Goal: Information Seeking & Learning: Learn about a topic

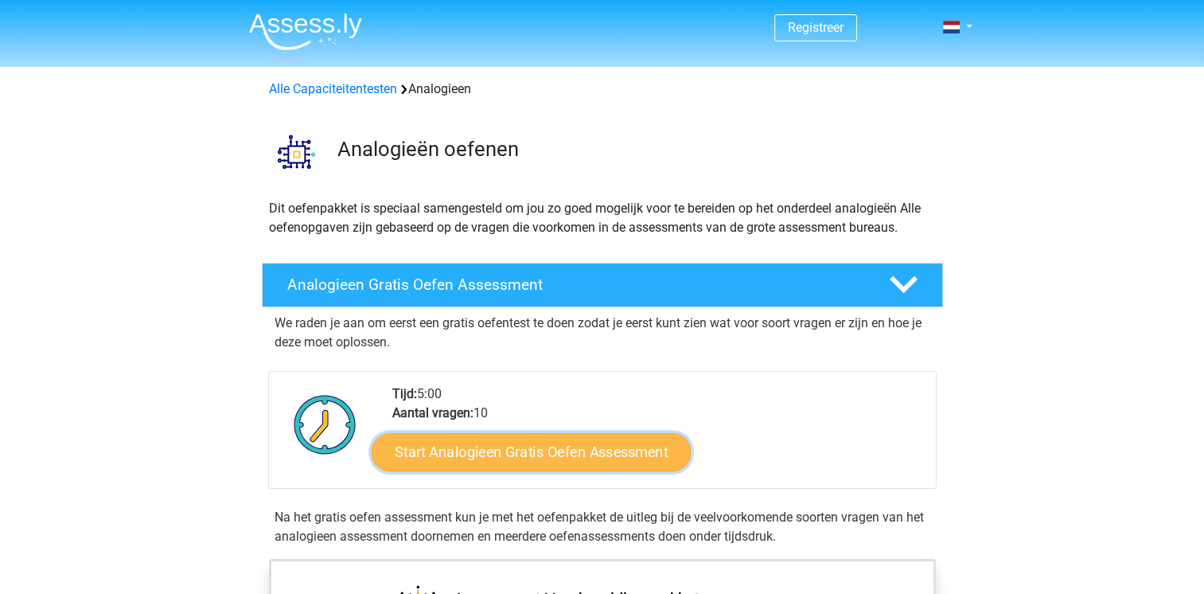
click at [440, 443] on link "Start Analogieen Gratis Oefen Assessment" at bounding box center [531, 451] width 319 height 38
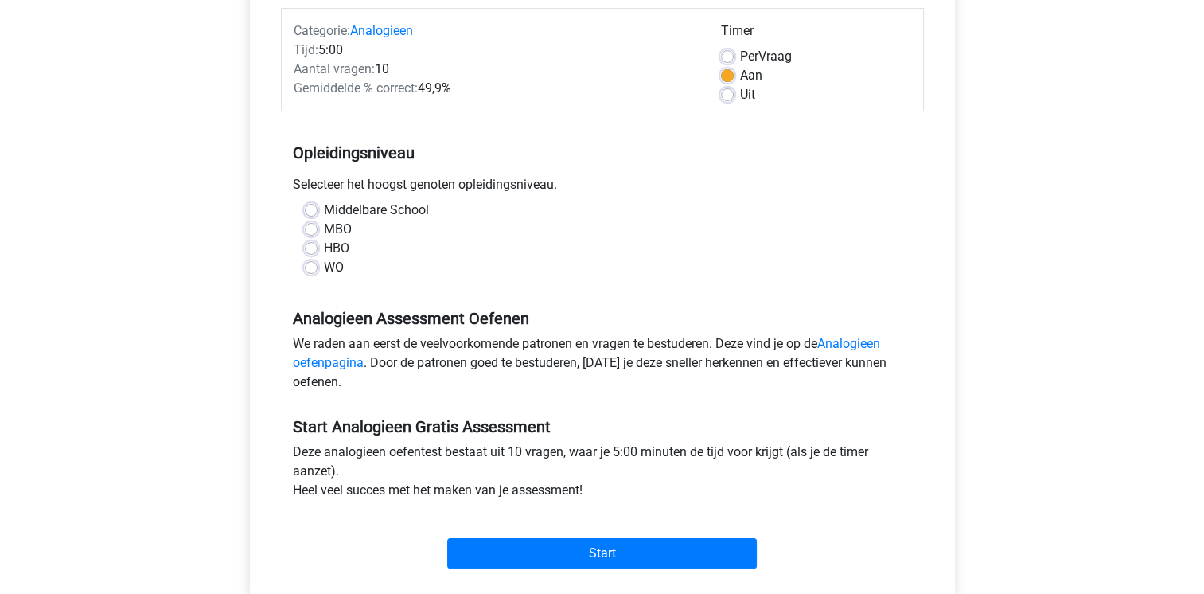
scroll to position [205, 0]
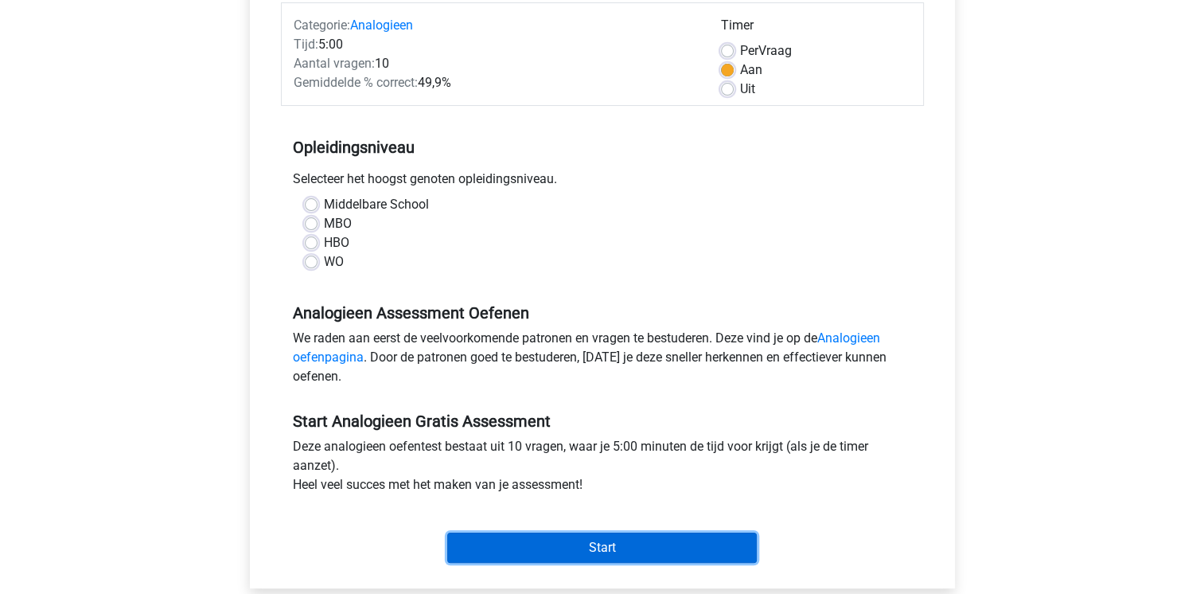
click at [579, 548] on input "Start" at bounding box center [602, 547] width 310 height 30
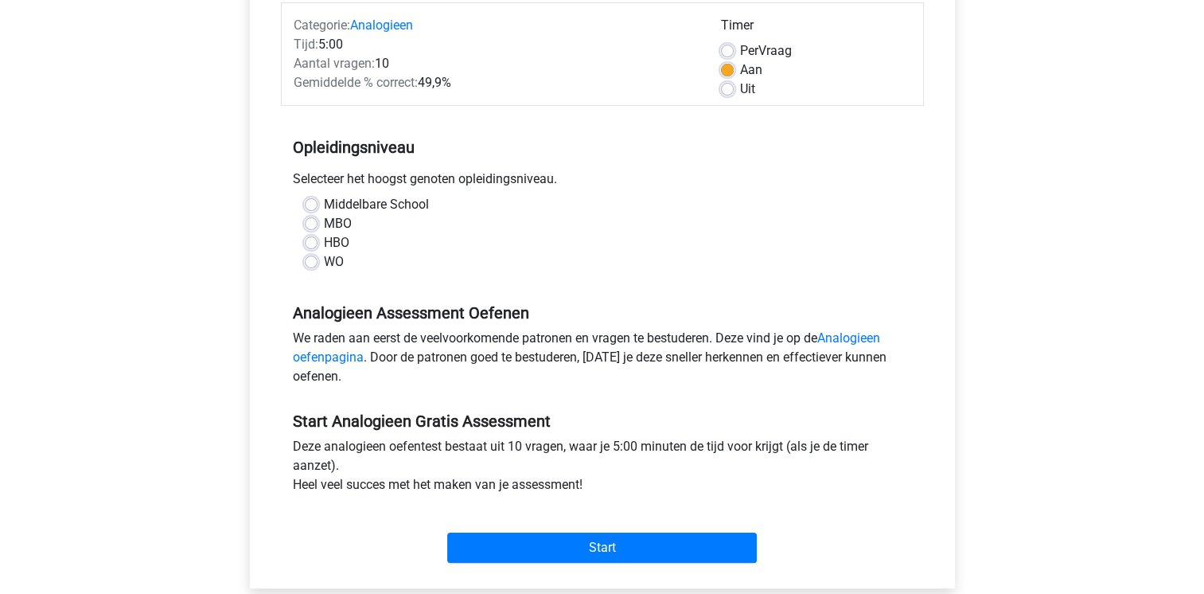
click at [479, 250] on div "HBO" at bounding box center [602, 242] width 595 height 19
click at [324, 206] on label "Middelbare School" at bounding box center [376, 204] width 105 height 19
click at [308, 206] on input "Middelbare School" at bounding box center [311, 203] width 13 height 16
radio input "true"
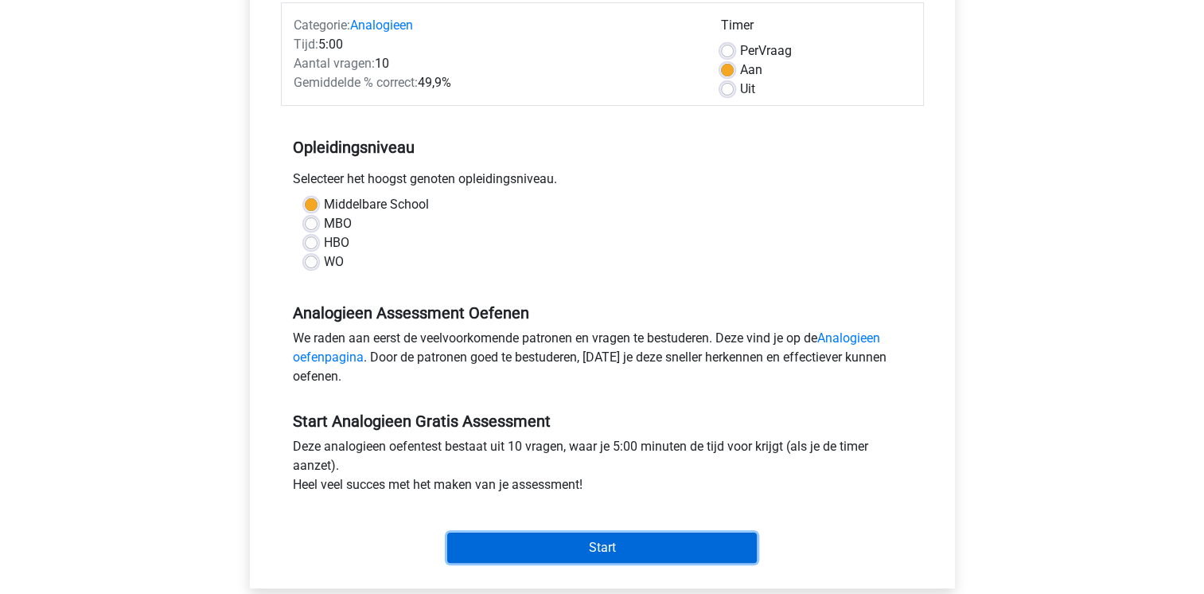
click at [591, 547] on input "Start" at bounding box center [602, 547] width 310 height 30
click at [517, 548] on input "Start" at bounding box center [602, 547] width 310 height 30
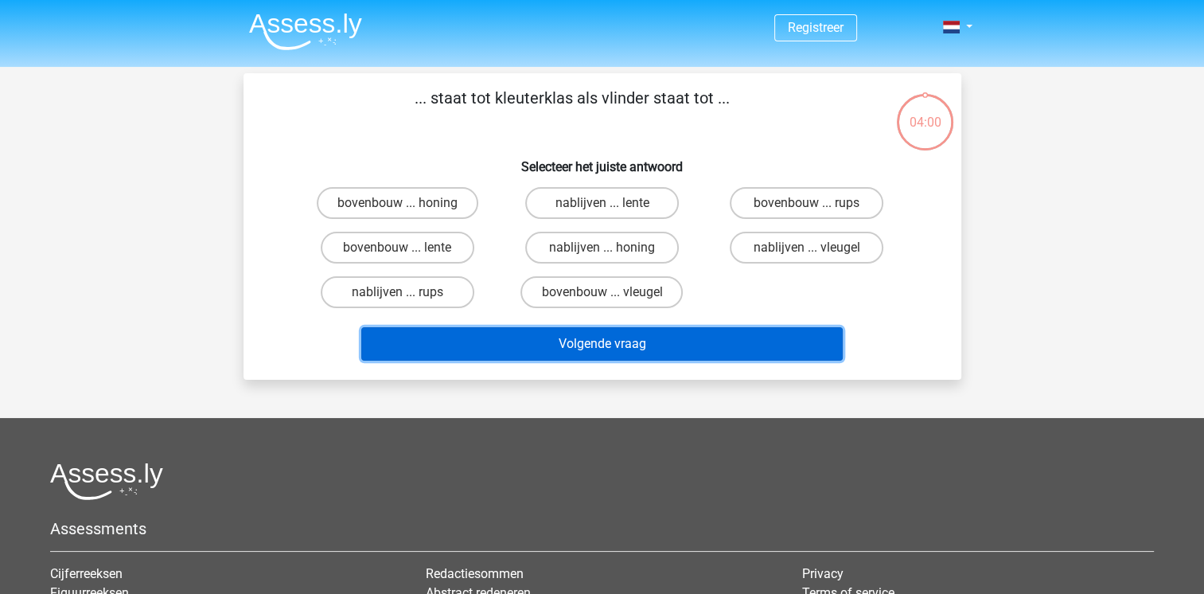
click at [575, 352] on button "Volgende vraag" at bounding box center [602, 343] width 482 height 33
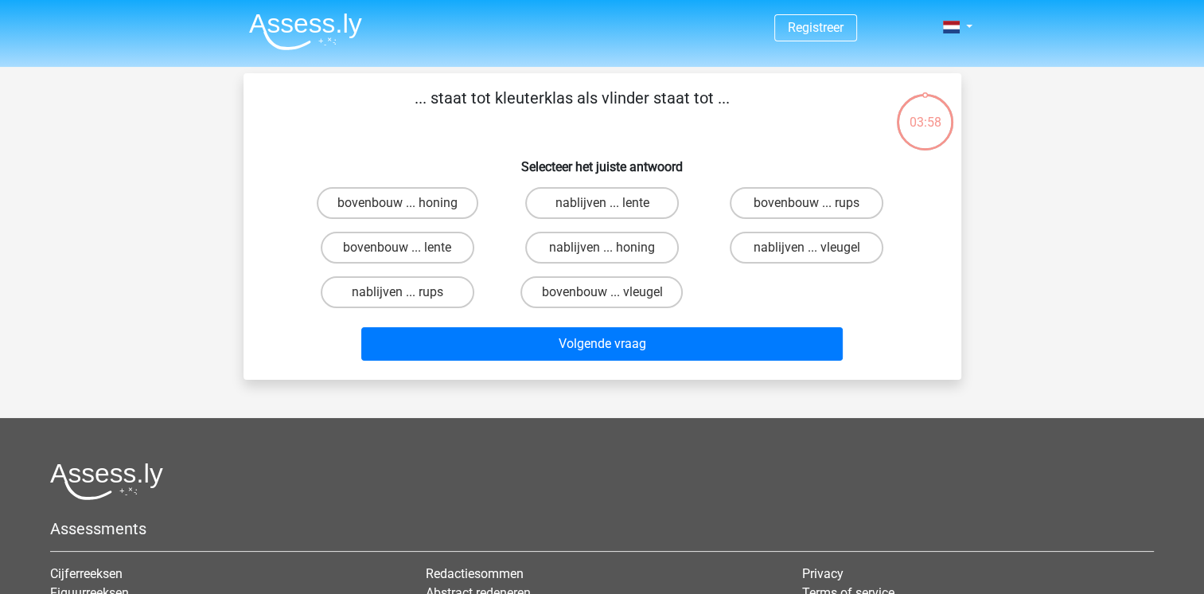
click at [402, 203] on input "bovenbouw ... honing" at bounding box center [402, 208] width 10 height 10
radio input "true"
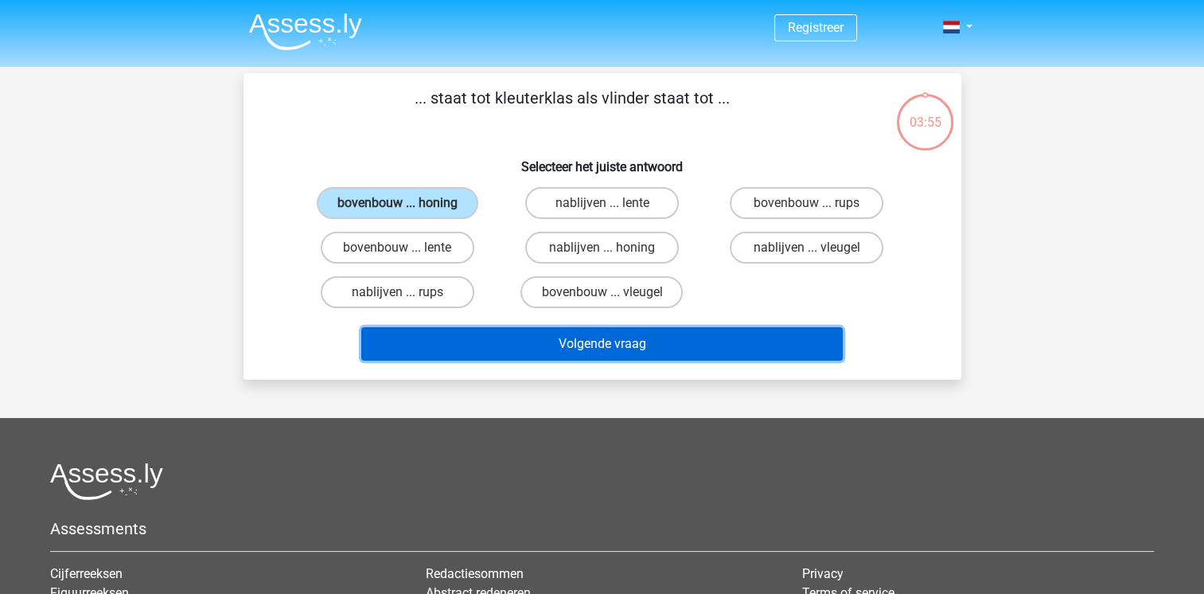
click at [551, 333] on button "Volgende vraag" at bounding box center [602, 343] width 482 height 33
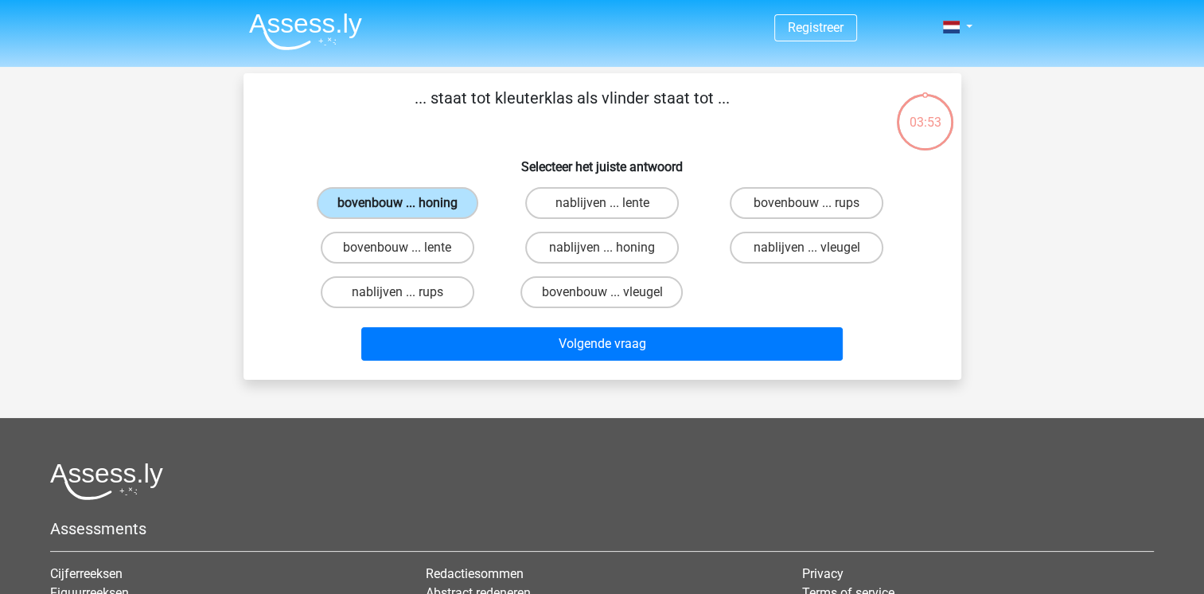
click at [386, 197] on label "bovenbouw ... honing" at bounding box center [398, 203] width 162 height 32
click at [397, 203] on input "bovenbouw ... honing" at bounding box center [402, 208] width 10 height 10
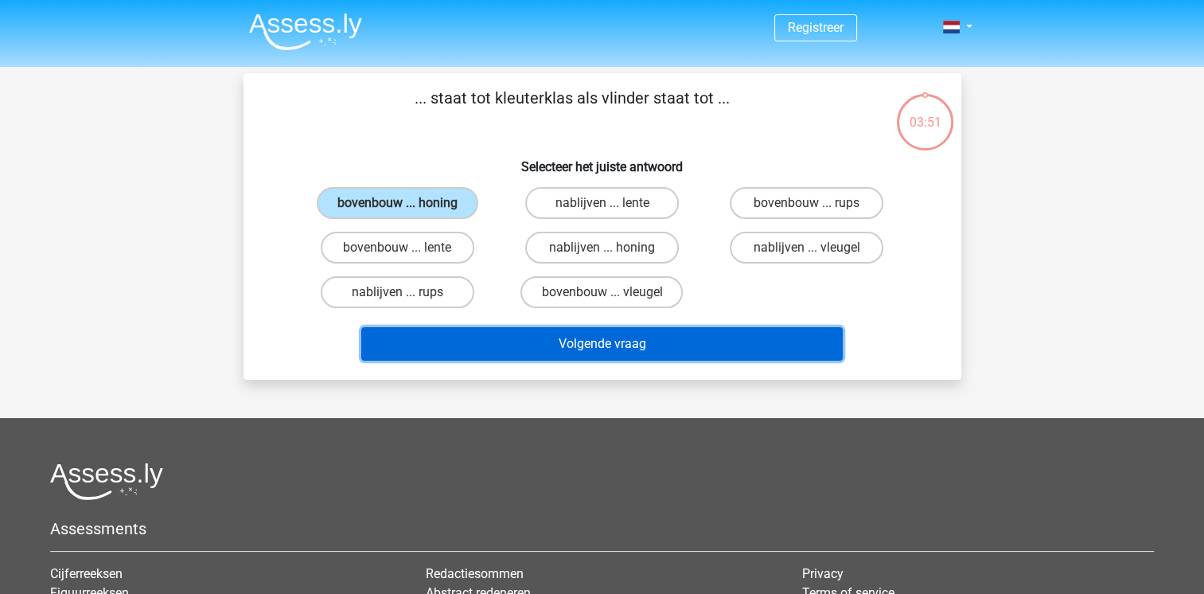
click at [535, 338] on button "Volgende vraag" at bounding box center [602, 343] width 482 height 33
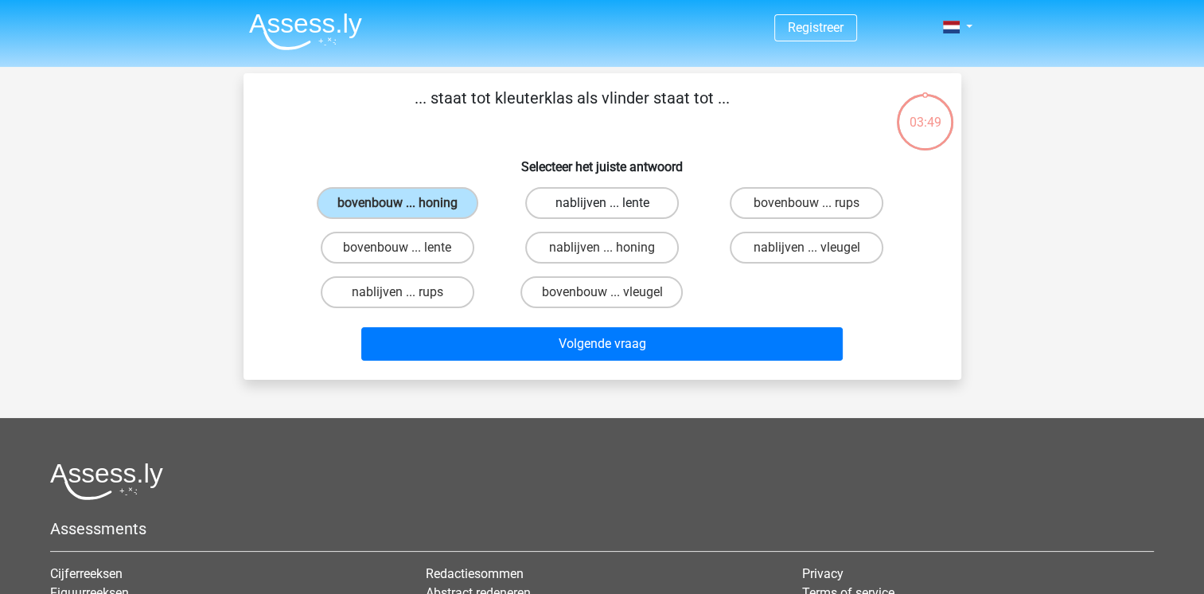
click at [575, 205] on label "nablijven ... lente" at bounding box center [602, 203] width 154 height 32
click at [602, 205] on input "nablijven ... lente" at bounding box center [607, 208] width 10 height 10
radio input "true"
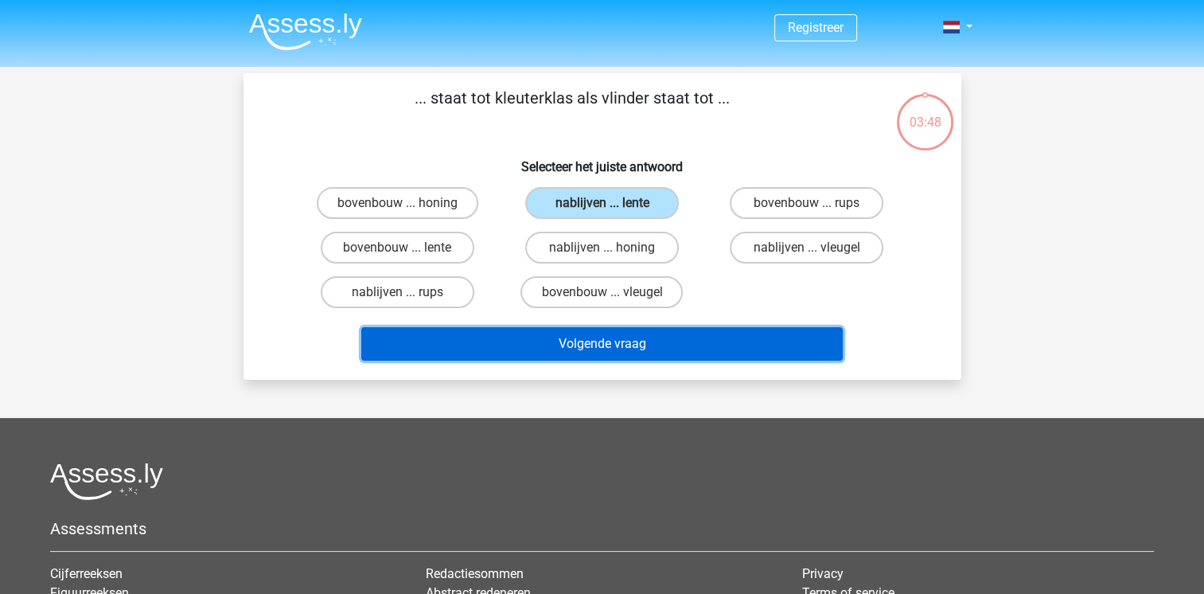
click at [595, 349] on button "Volgende vraag" at bounding box center [602, 343] width 482 height 33
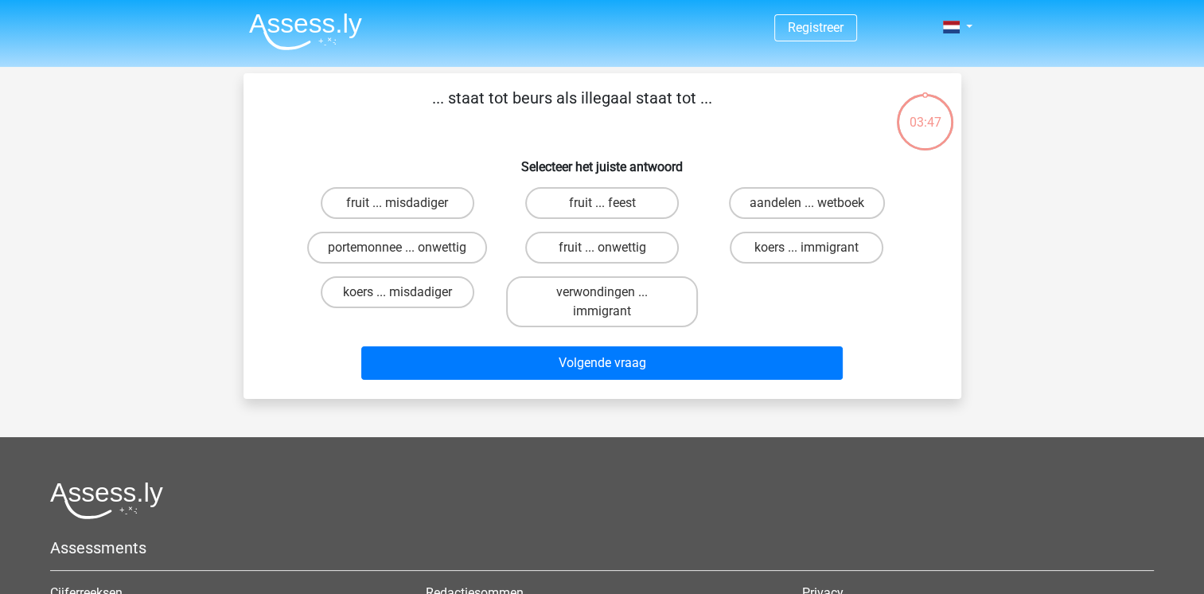
scroll to position [73, 0]
click at [593, 309] on label "verwondingen ... immigrant" at bounding box center [602, 301] width 192 height 51
click at [602, 302] on input "verwondingen ... immigrant" at bounding box center [607, 297] width 10 height 10
radio input "true"
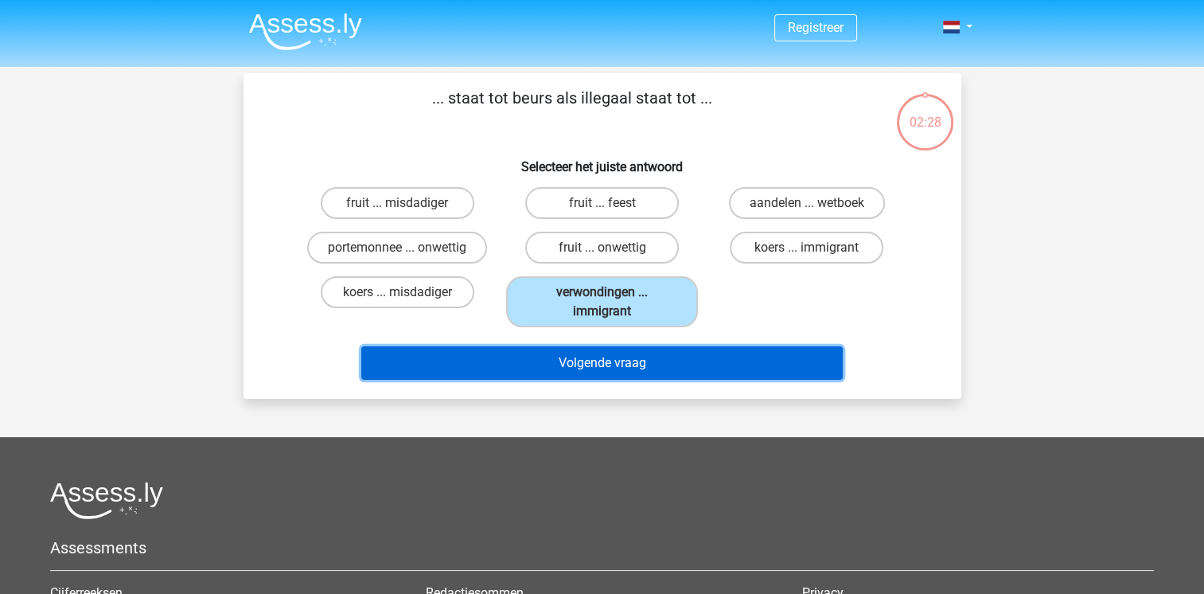
click at [599, 356] on button "Volgende vraag" at bounding box center [602, 362] width 482 height 33
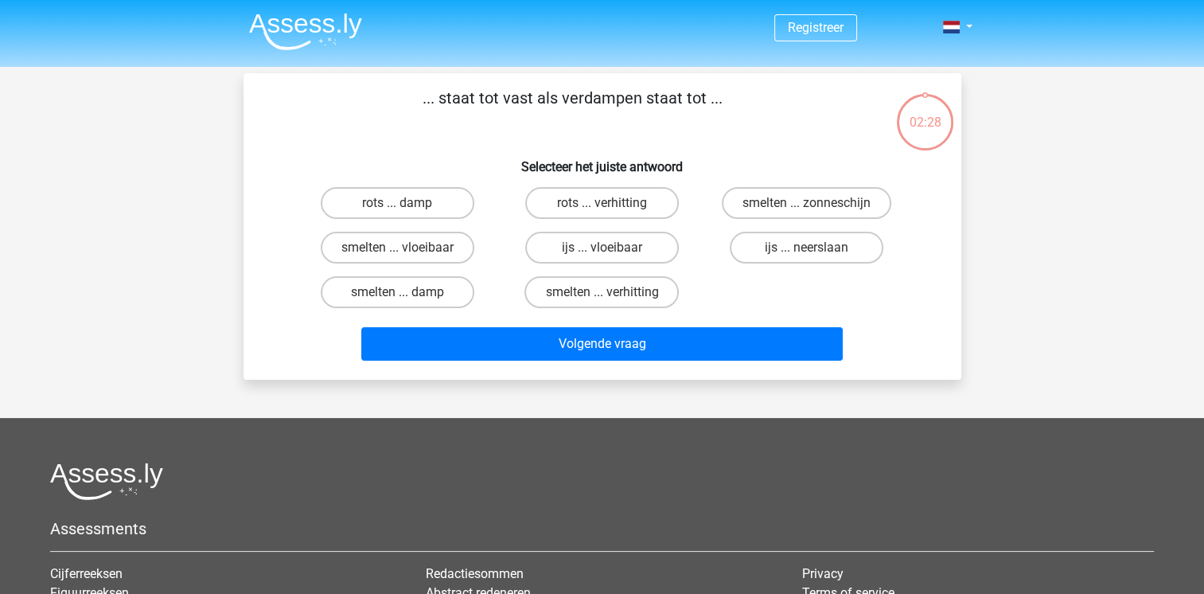
scroll to position [73, 0]
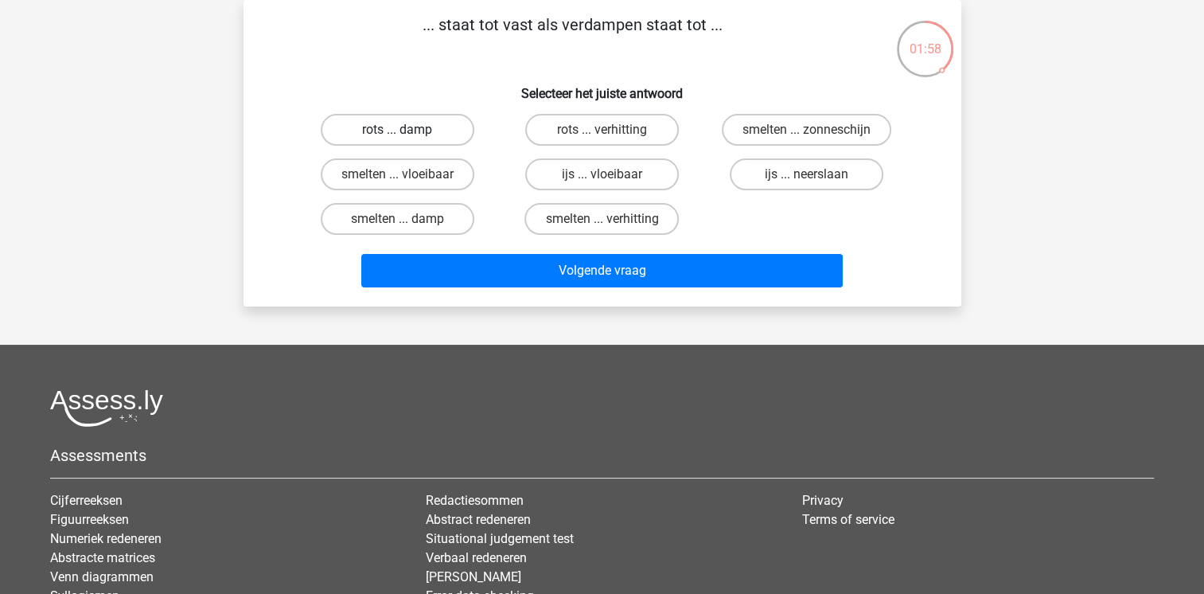
click at [383, 128] on label "rots ... damp" at bounding box center [398, 130] width 154 height 32
click at [397, 130] on input "rots ... damp" at bounding box center [402, 135] width 10 height 10
radio input "true"
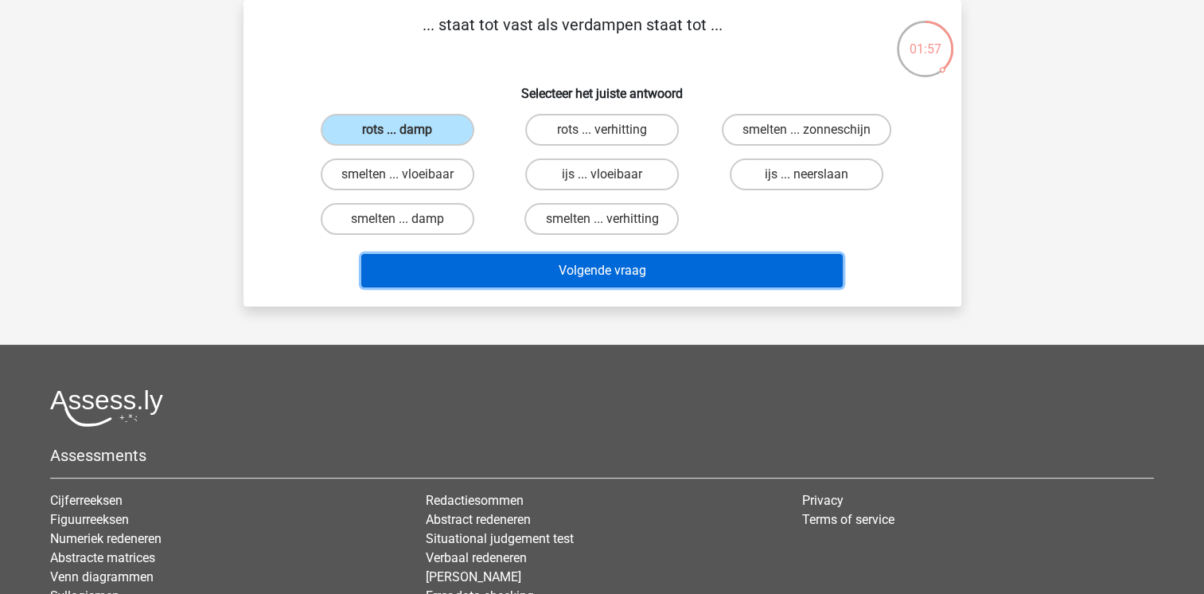
click at [582, 266] on button "Volgende vraag" at bounding box center [602, 270] width 482 height 33
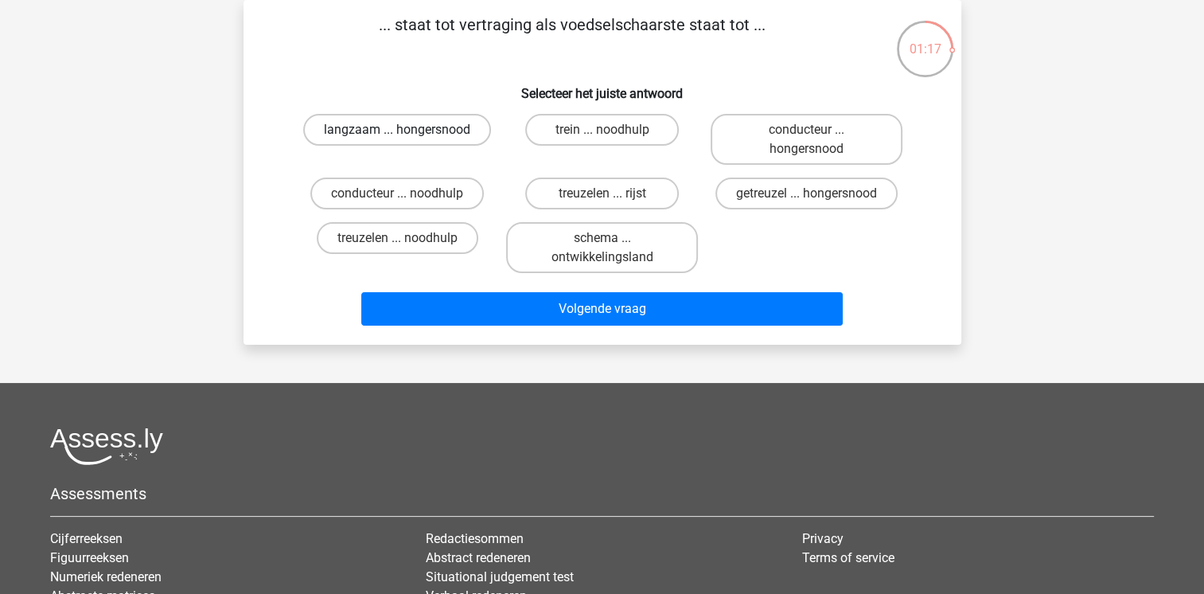
click at [376, 128] on label "langzaam ... hongersnood" at bounding box center [397, 130] width 188 height 32
click at [397, 130] on input "langzaam ... hongersnood" at bounding box center [402, 135] width 10 height 10
radio input "true"
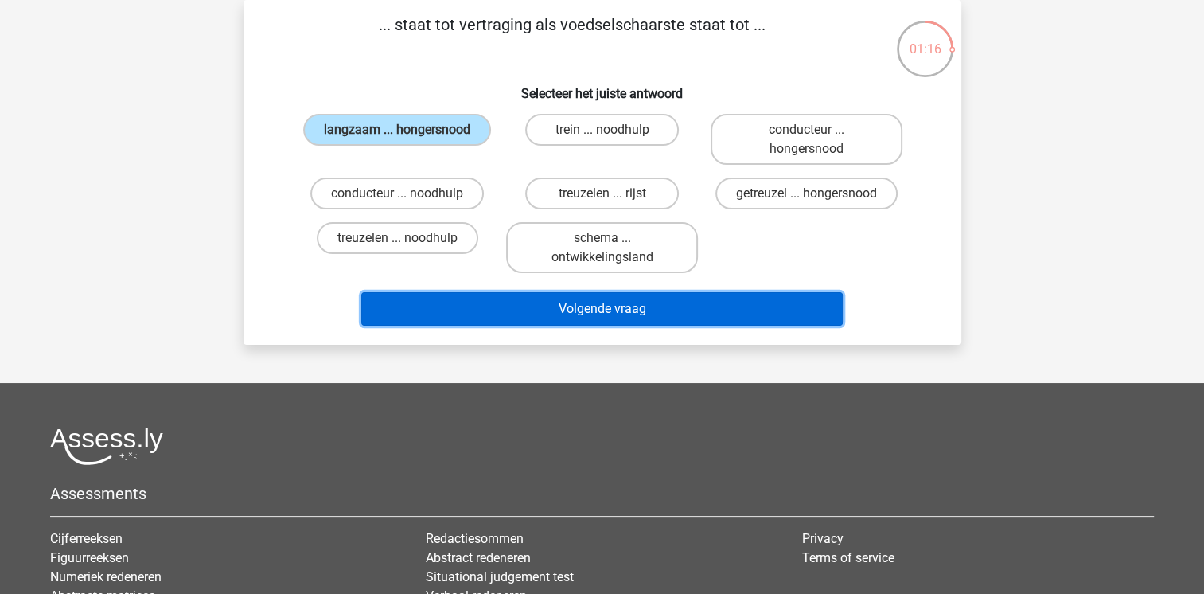
click at [589, 304] on button "Volgende vraag" at bounding box center [602, 308] width 482 height 33
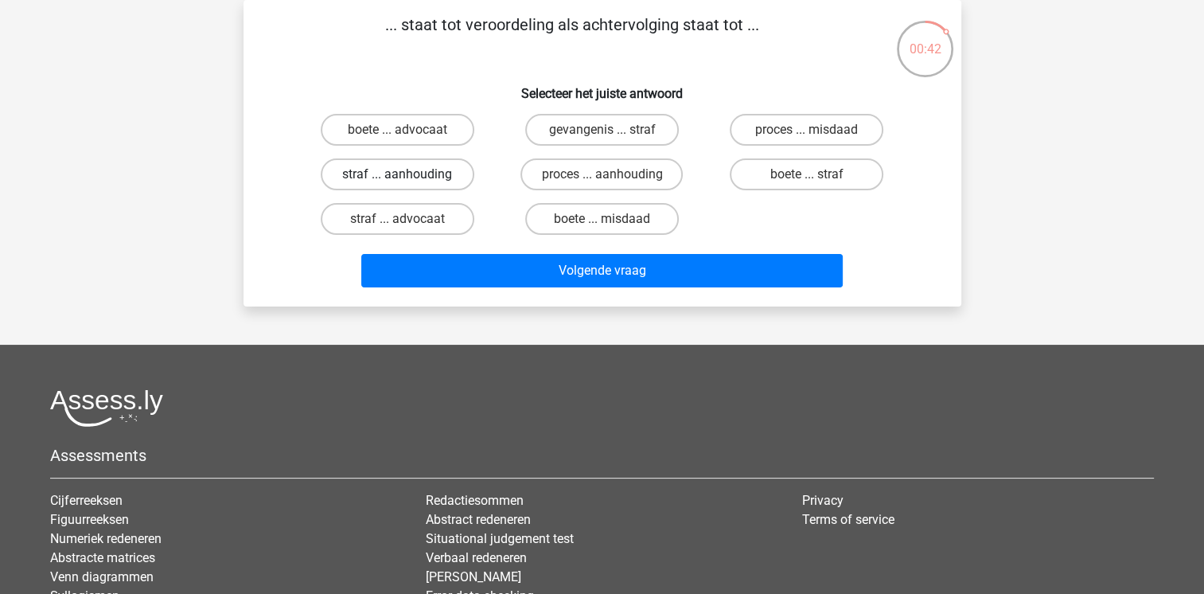
click at [357, 175] on label "straf ... aanhouding" at bounding box center [398, 174] width 154 height 32
click at [397, 175] on input "straf ... aanhouding" at bounding box center [402, 179] width 10 height 10
radio input "true"
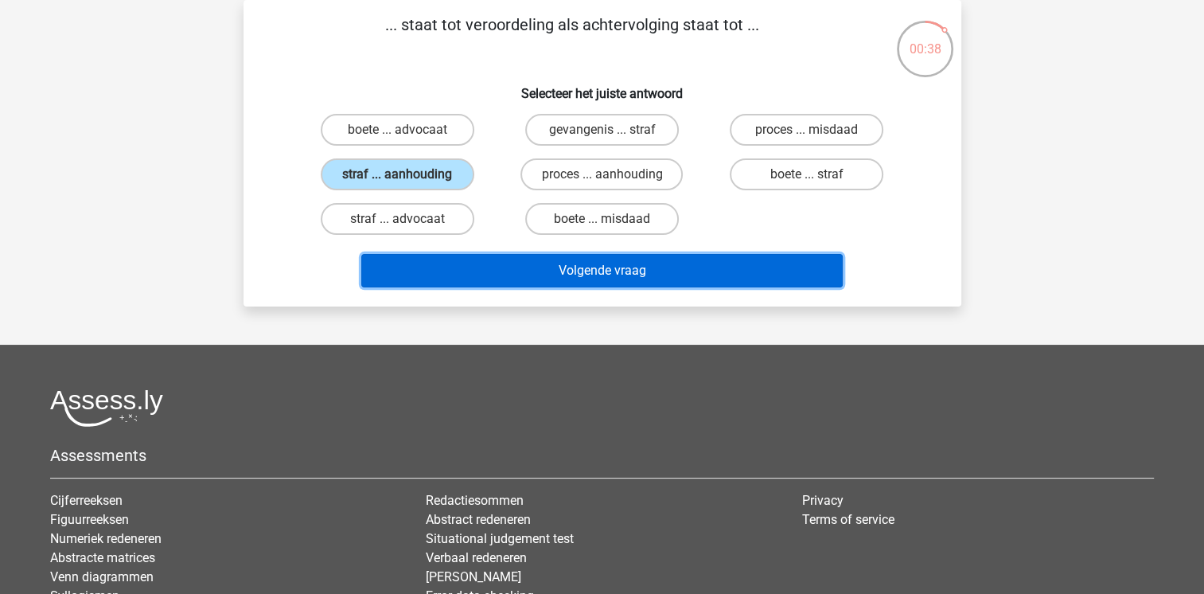
click at [569, 272] on button "Volgende vraag" at bounding box center [602, 270] width 482 height 33
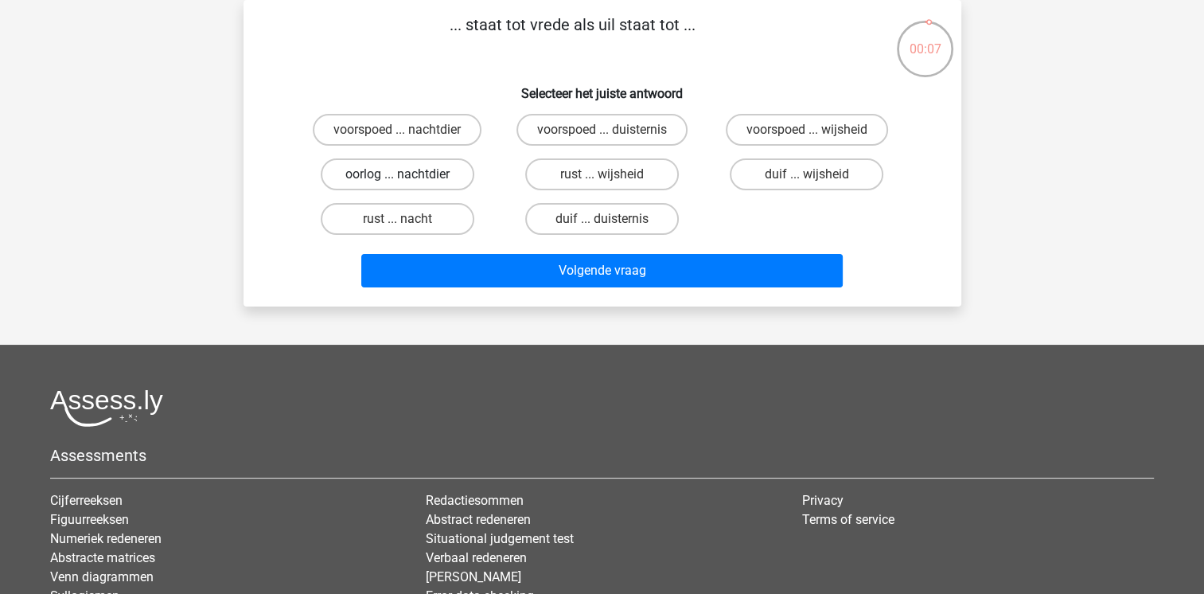
click at [360, 172] on label "oorlog ... nachtdier" at bounding box center [398, 174] width 154 height 32
click at [397, 174] on input "oorlog ... nachtdier" at bounding box center [402, 179] width 10 height 10
radio input "true"
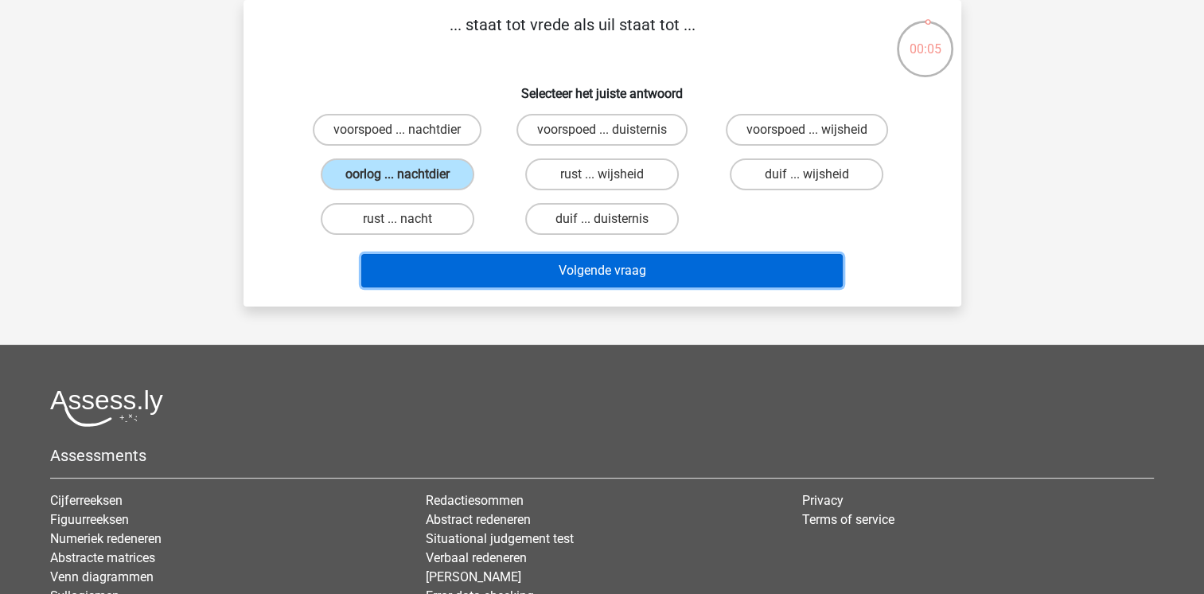
click at [560, 268] on button "Volgende vraag" at bounding box center [602, 270] width 482 height 33
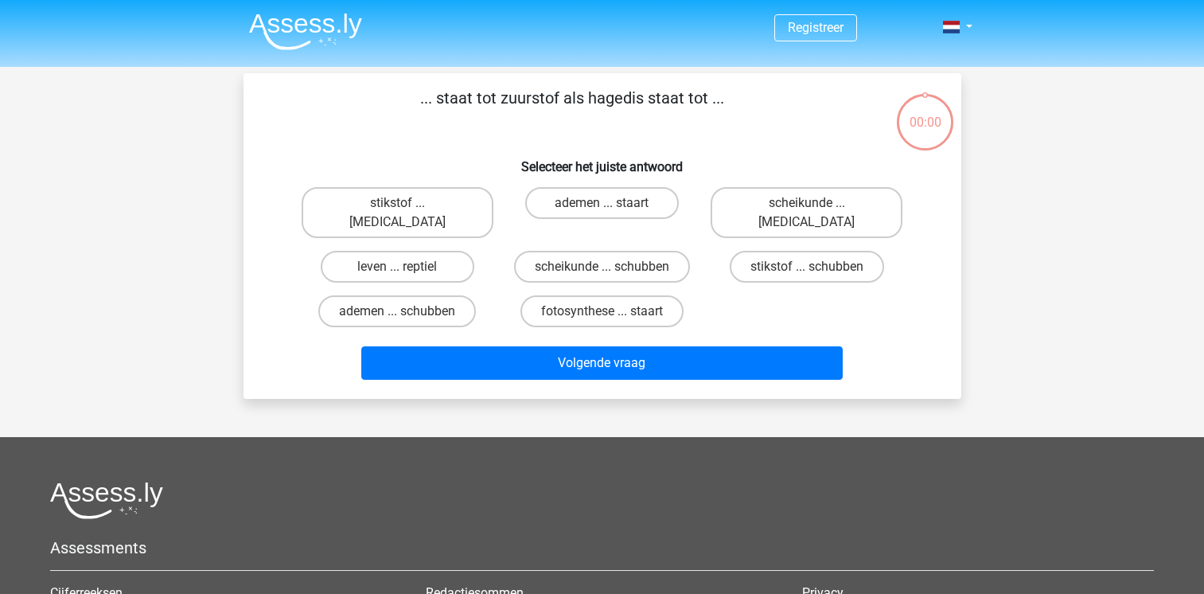
scroll to position [73, 0]
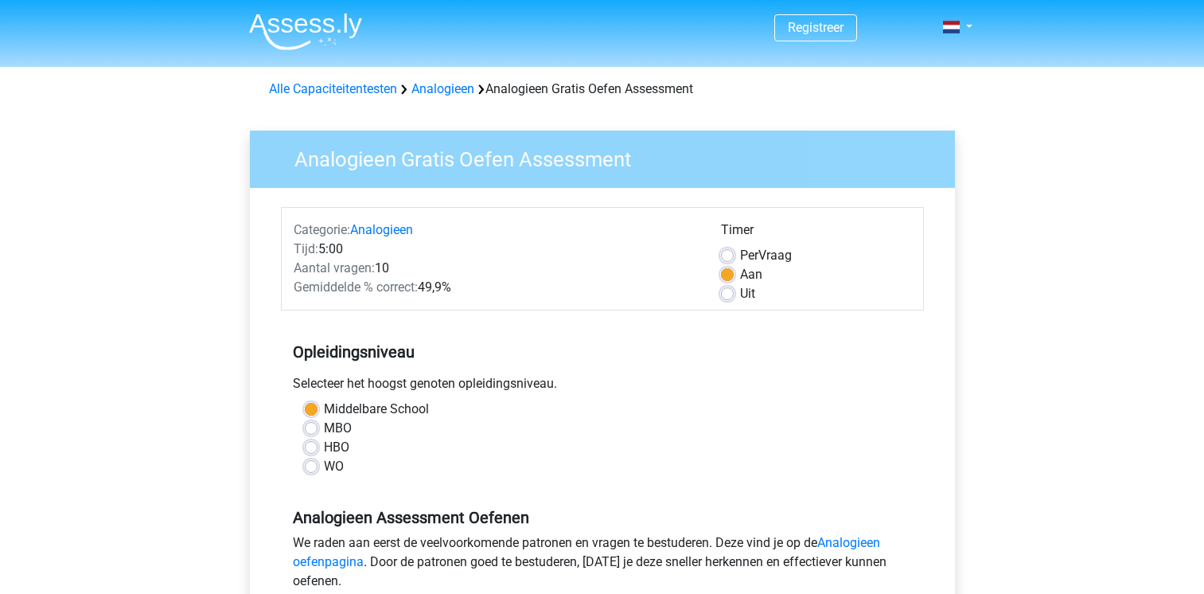
scroll to position [205, 0]
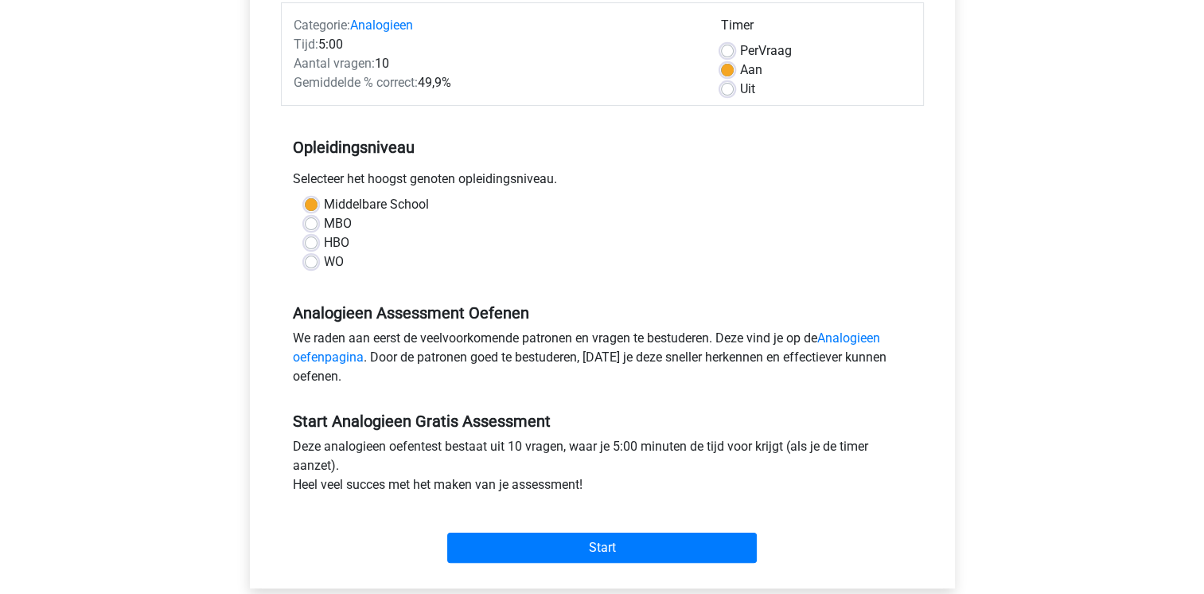
click at [324, 224] on label "MBO" at bounding box center [338, 223] width 28 height 19
click at [309, 224] on input "MBO" at bounding box center [311, 222] width 13 height 16
radio input "true"
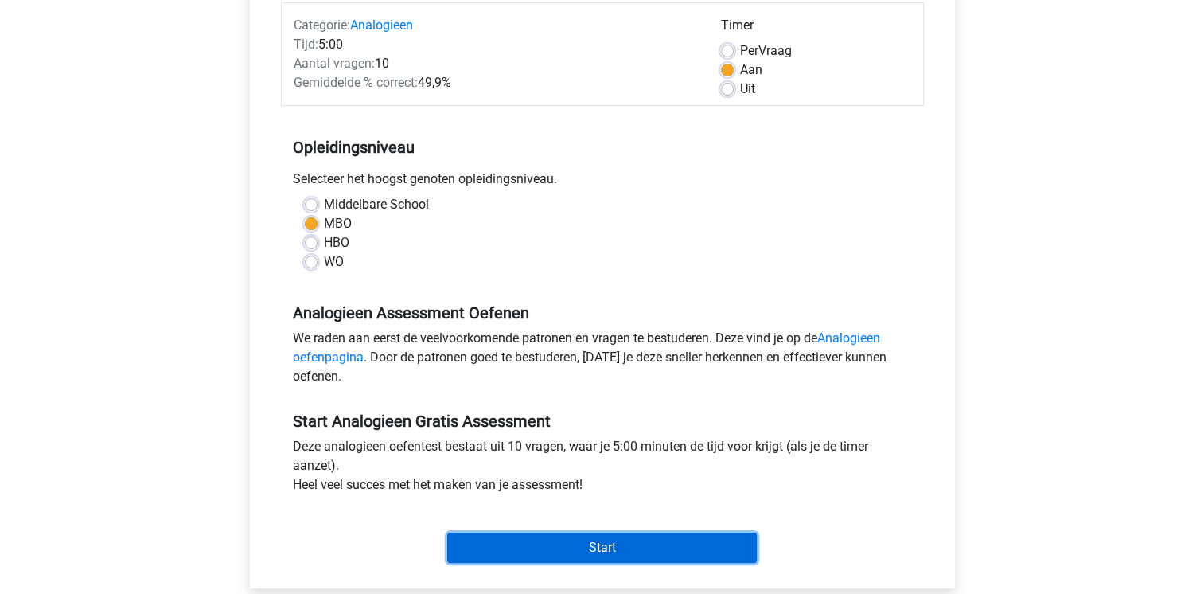
click at [599, 540] on input "Start" at bounding box center [602, 547] width 310 height 30
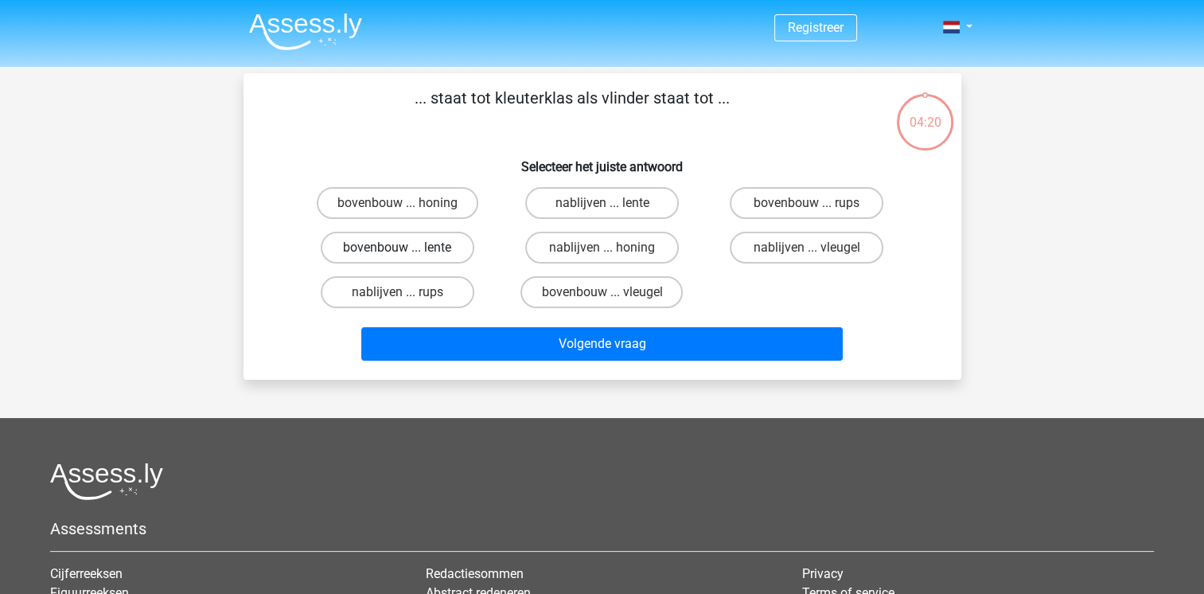
click at [380, 247] on label "bovenbouw ... lente" at bounding box center [398, 248] width 154 height 32
click at [397, 248] on input "bovenbouw ... lente" at bounding box center [402, 253] width 10 height 10
radio input "true"
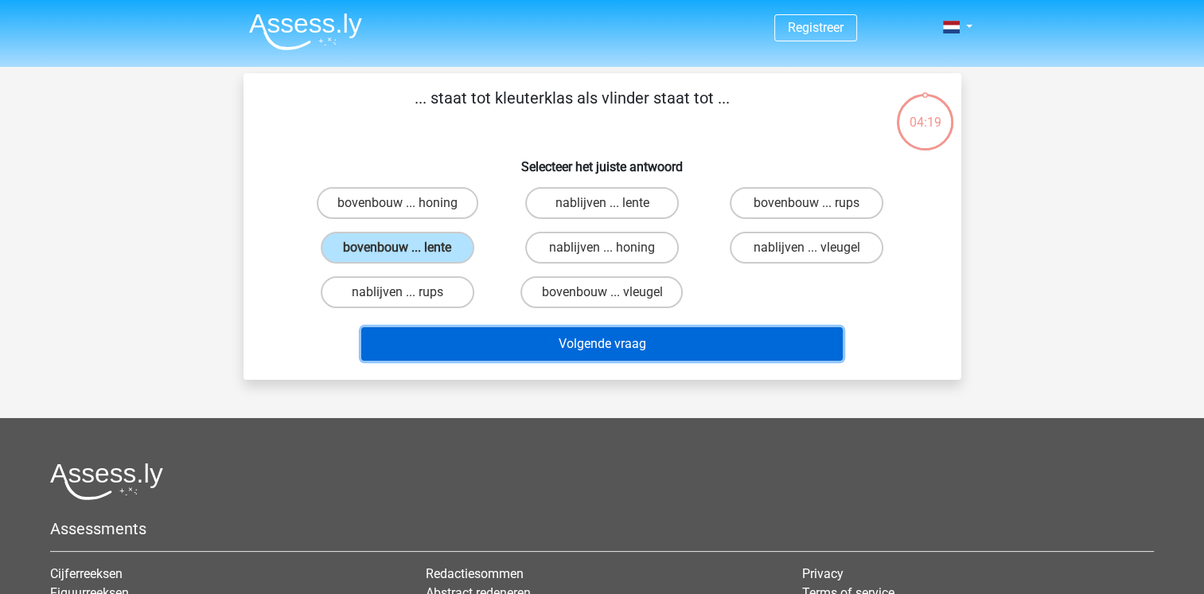
click at [529, 341] on button "Volgende vraag" at bounding box center [602, 343] width 482 height 33
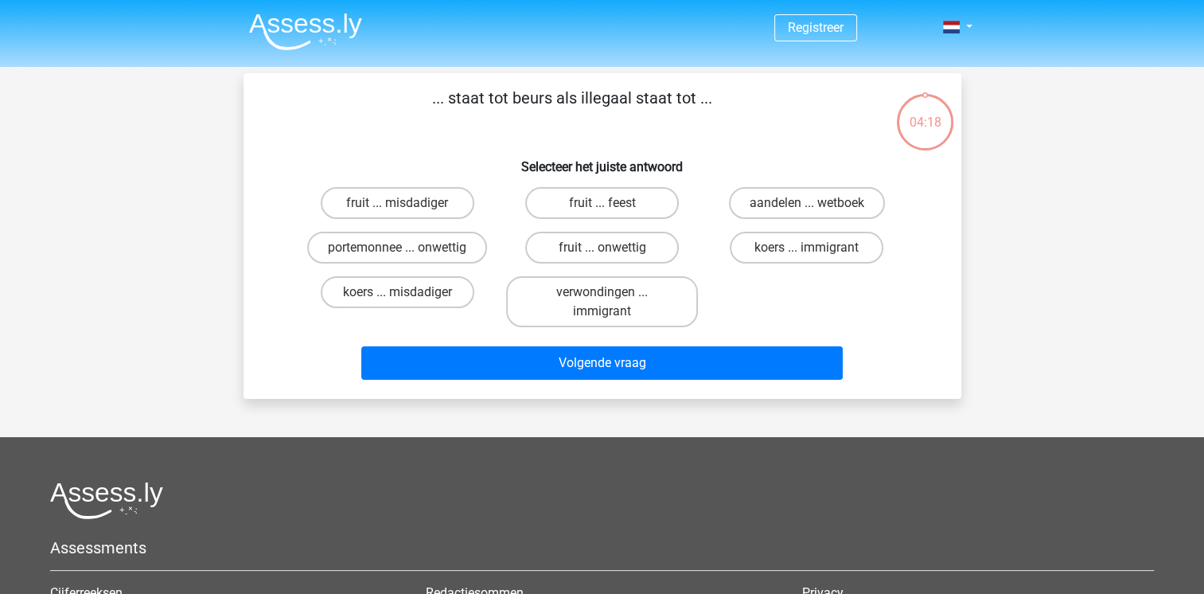
scroll to position [73, 0]
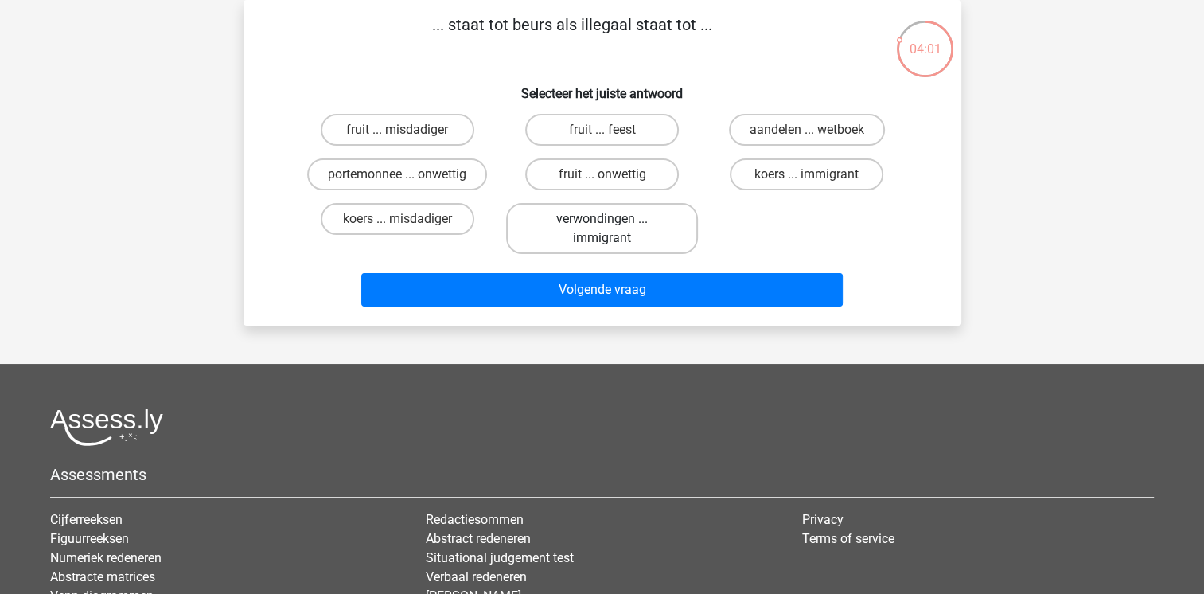
click at [573, 237] on label "verwondingen ... immigrant" at bounding box center [602, 228] width 192 height 51
click at [602, 229] on input "verwondingen ... immigrant" at bounding box center [607, 224] width 10 height 10
radio input "true"
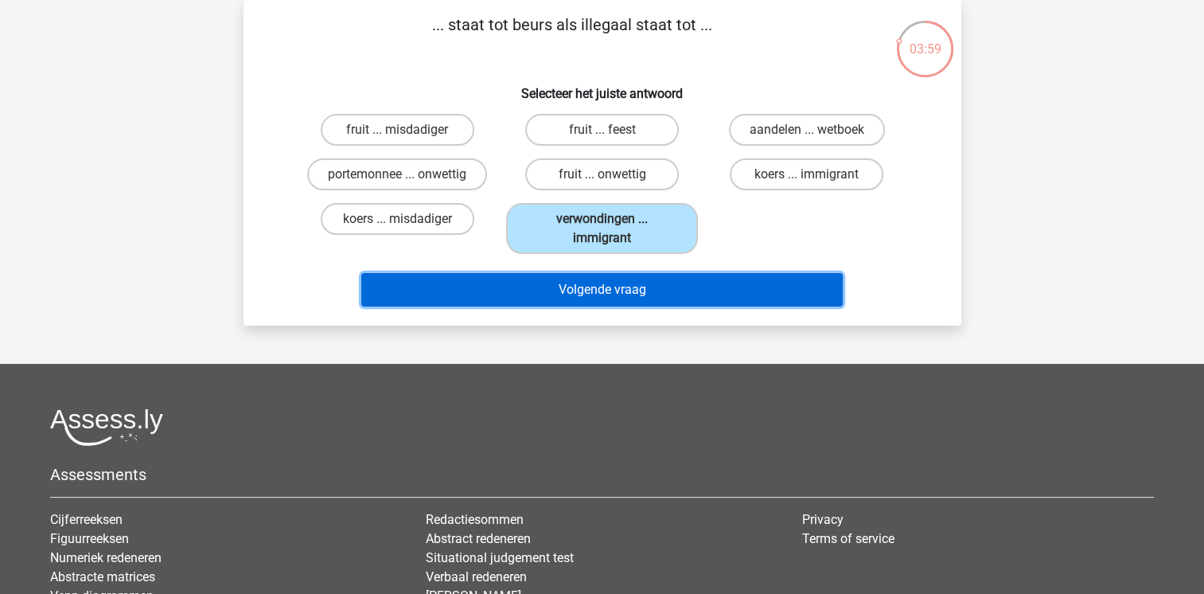
click at [614, 287] on button "Volgende vraag" at bounding box center [602, 289] width 482 height 33
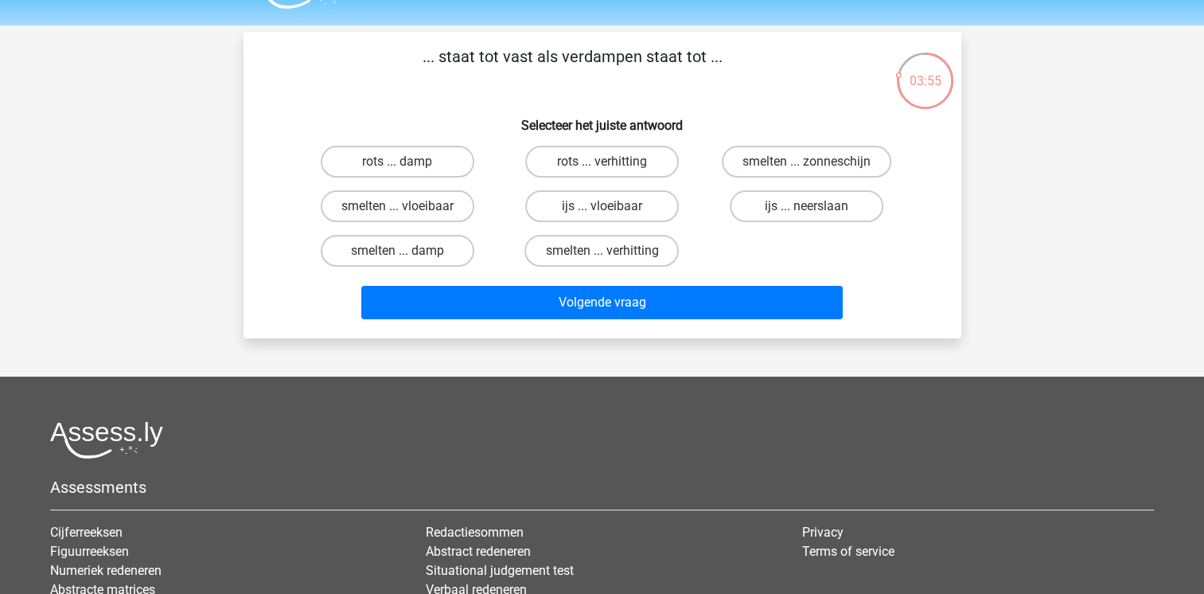
scroll to position [0, 0]
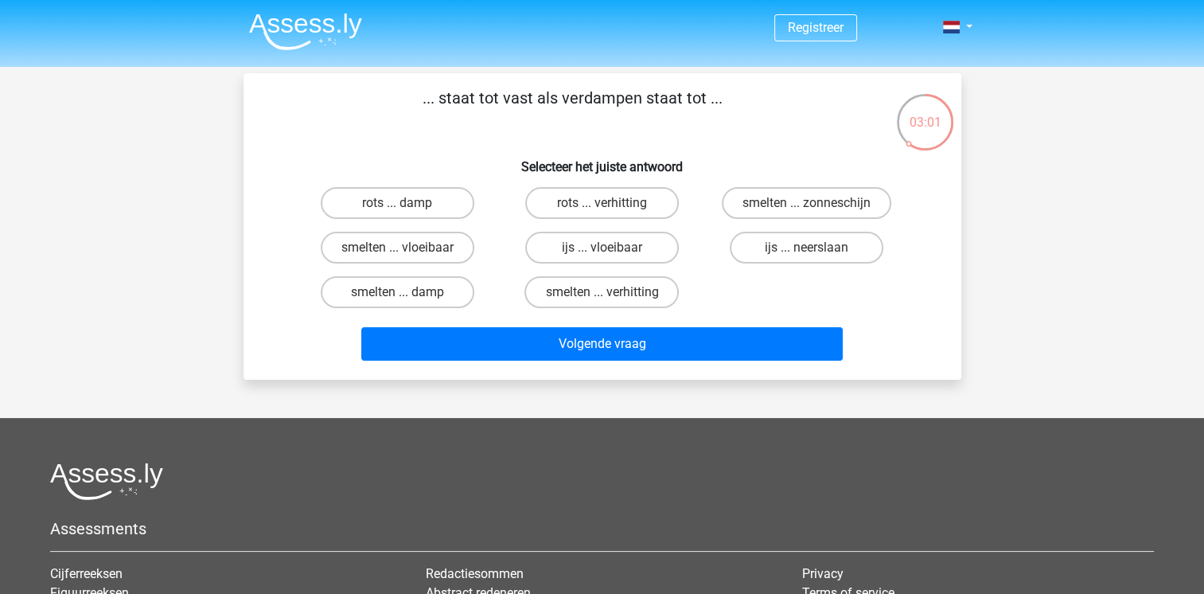
drag, startPoint x: 433, startPoint y: 97, endPoint x: 716, endPoint y: 84, distance: 282.8
click at [716, 84] on div "... staat tot vast als verdampen staat tot ... Selecteer het juiste antwoord ro…" at bounding box center [603, 226] width 718 height 306
copy p ". staat tot vast als verdampen staat tot .."
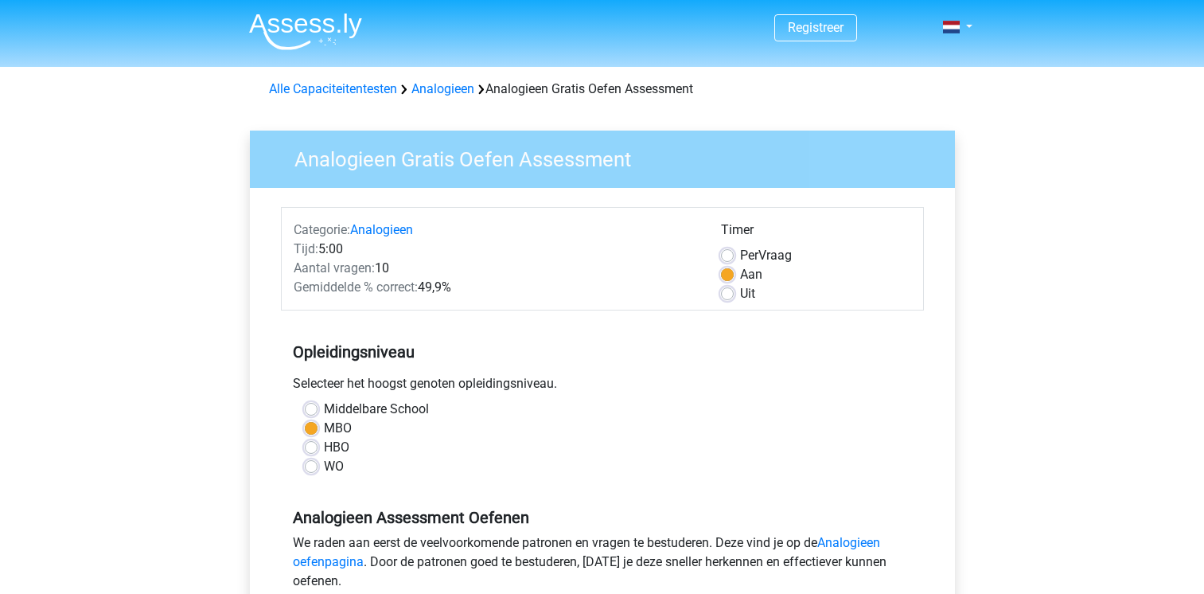
scroll to position [205, 0]
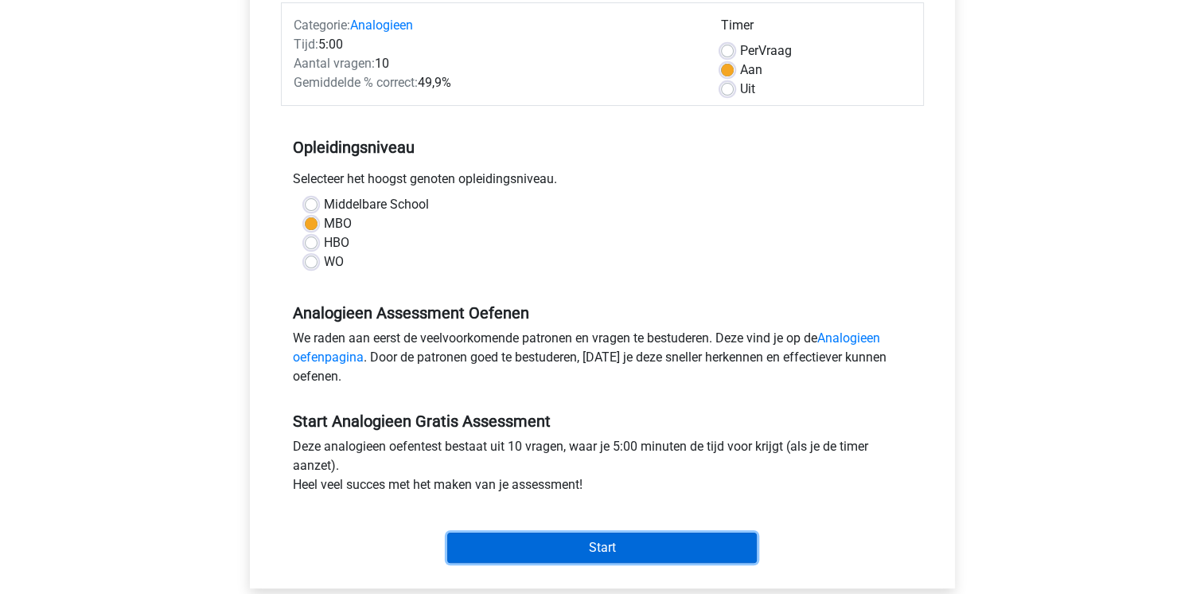
click at [554, 534] on input "Start" at bounding box center [602, 547] width 310 height 30
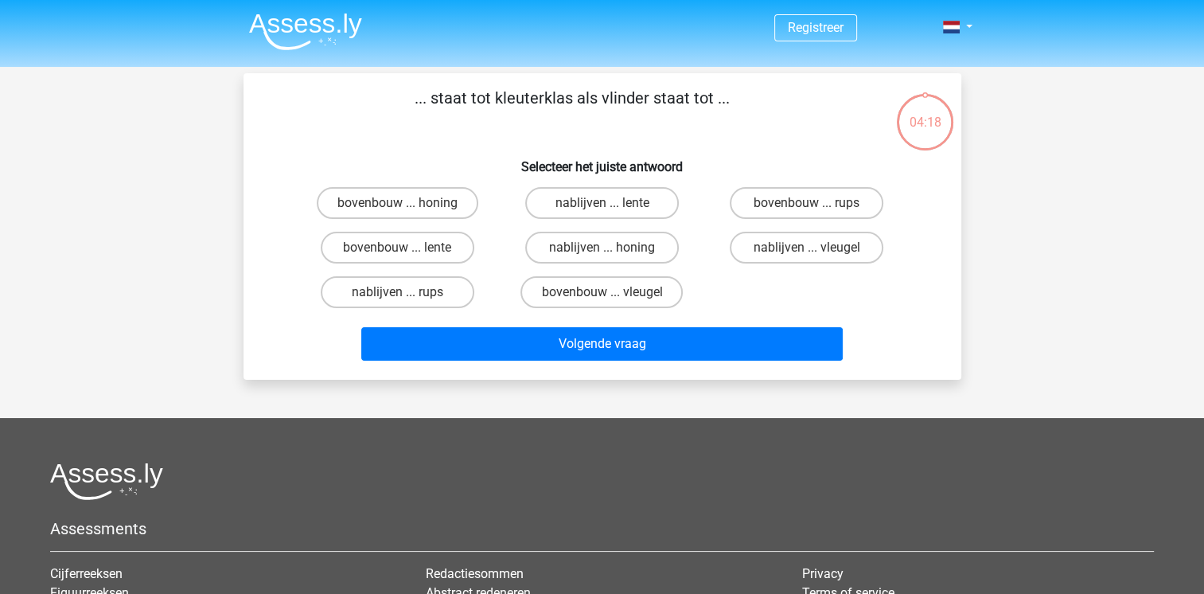
drag, startPoint x: 427, startPoint y: 101, endPoint x: 760, endPoint y: 129, distance: 334.7
click at [760, 129] on p "... staat tot kleuterklas als vlinder staat tot ..." at bounding box center [572, 110] width 607 height 48
copy p "staat tot kleuterklas als vlinder staat tot ..."
click at [420, 288] on label "nablijven ... rups" at bounding box center [398, 292] width 154 height 32
click at [408, 292] on input "nablijven ... rups" at bounding box center [402, 297] width 10 height 10
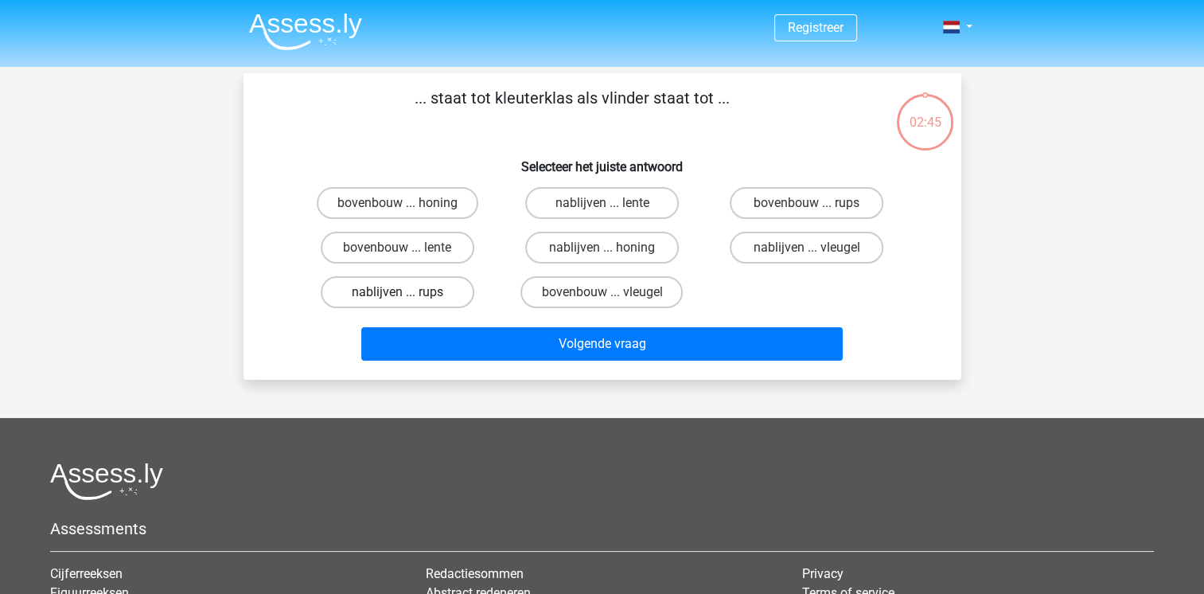
radio input "true"
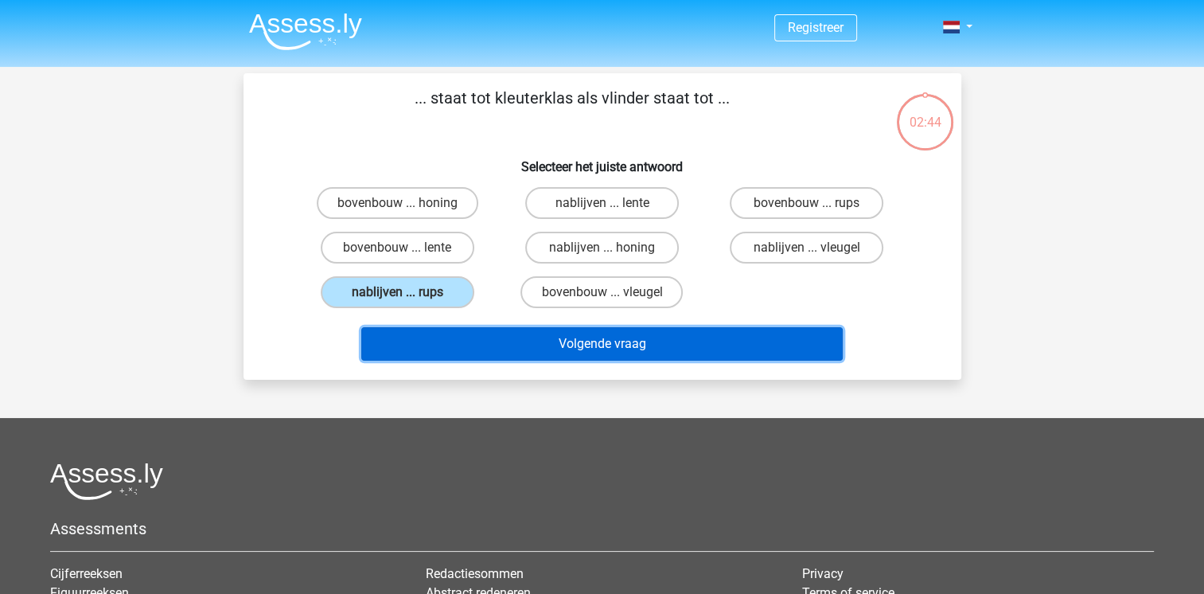
click at [567, 334] on button "Volgende vraag" at bounding box center [602, 343] width 482 height 33
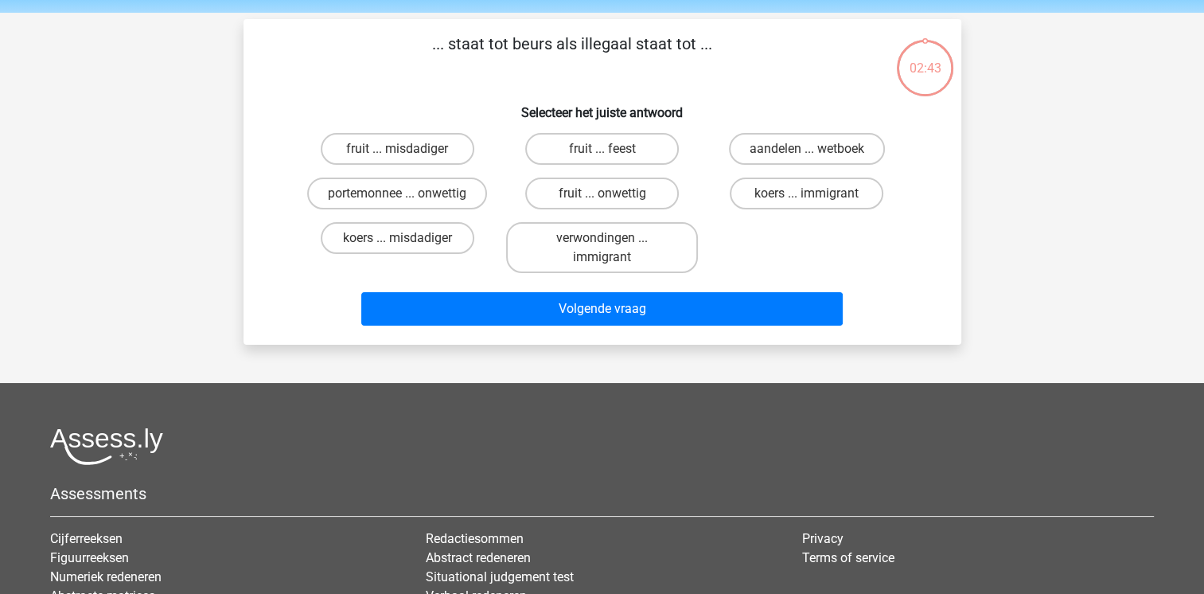
scroll to position [73, 0]
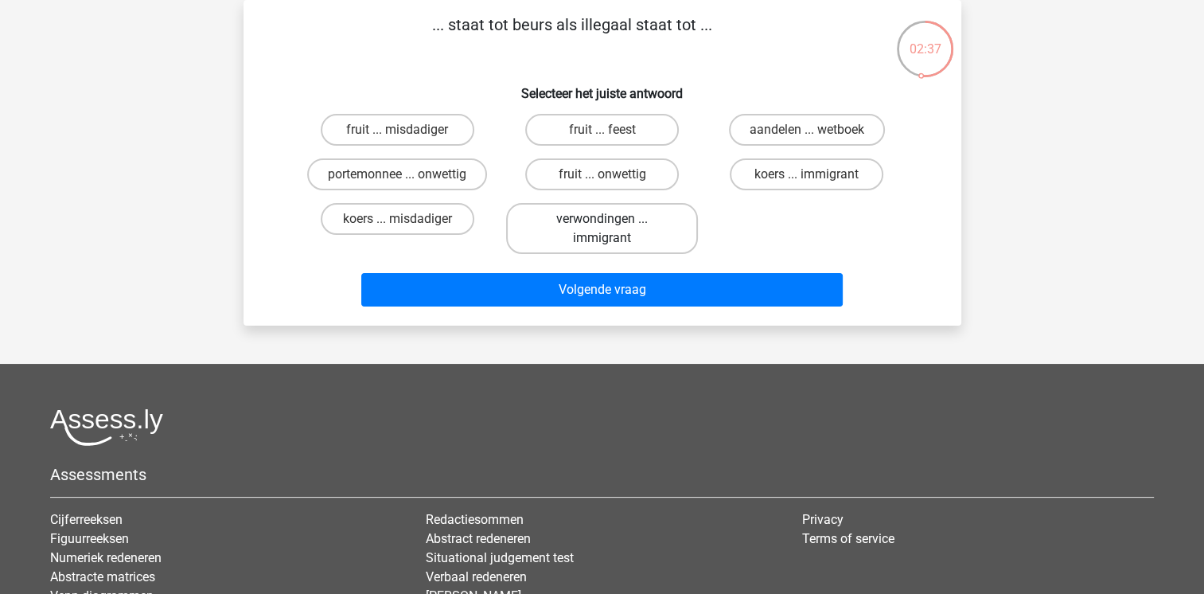
click at [560, 225] on label "verwondingen ... immigrant" at bounding box center [602, 228] width 192 height 51
click at [602, 225] on input "verwondingen ... immigrant" at bounding box center [607, 224] width 10 height 10
radio input "true"
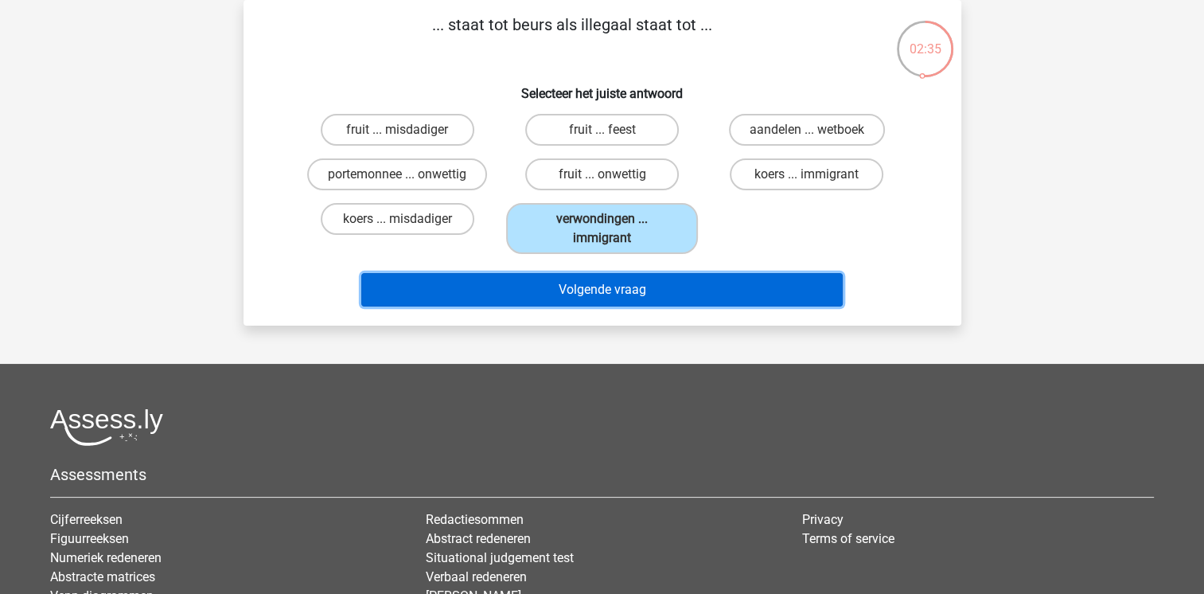
click at [601, 288] on button "Volgende vraag" at bounding box center [602, 289] width 482 height 33
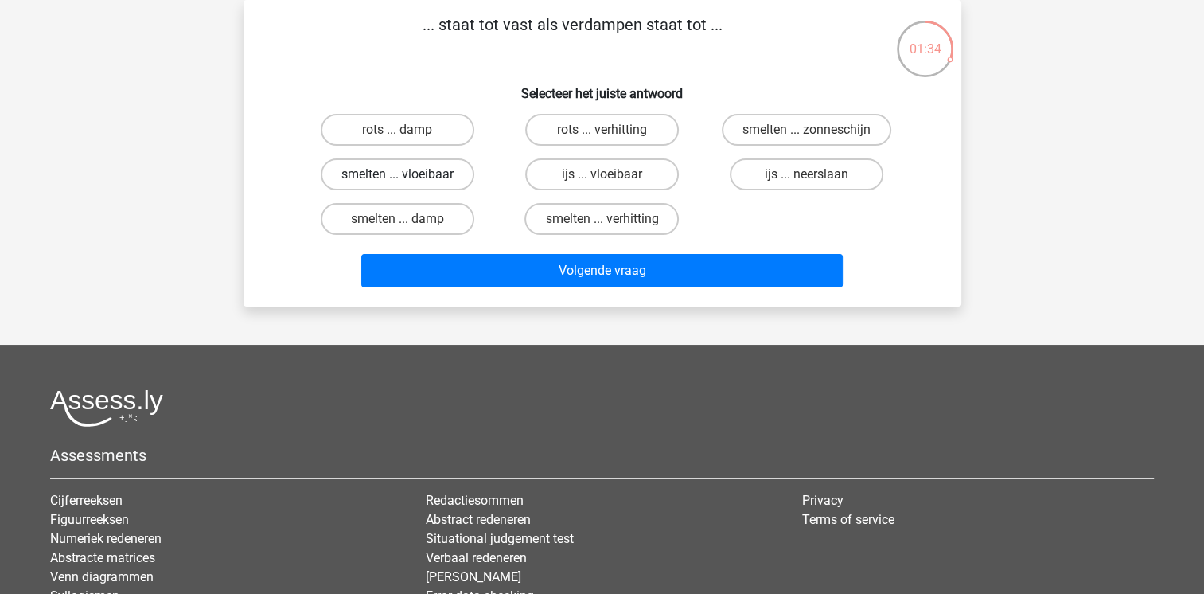
click at [365, 175] on label "smelten ... vloeibaar" at bounding box center [398, 174] width 154 height 32
click at [397, 175] on input "smelten ... vloeibaar" at bounding box center [402, 179] width 10 height 10
radio input "true"
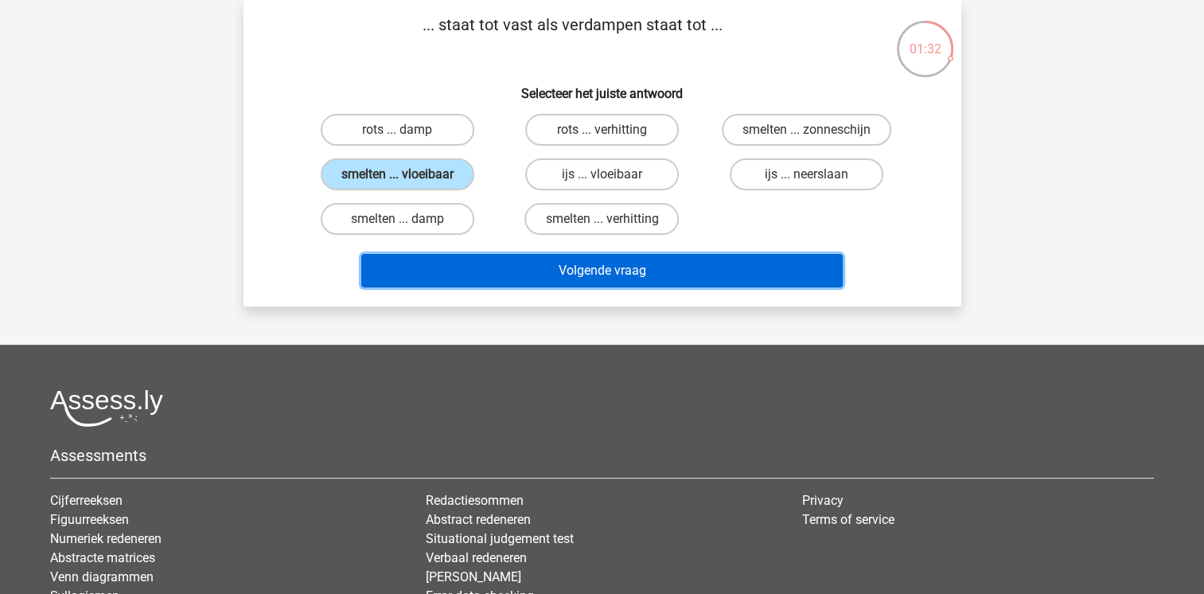
click at [552, 272] on button "Volgende vraag" at bounding box center [602, 270] width 482 height 33
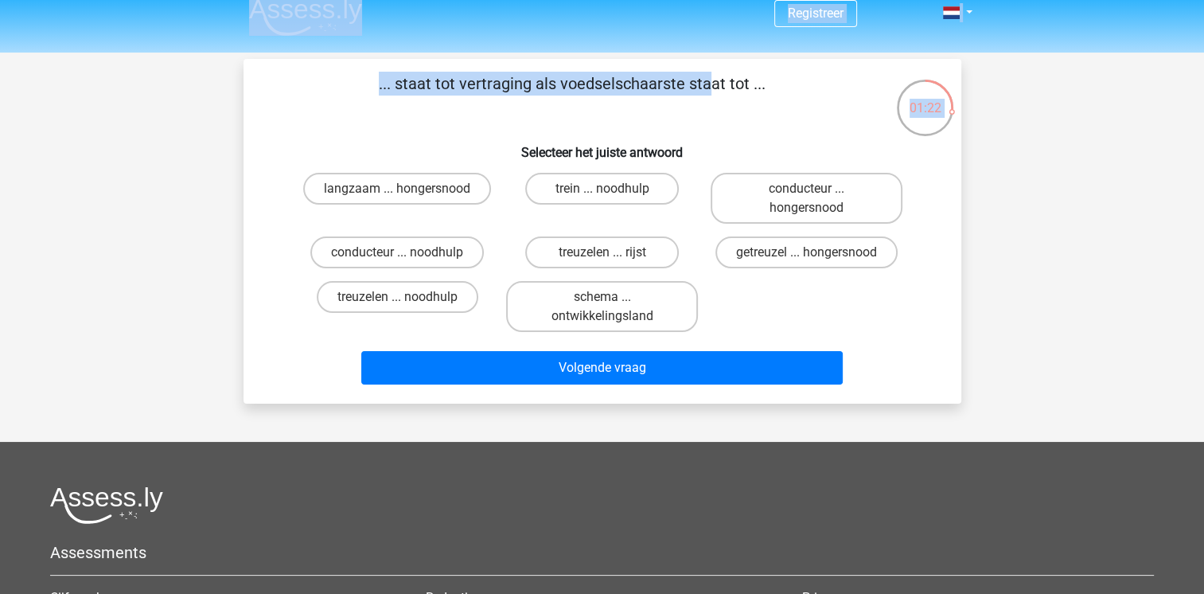
scroll to position [0, 0]
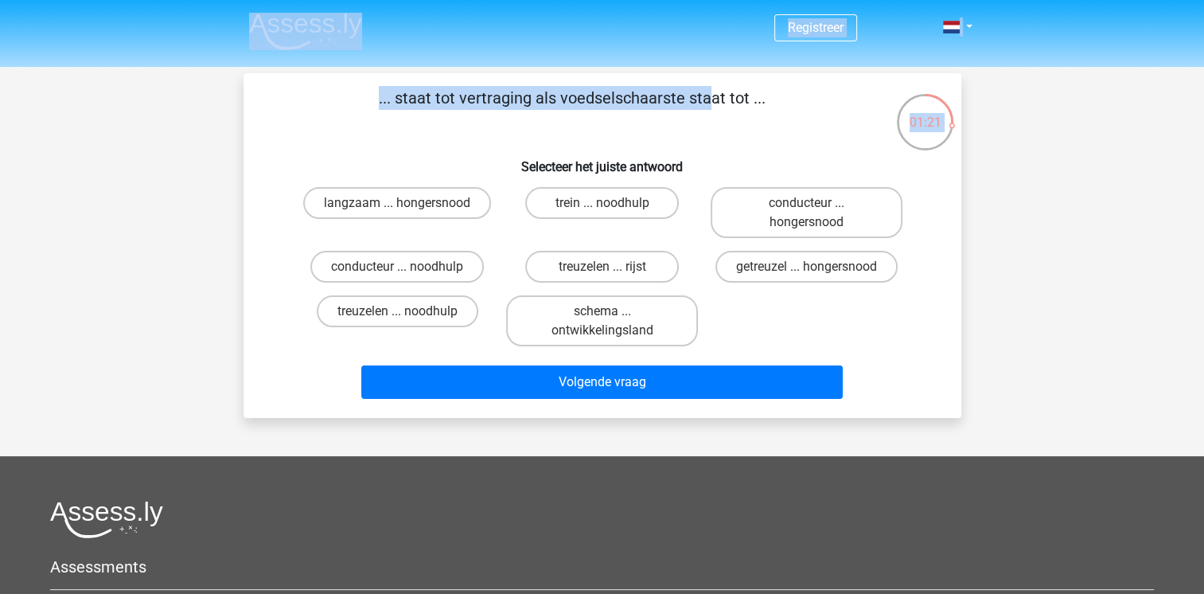
drag, startPoint x: 392, startPoint y: 29, endPoint x: 782, endPoint y: 96, distance: 394.9
click at [782, 96] on p "... staat tot vertraging als voedselschaarste staat tot ..." at bounding box center [572, 110] width 607 height 48
copy p "staat tot vertraging als voedselschaarste staat tot ..."
click at [405, 201] on label "langzaam ... hongersnood" at bounding box center [397, 203] width 188 height 32
click at [405, 203] on input "langzaam ... hongersnood" at bounding box center [402, 208] width 10 height 10
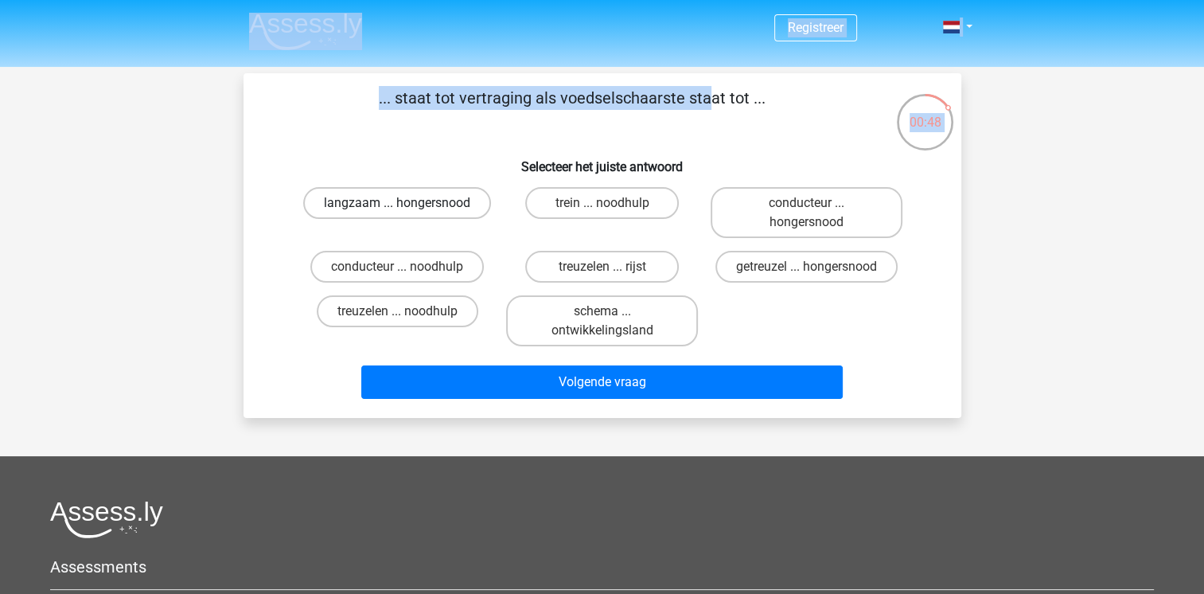
radio input "true"
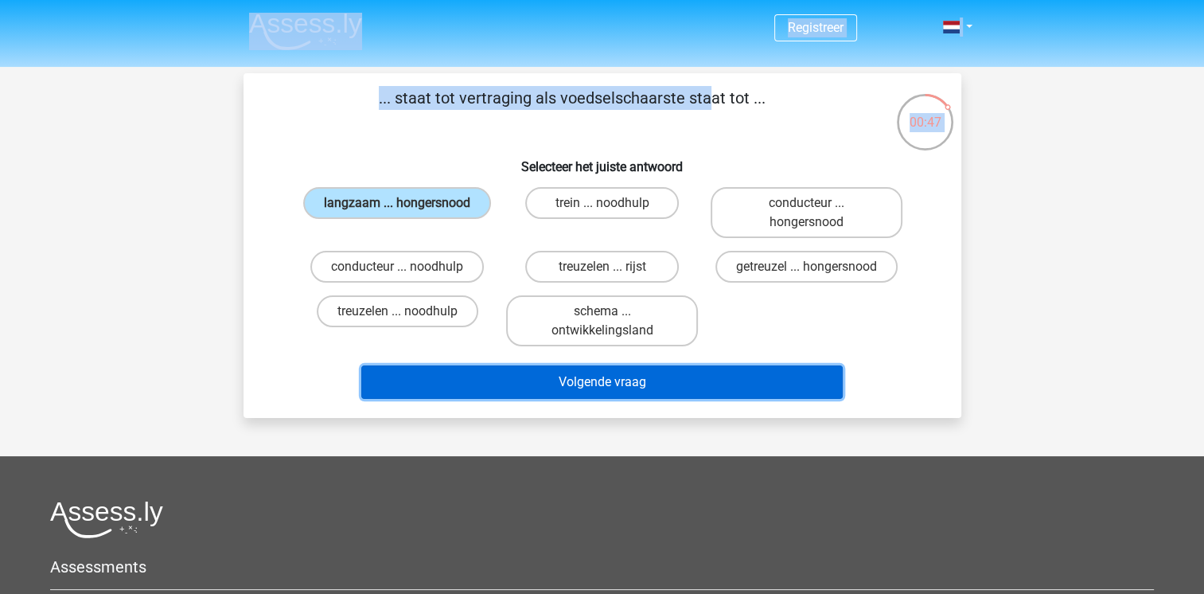
click at [618, 380] on button "Volgende vraag" at bounding box center [602, 381] width 482 height 33
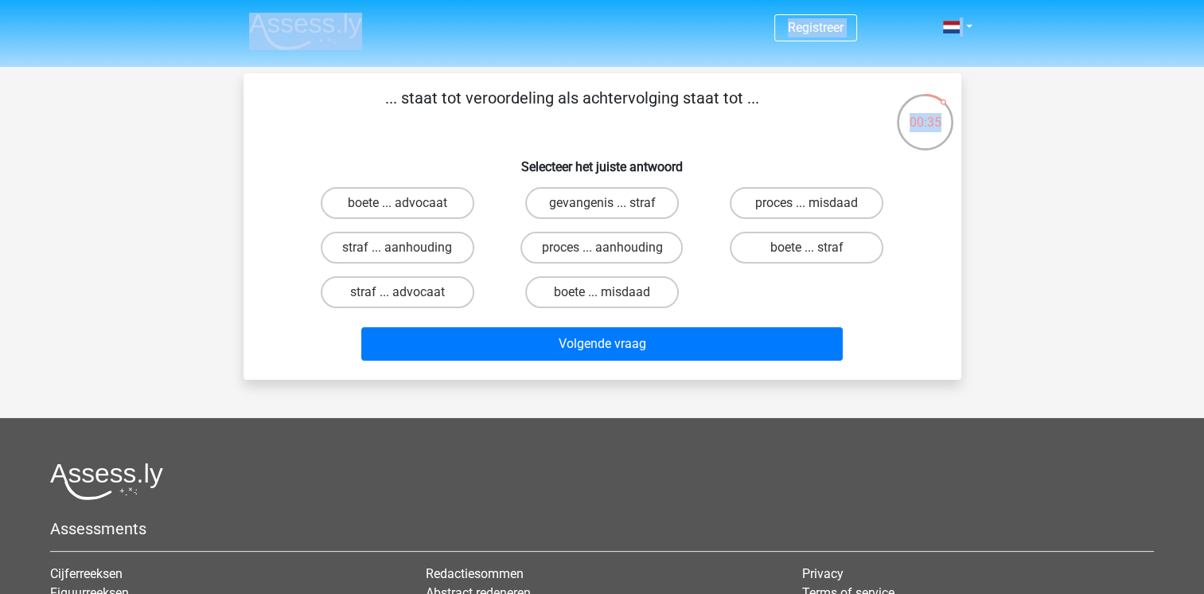
drag, startPoint x: 404, startPoint y: 98, endPoint x: 778, endPoint y: 75, distance: 374.8
click at [778, 75] on div "... staat tot veroordeling als achtervolging staat tot ... Selecteer het juiste…" at bounding box center [603, 226] width 718 height 306
copy p "staat tot veroordeling als achtervolging staat tot ..."
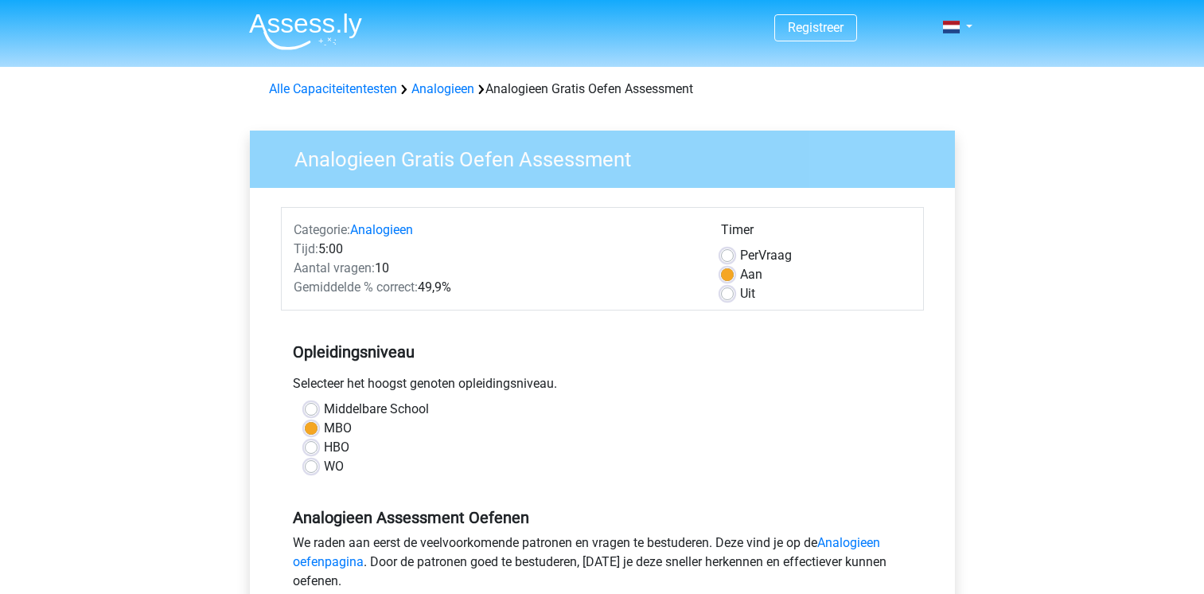
scroll to position [205, 0]
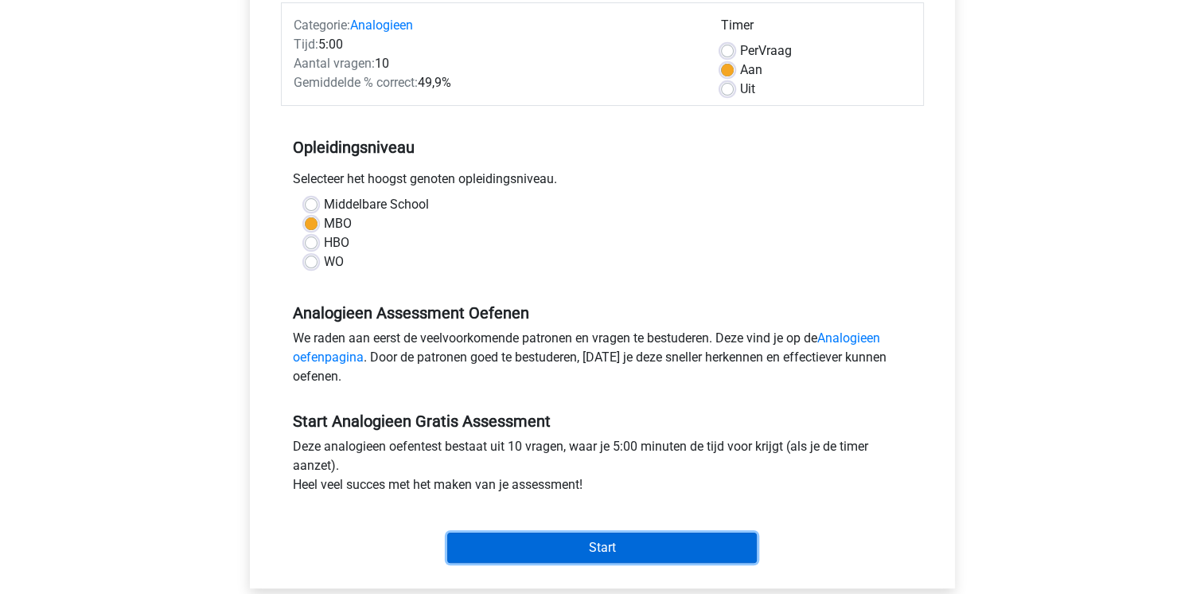
click at [560, 536] on input "Start" at bounding box center [602, 547] width 310 height 30
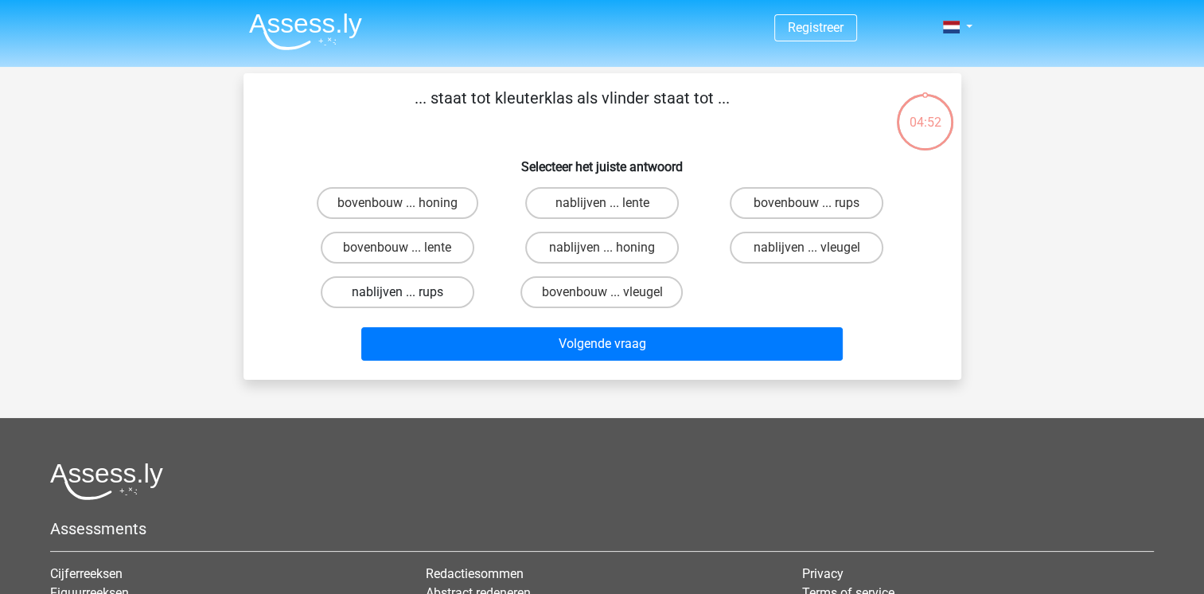
click at [382, 291] on label "nablijven ... rups" at bounding box center [398, 292] width 154 height 32
click at [397, 292] on input "nablijven ... rups" at bounding box center [402, 297] width 10 height 10
radio input "true"
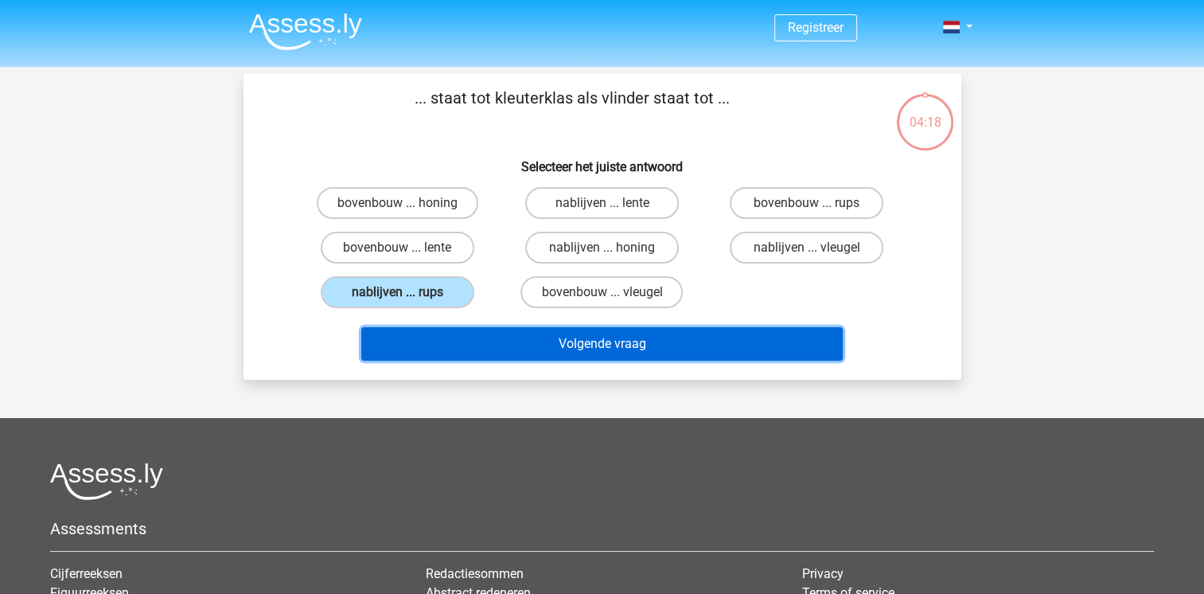
click at [547, 337] on button "Volgende vraag" at bounding box center [602, 343] width 482 height 33
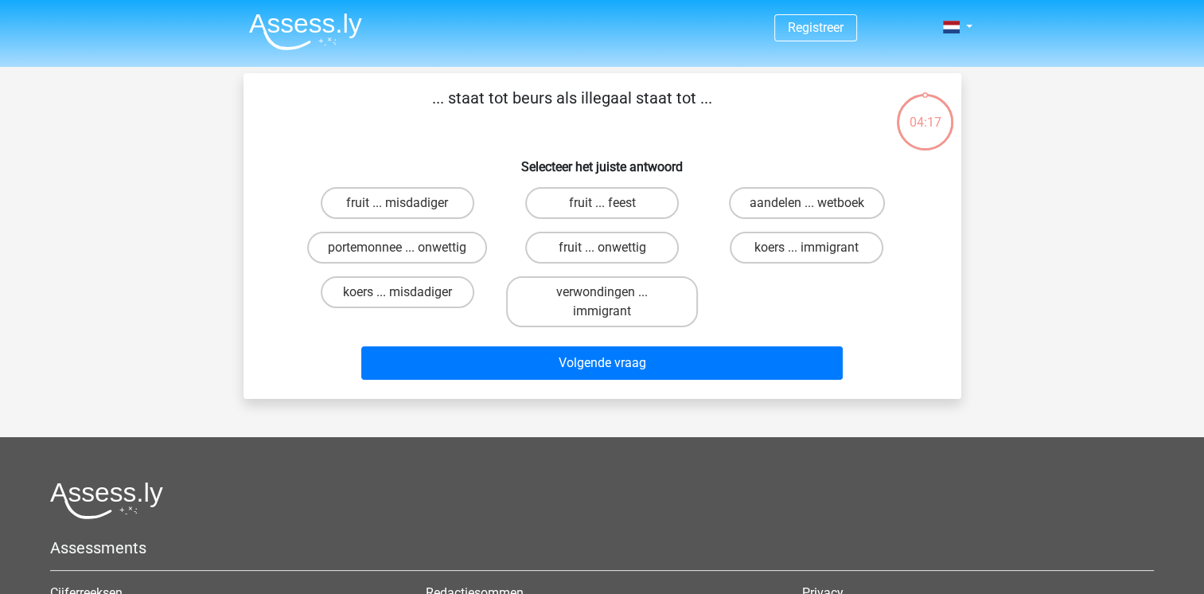
scroll to position [73, 0]
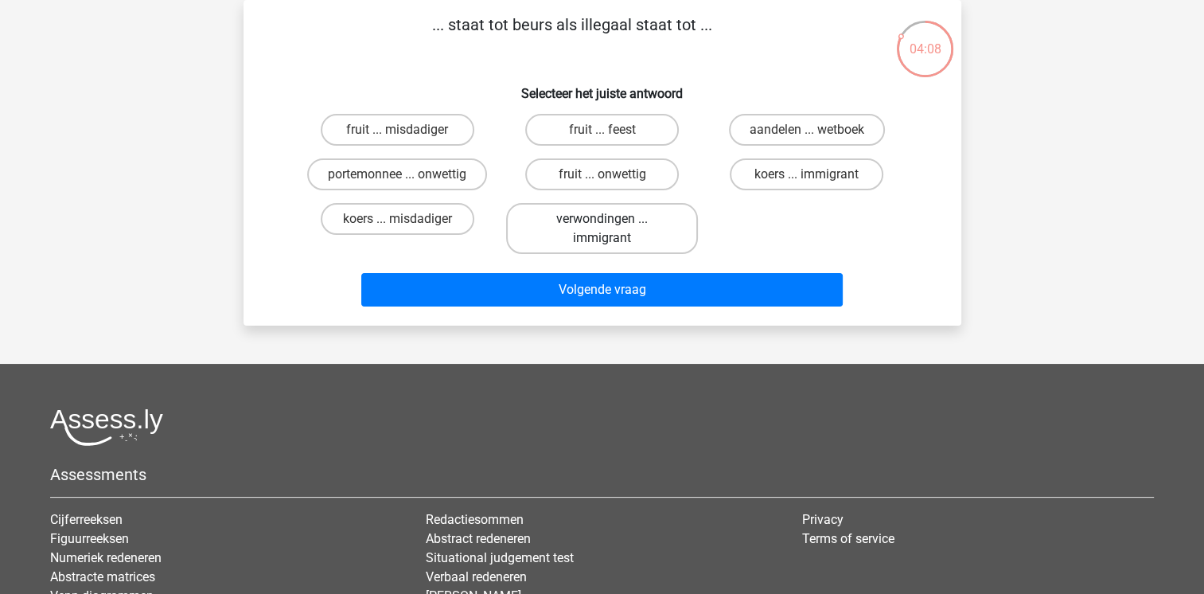
click at [560, 216] on label "verwondingen ... immigrant" at bounding box center [602, 228] width 192 height 51
click at [602, 219] on input "verwondingen ... immigrant" at bounding box center [607, 224] width 10 height 10
radio input "true"
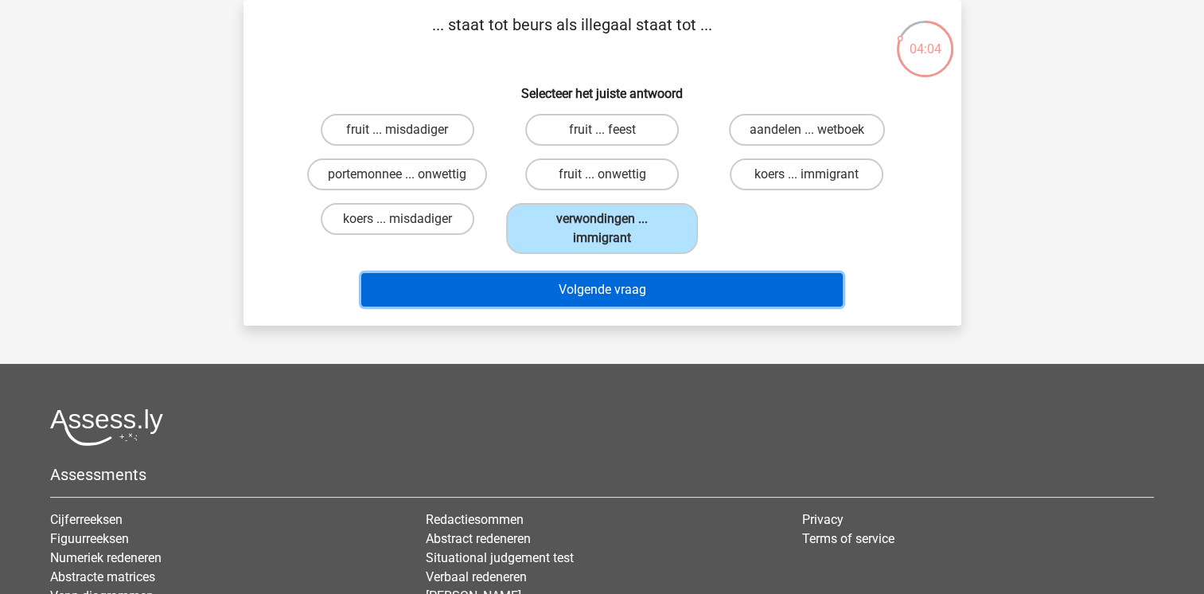
click at [569, 283] on button "Volgende vraag" at bounding box center [602, 289] width 482 height 33
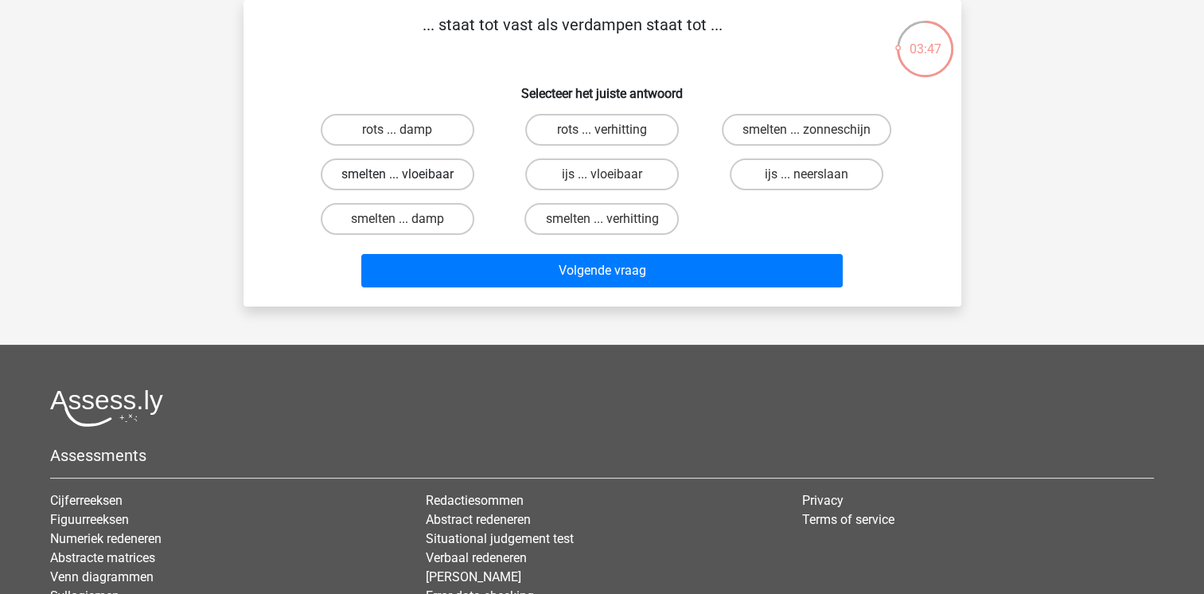
click at [376, 177] on label "smelten ... vloeibaar" at bounding box center [398, 174] width 154 height 32
click at [397, 177] on input "smelten ... vloeibaar" at bounding box center [402, 179] width 10 height 10
radio input "true"
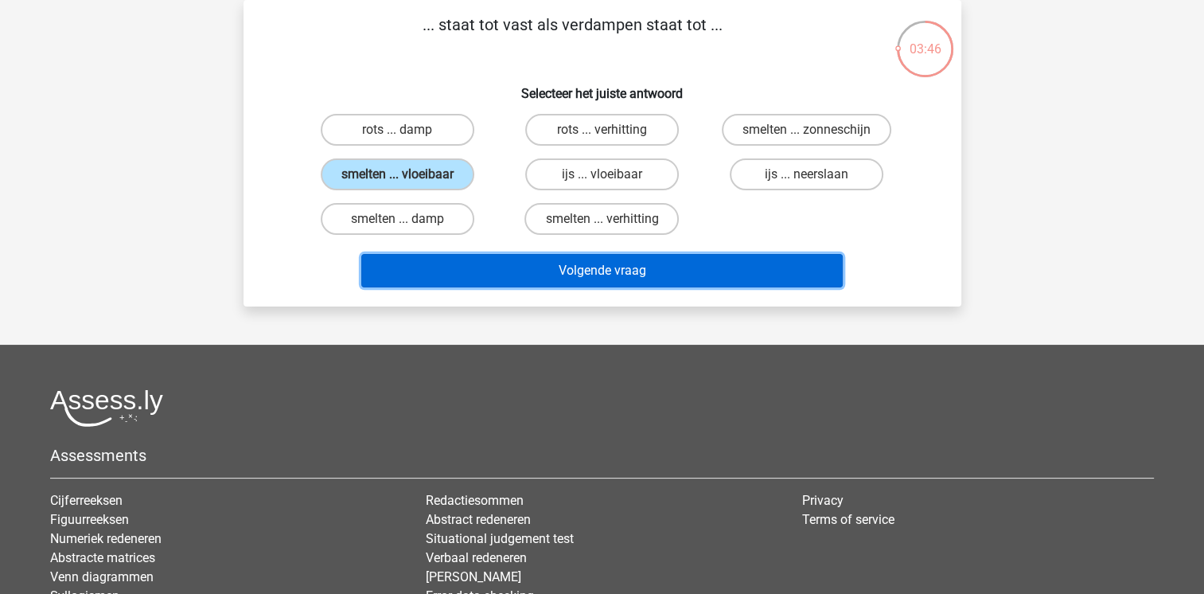
click at [546, 264] on button "Volgende vraag" at bounding box center [602, 270] width 482 height 33
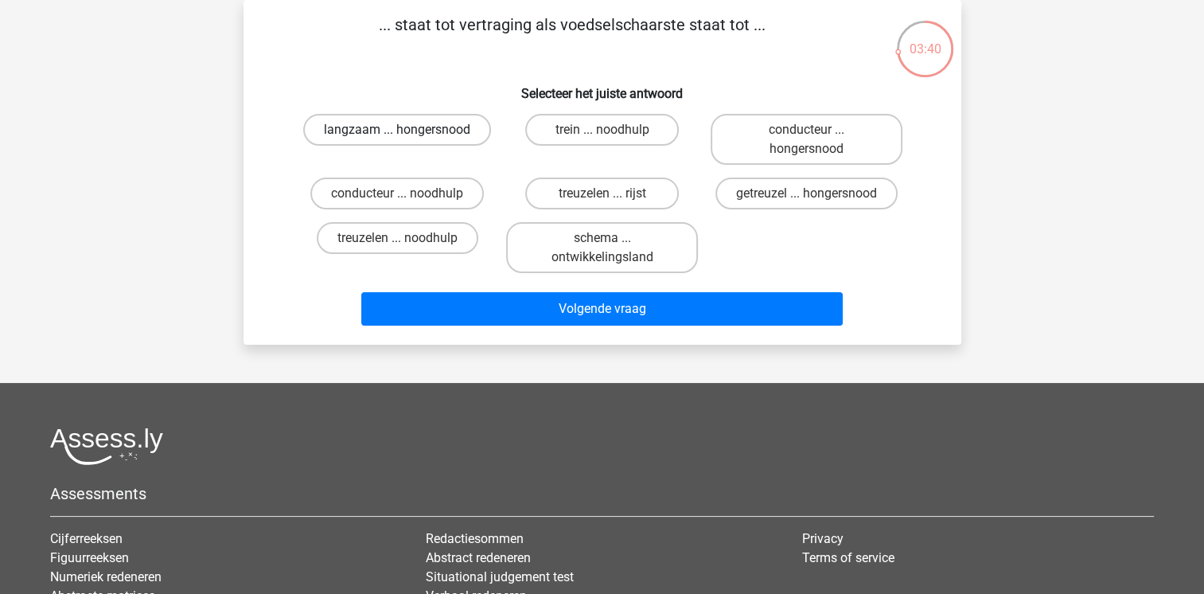
click at [386, 130] on label "langzaam ... hongersnood" at bounding box center [397, 130] width 188 height 32
click at [397, 130] on input "langzaam ... hongersnood" at bounding box center [402, 135] width 10 height 10
radio input "true"
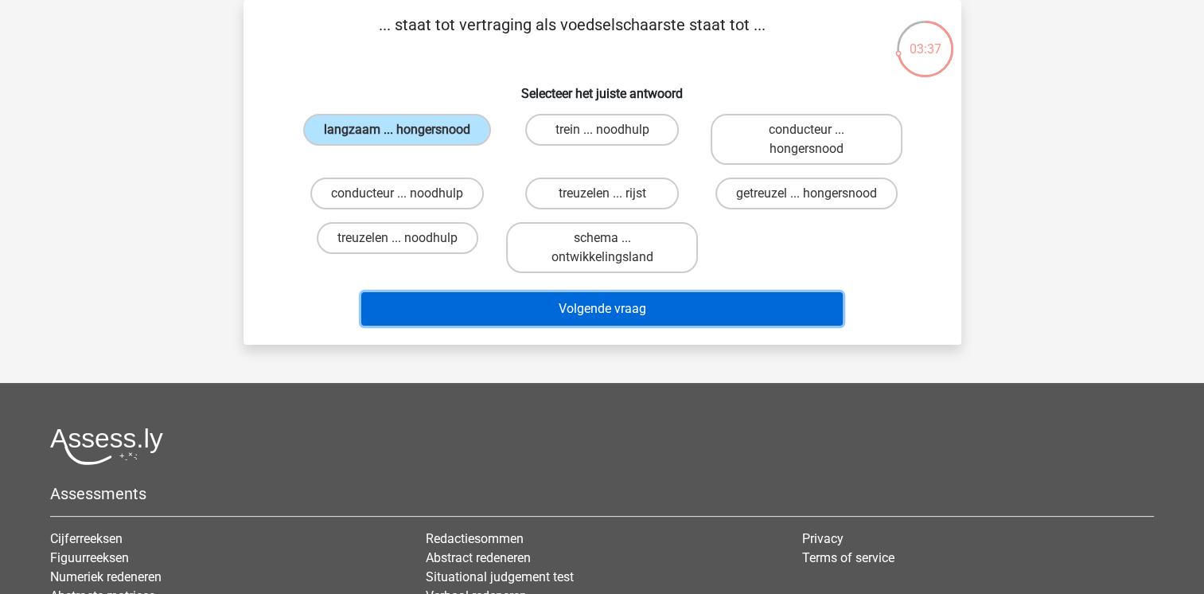
click at [574, 302] on button "Volgende vraag" at bounding box center [602, 308] width 482 height 33
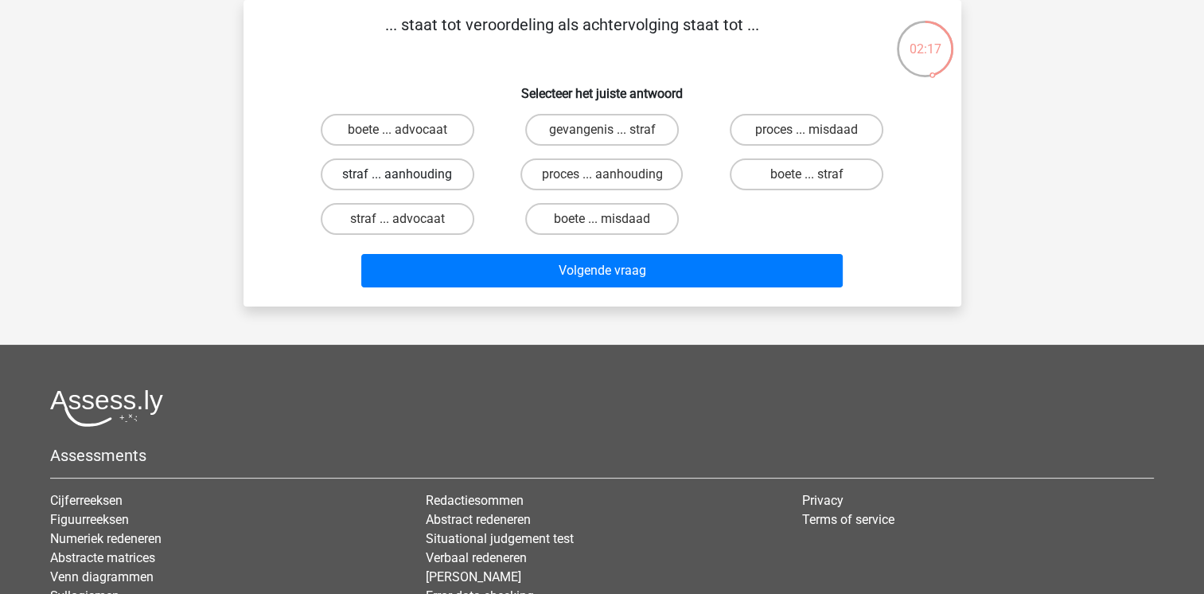
click at [363, 173] on label "straf ... aanhouding" at bounding box center [398, 174] width 154 height 32
click at [397, 174] on input "straf ... aanhouding" at bounding box center [402, 179] width 10 height 10
radio input "true"
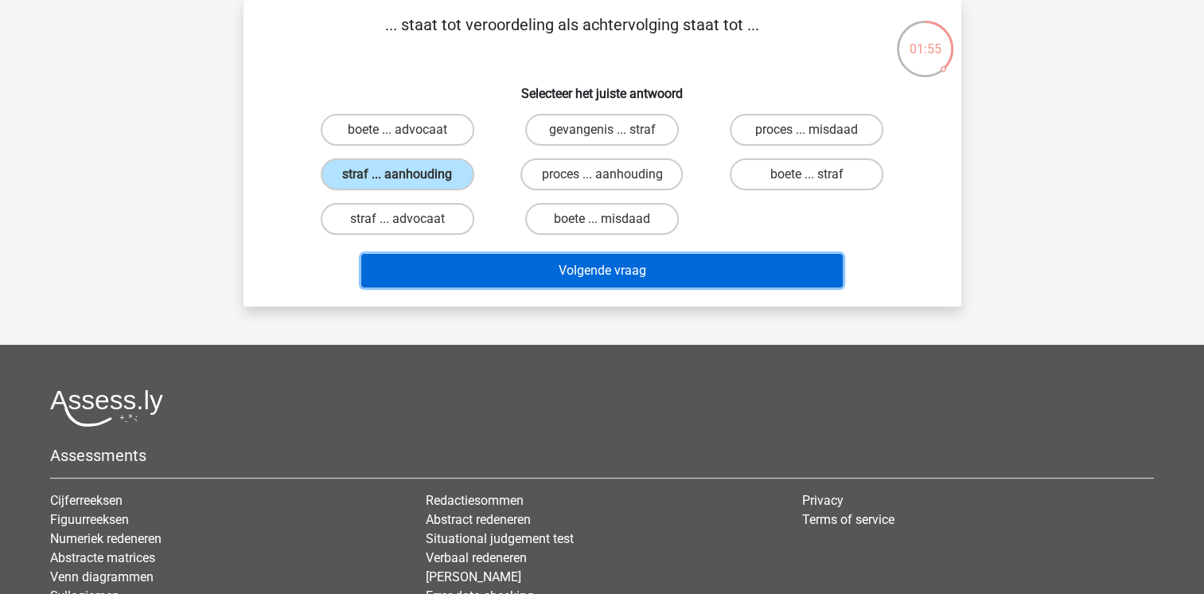
click at [538, 266] on button "Volgende vraag" at bounding box center [602, 270] width 482 height 33
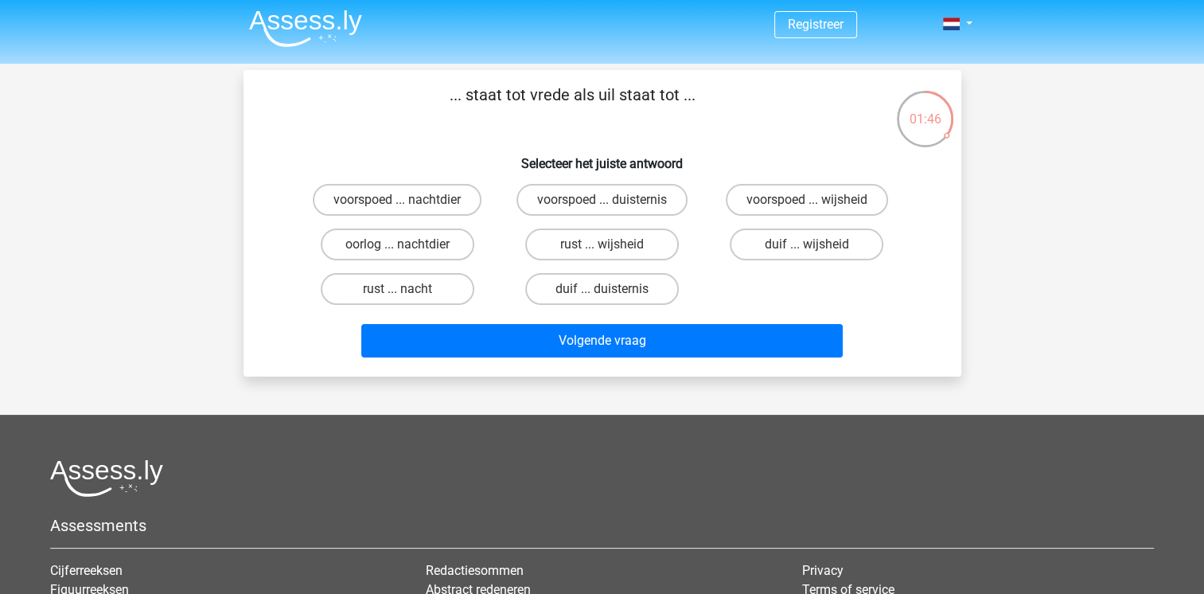
scroll to position [0, 0]
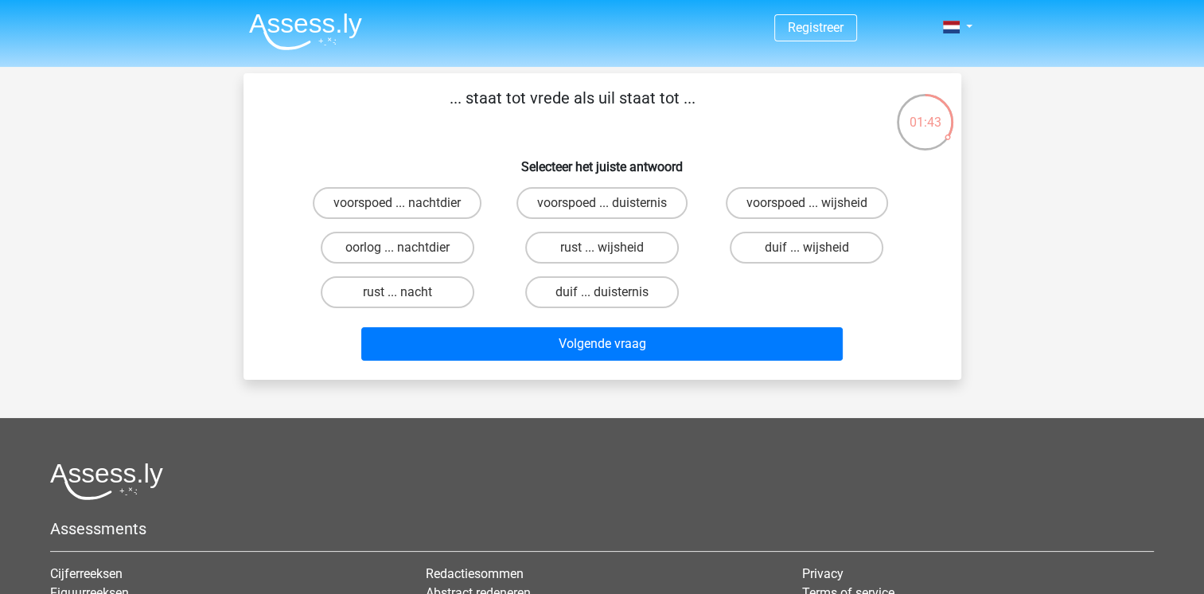
drag, startPoint x: 449, startPoint y: 103, endPoint x: 723, endPoint y: 98, distance: 273.8
click at [723, 98] on p "... staat tot vrede als uil staat tot ..." at bounding box center [572, 110] width 607 height 48
copy p "... staat tot vrede als uil staat tot ..."
click at [591, 246] on label "rust ... wijsheid" at bounding box center [602, 248] width 154 height 32
click at [602, 248] on input "rust ... wijsheid" at bounding box center [607, 253] width 10 height 10
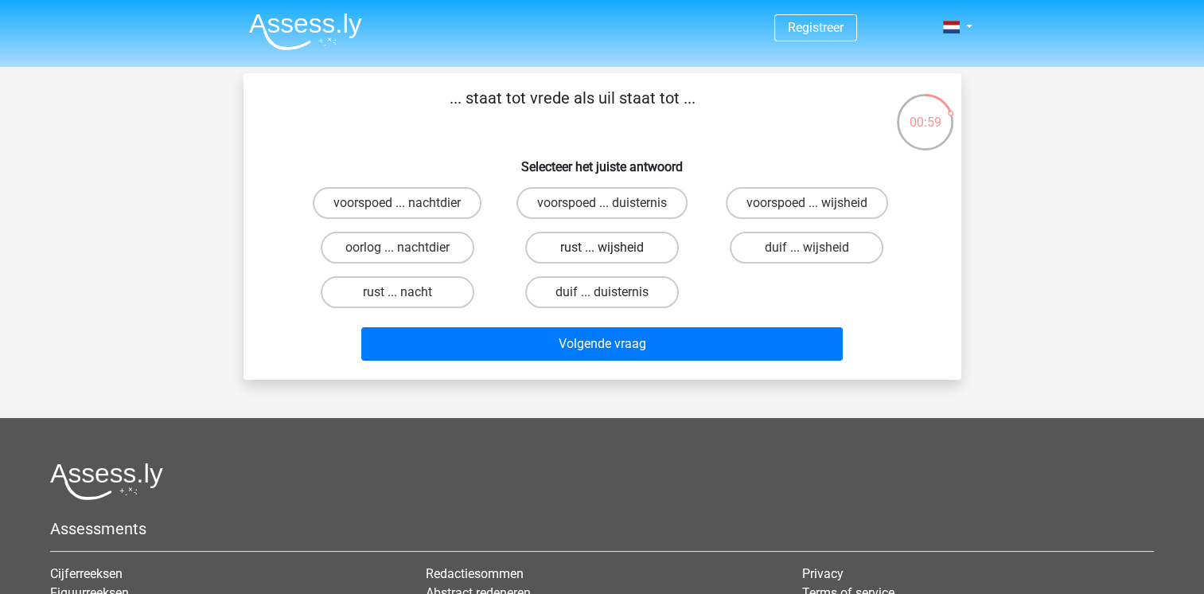
radio input "true"
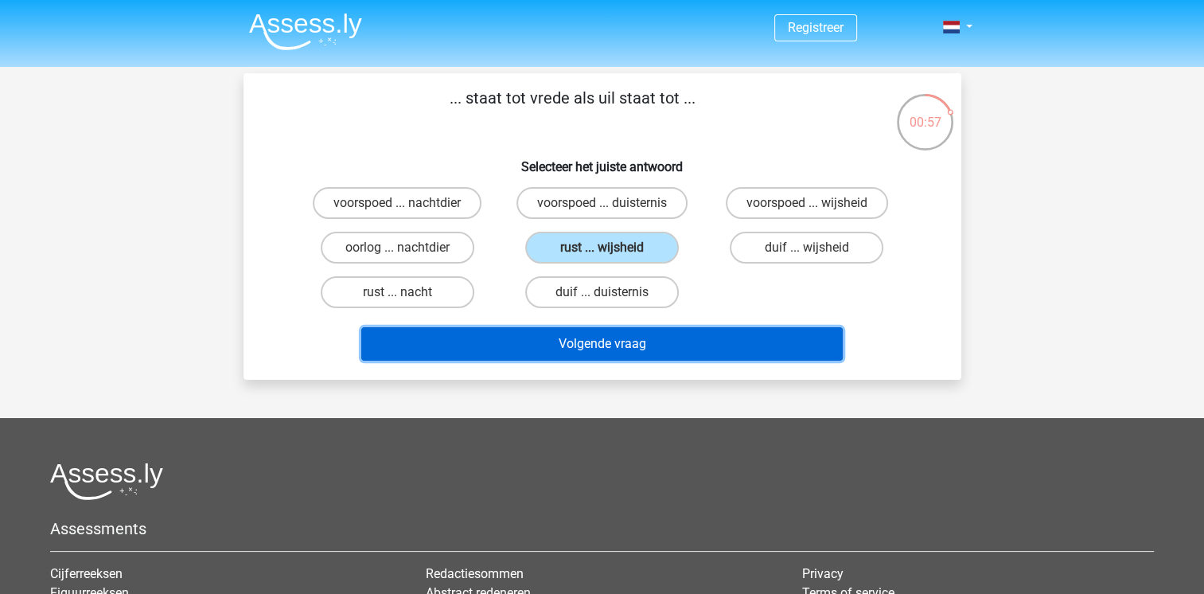
click at [610, 348] on button "Volgende vraag" at bounding box center [602, 343] width 482 height 33
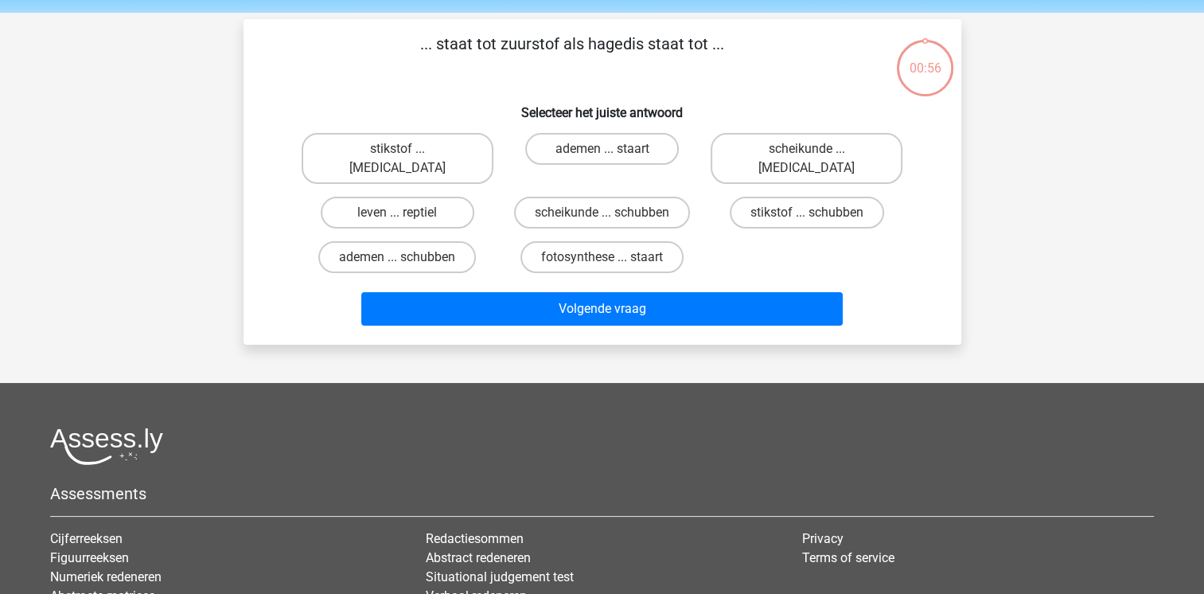
scroll to position [73, 0]
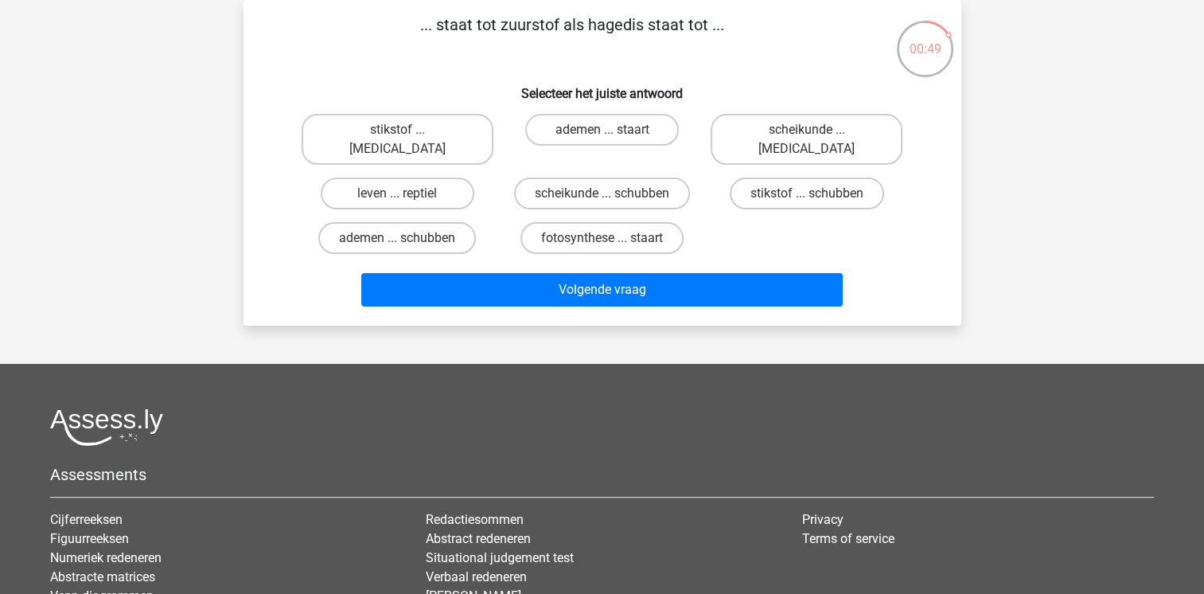
drag, startPoint x: 430, startPoint y: 29, endPoint x: 733, endPoint y: 24, distance: 303.3
click at [733, 24] on p "... staat tot zuurstof als hagedis staat tot ..." at bounding box center [572, 37] width 607 height 48
copy p ". staat tot zuurstof als hagedis staat tot ..."
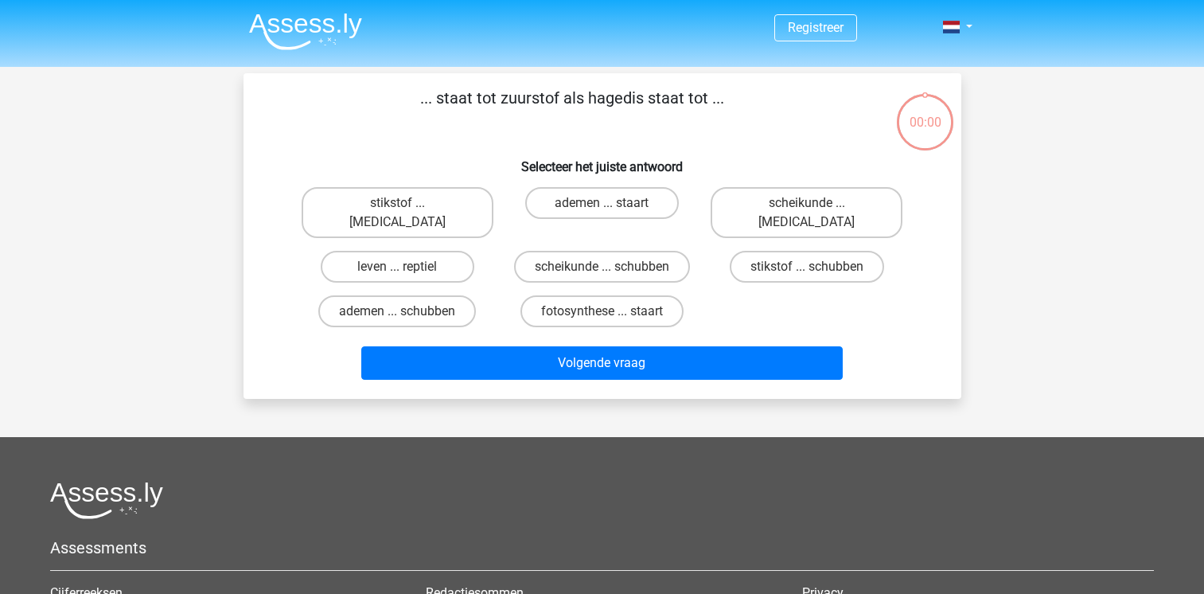
scroll to position [73, 0]
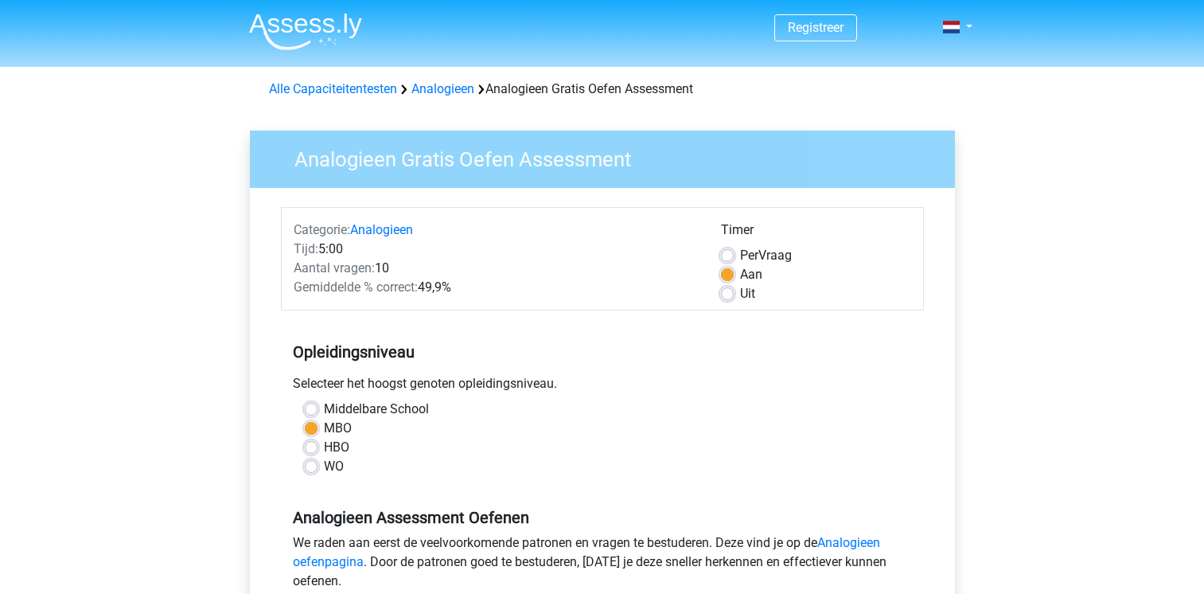
scroll to position [205, 0]
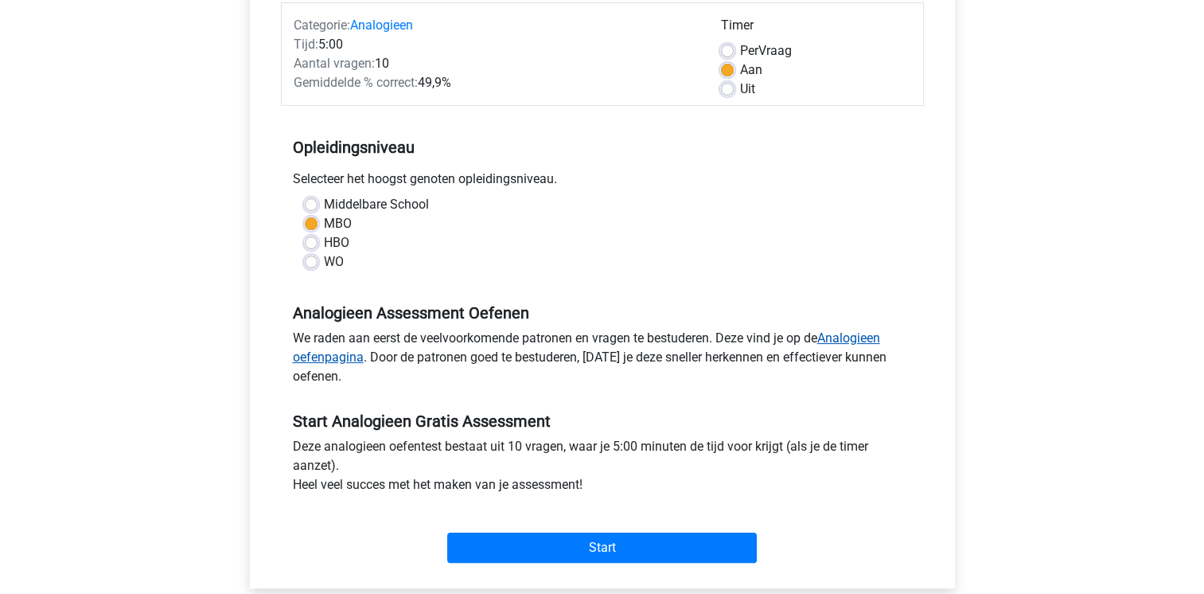
click at [325, 361] on link "Analogieen oefenpagina" at bounding box center [586, 347] width 587 height 34
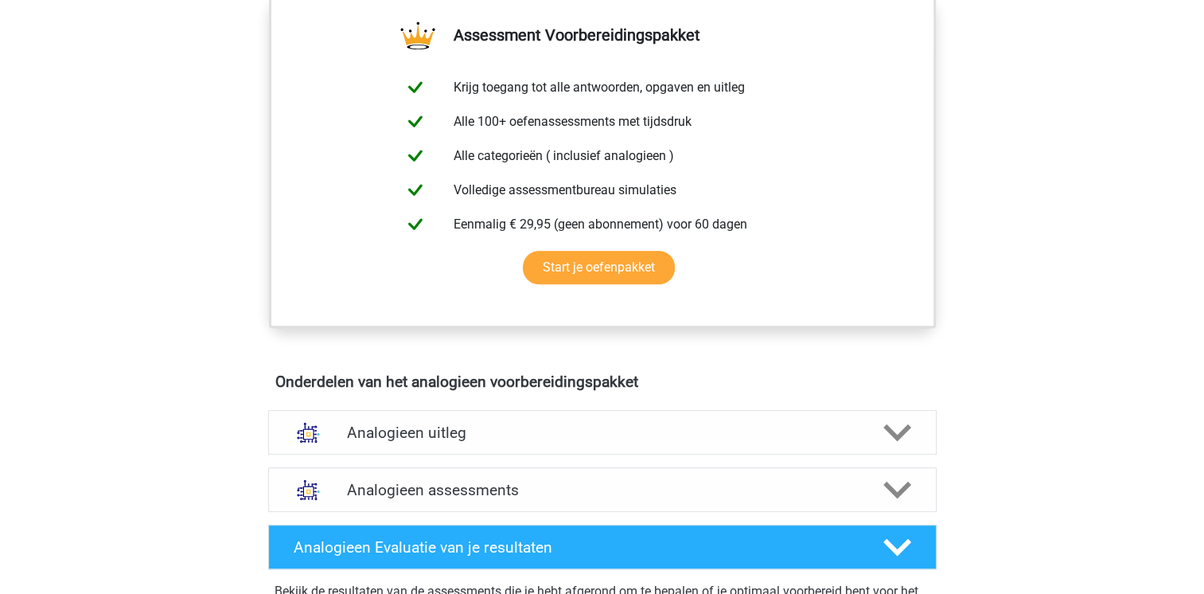
scroll to position [566, 0]
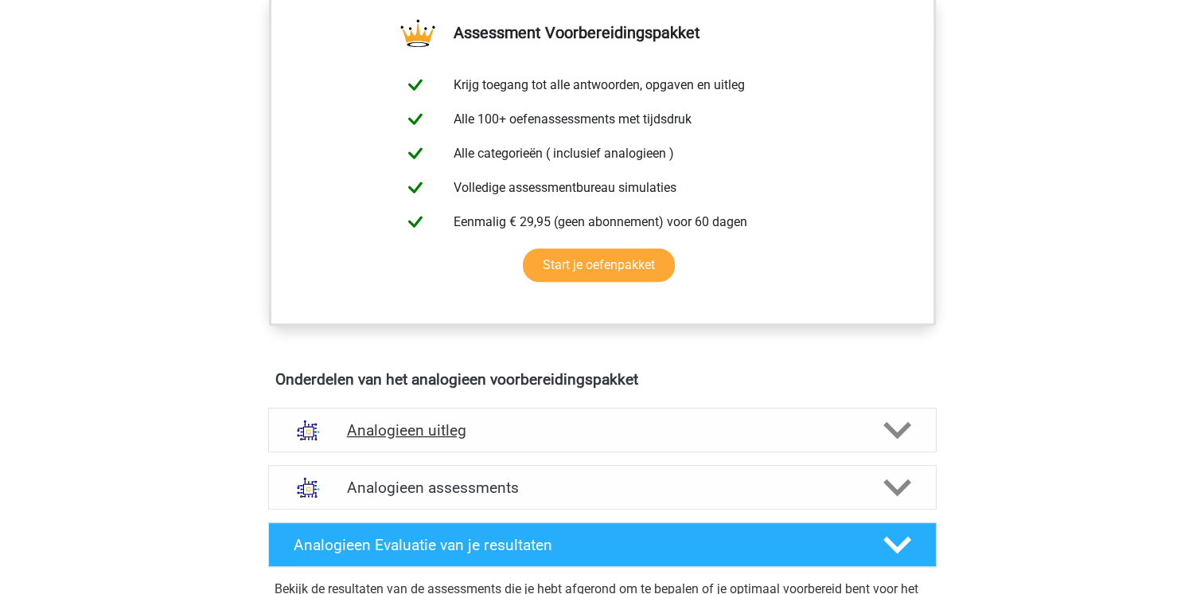
click at [888, 421] on icon at bounding box center [897, 430] width 28 height 28
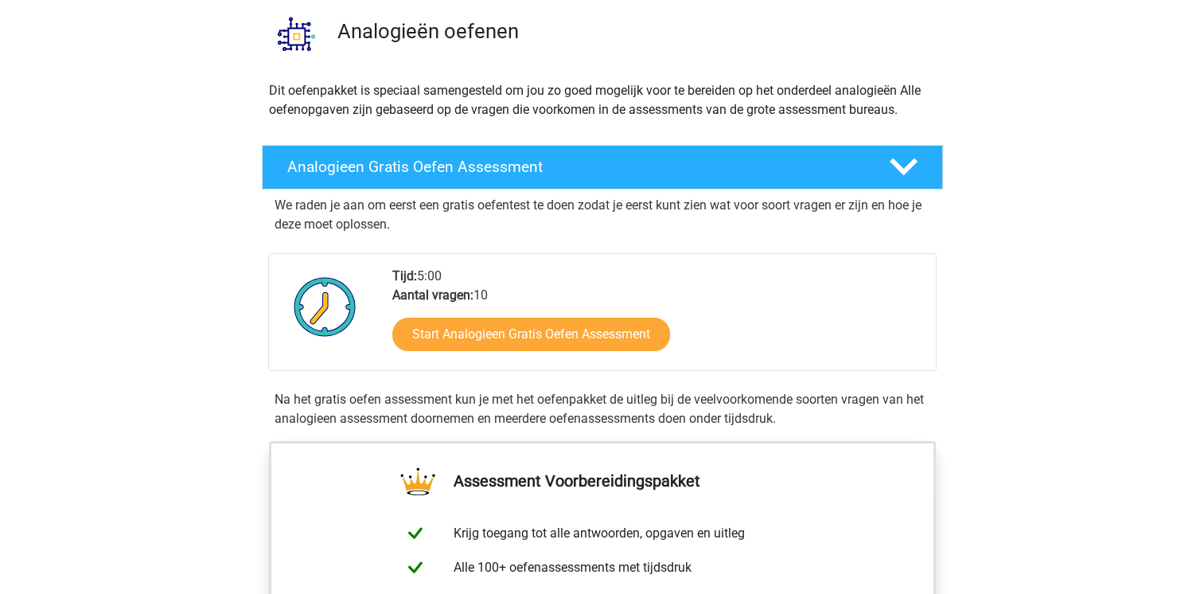
scroll to position [115, 0]
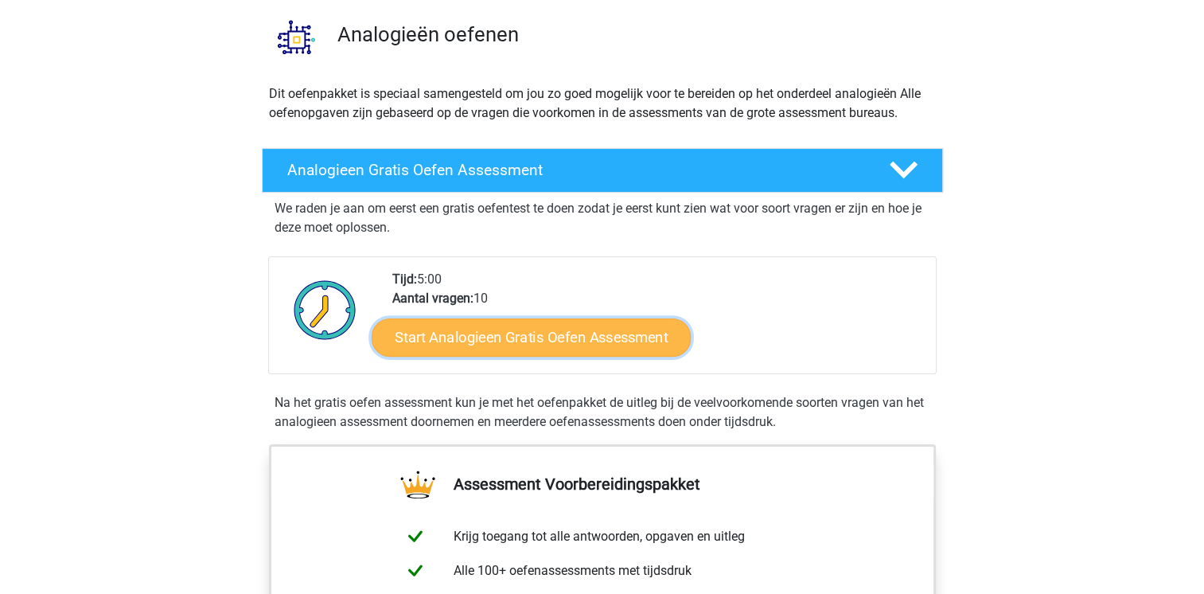
click at [620, 341] on link "Start Analogieen Gratis Oefen Assessment" at bounding box center [531, 337] width 319 height 38
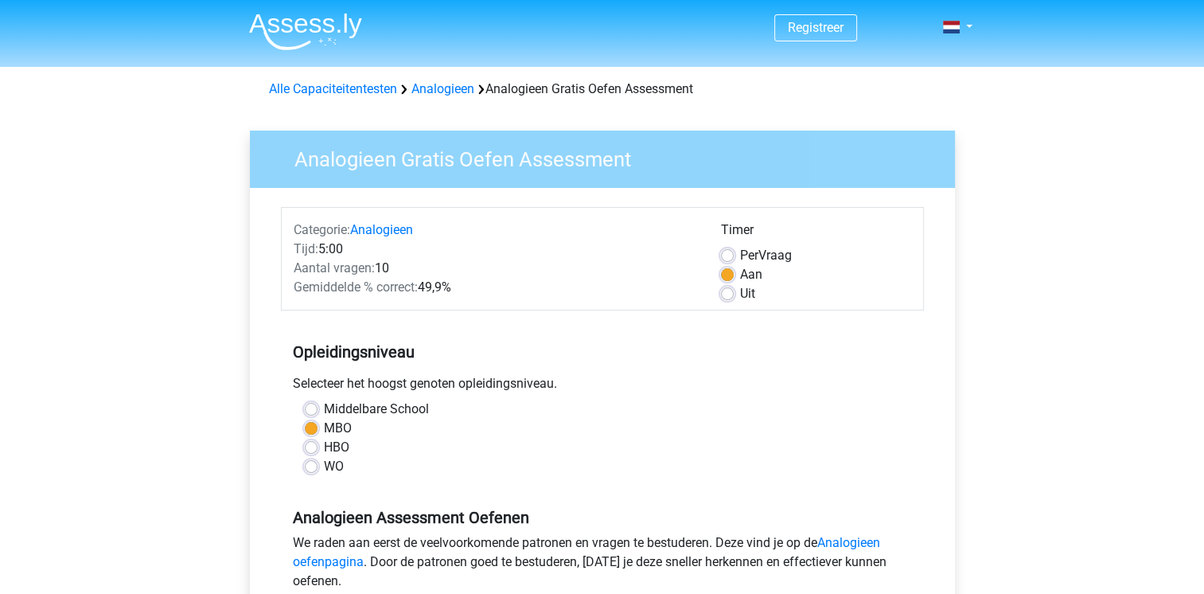
click at [310, 457] on div "WO" at bounding box center [602, 466] width 595 height 19
click at [324, 459] on label "WO" at bounding box center [334, 466] width 20 height 19
click at [310, 459] on input "WO" at bounding box center [311, 465] width 13 height 16
radio input "true"
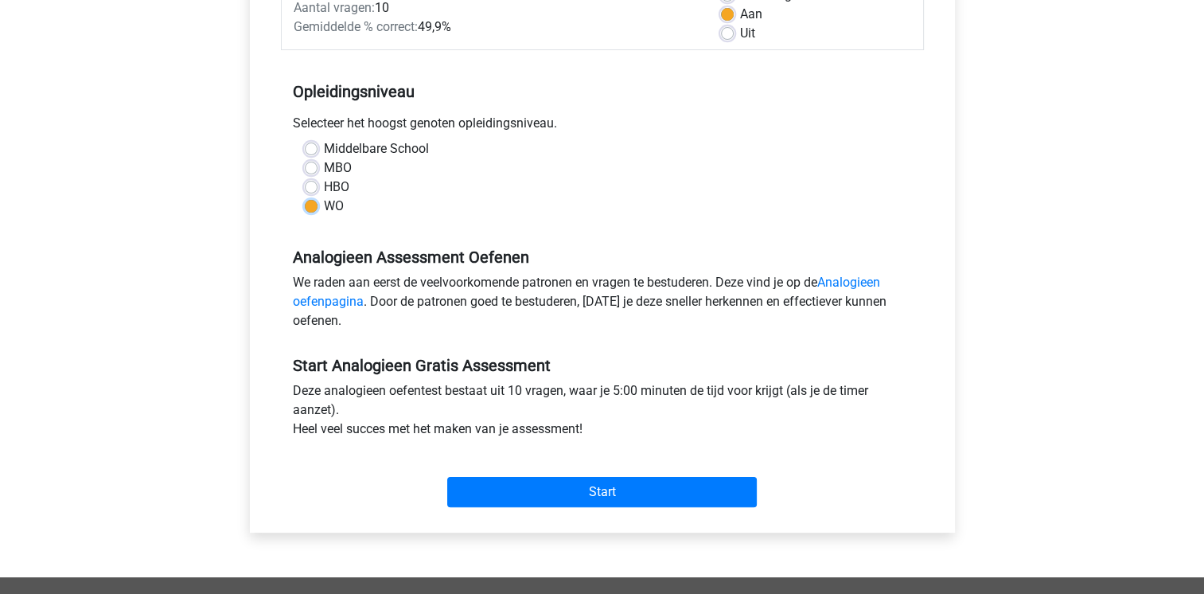
scroll to position [280, 0]
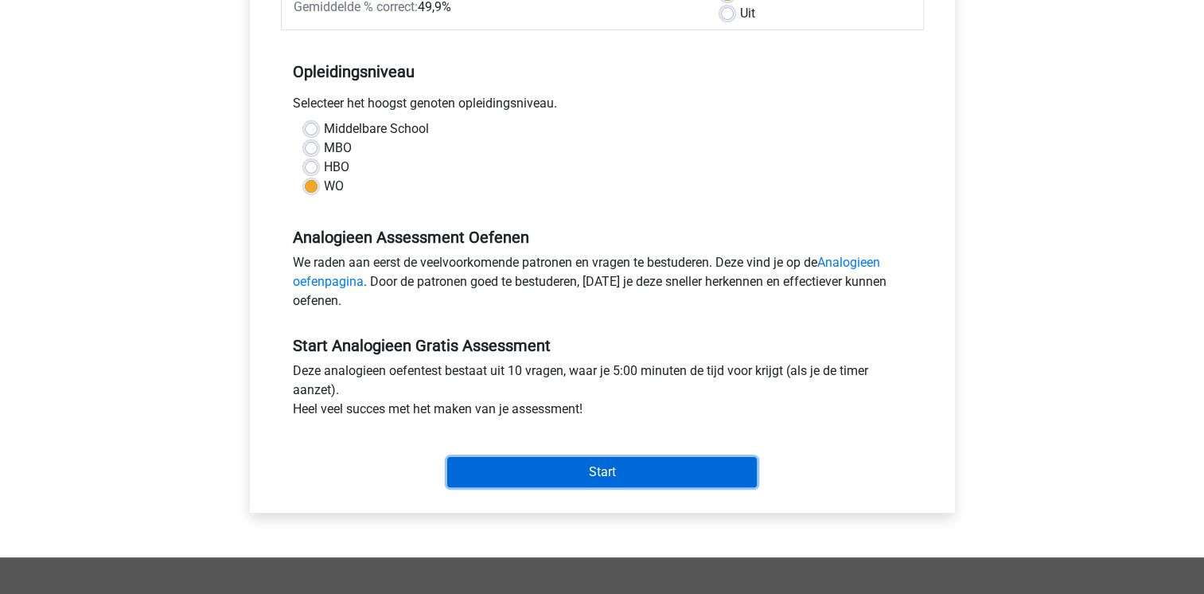
click at [564, 470] on input "Start" at bounding box center [602, 472] width 310 height 30
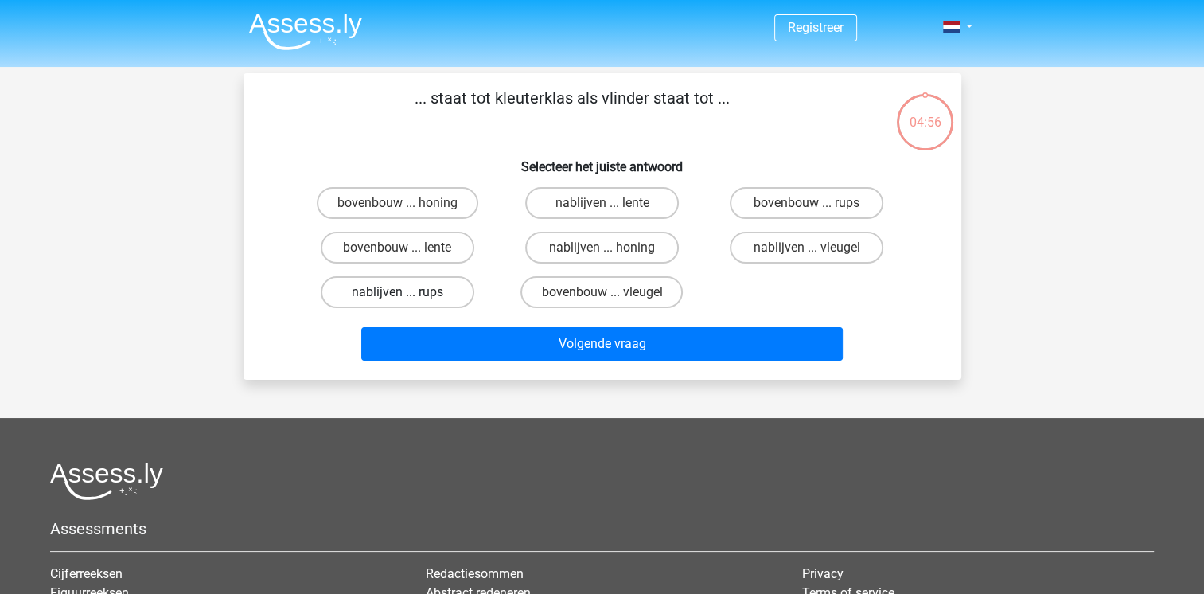
click at [388, 292] on label "nablijven ... rups" at bounding box center [398, 292] width 154 height 32
click at [397, 292] on input "nablijven ... rups" at bounding box center [402, 297] width 10 height 10
radio input "true"
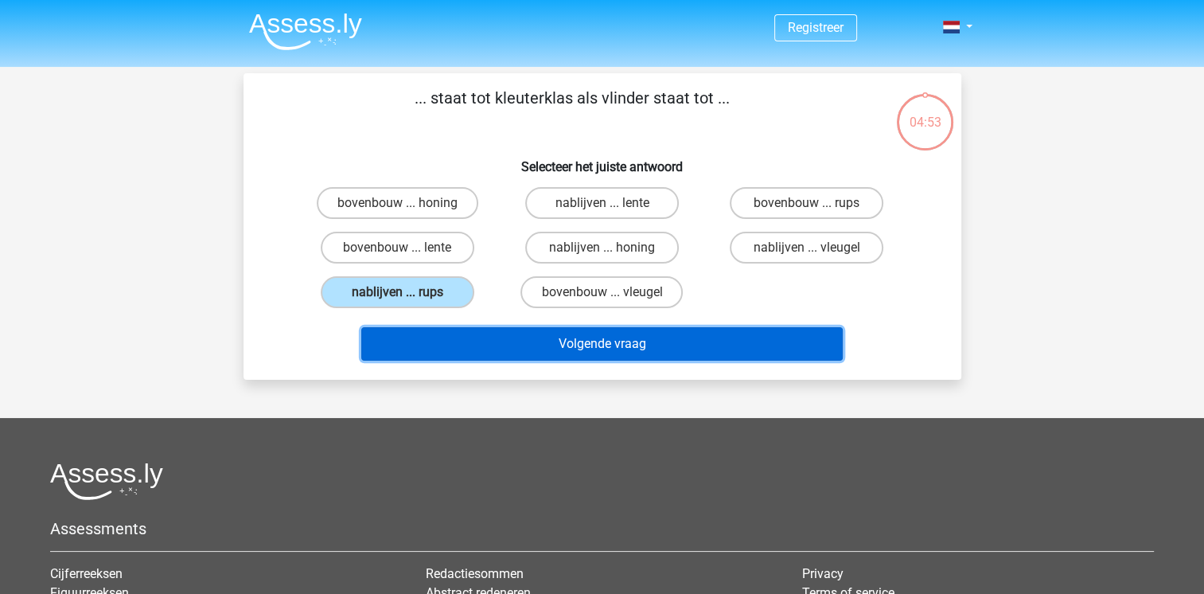
click at [626, 341] on button "Volgende vraag" at bounding box center [602, 343] width 482 height 33
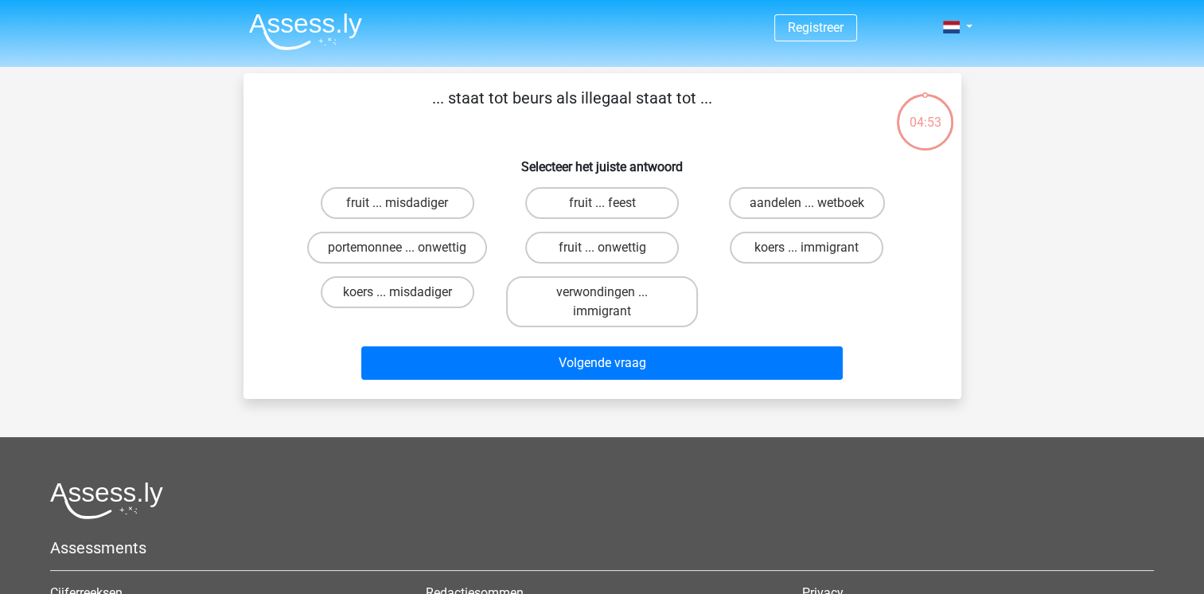
scroll to position [73, 0]
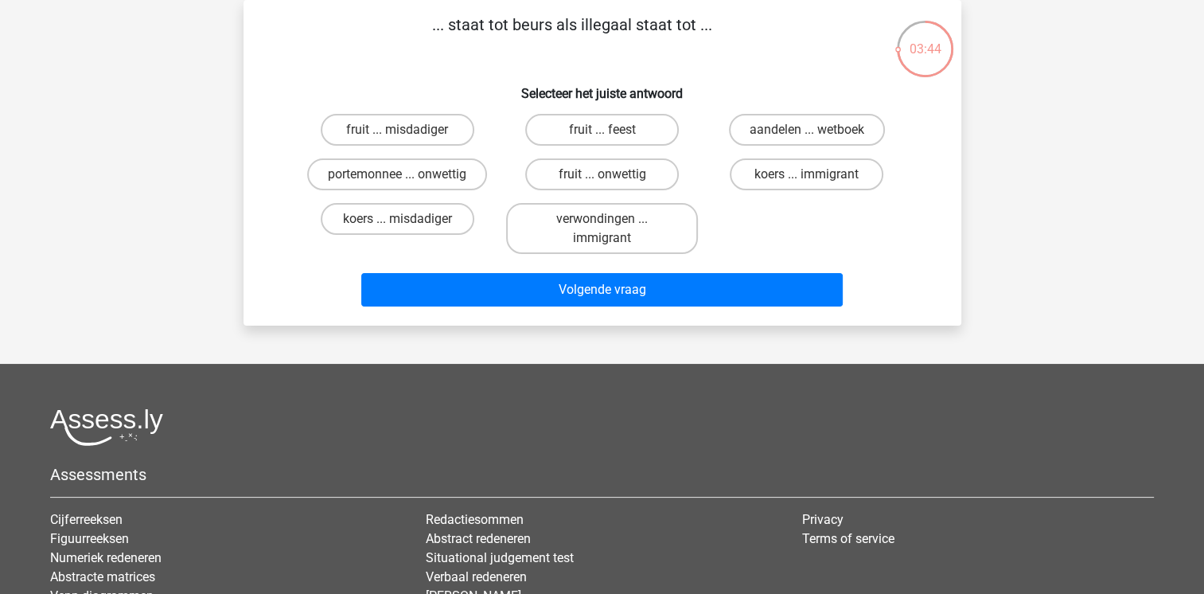
drag, startPoint x: 436, startPoint y: 24, endPoint x: 715, endPoint y: 18, distance: 278.6
click at [715, 18] on p "... staat tot beurs als illegaal staat tot ..." at bounding box center [572, 37] width 607 height 48
copy p ".. staat tot beurs als illegaal staat tot ..."
click at [424, 167] on label "portemonnee ... onwettig" at bounding box center [397, 174] width 180 height 32
click at [408, 174] on input "portemonnee ... onwettig" at bounding box center [402, 179] width 10 height 10
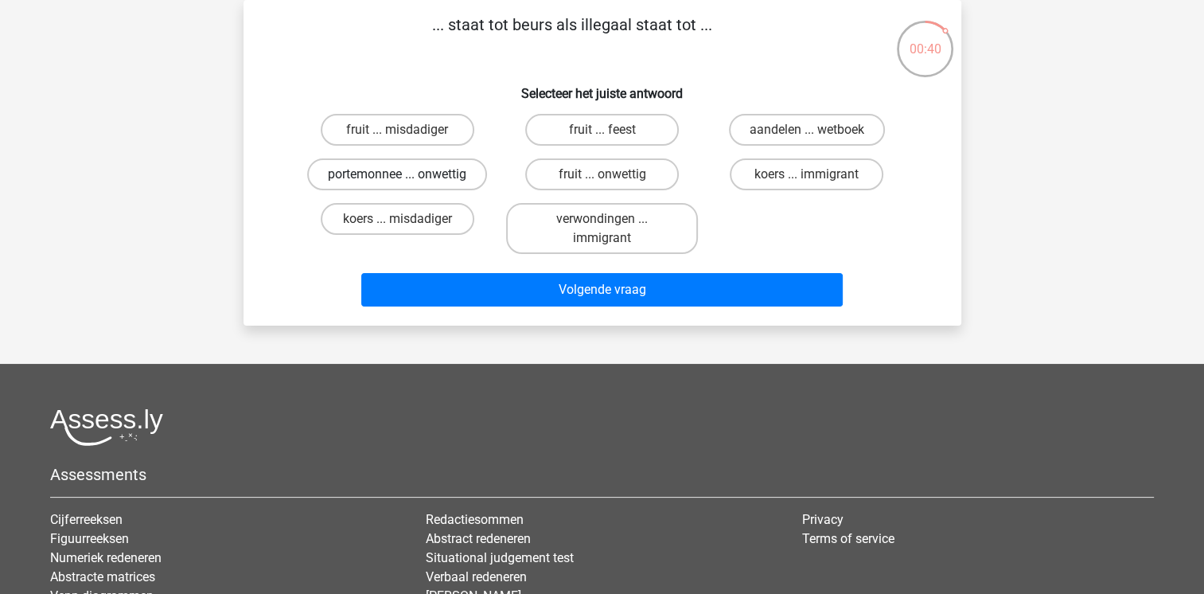
radio input "true"
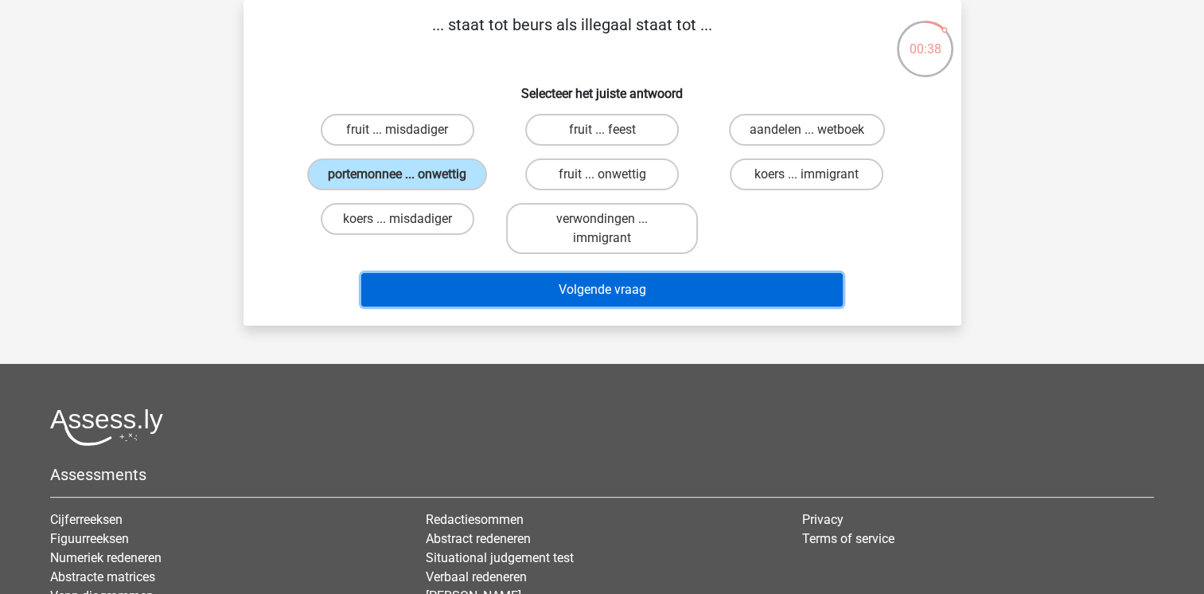
click at [568, 279] on button "Volgende vraag" at bounding box center [602, 289] width 482 height 33
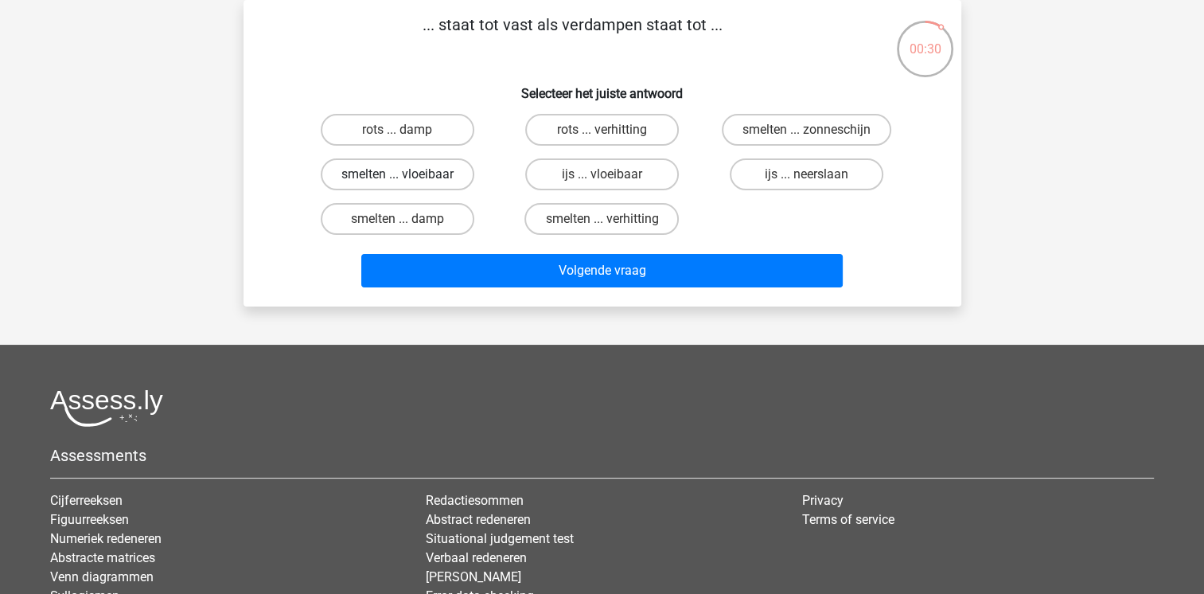
click at [377, 171] on label "smelten ... vloeibaar" at bounding box center [398, 174] width 154 height 32
click at [397, 174] on input "smelten ... vloeibaar" at bounding box center [402, 179] width 10 height 10
radio input "true"
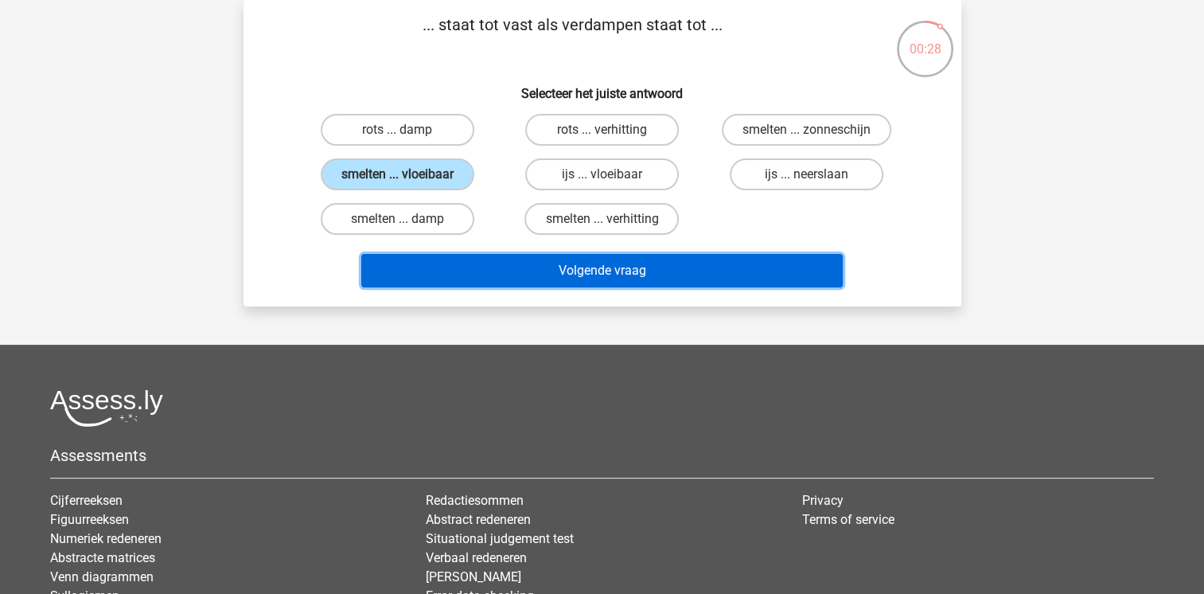
click at [548, 256] on button "Volgende vraag" at bounding box center [602, 270] width 482 height 33
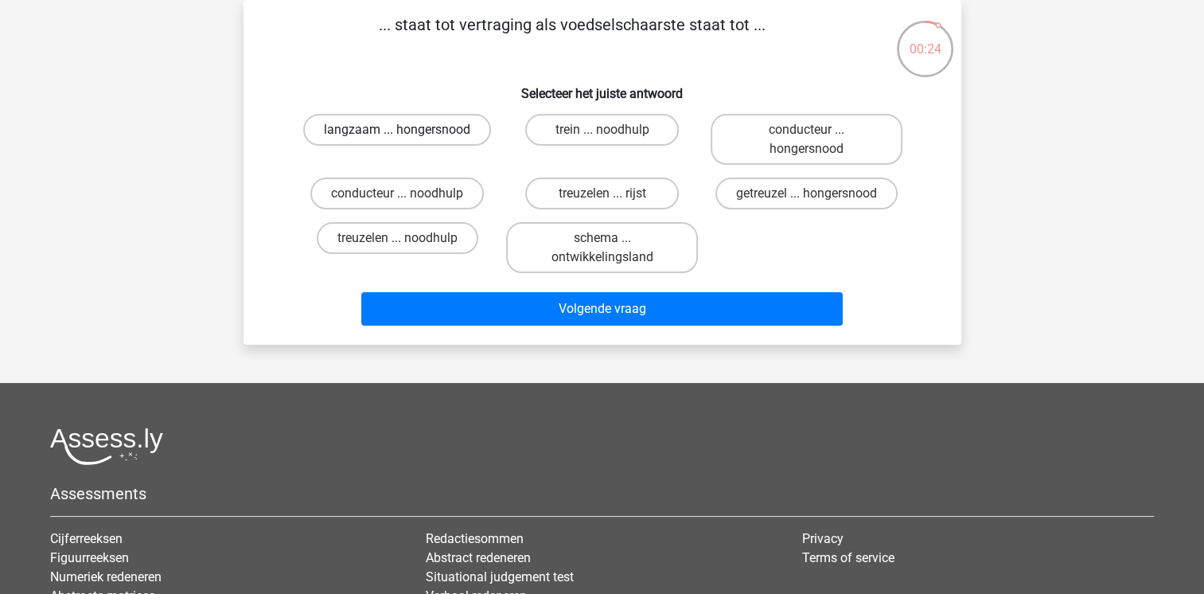
click at [368, 127] on label "langzaam ... hongersnood" at bounding box center [397, 130] width 188 height 32
click at [397, 130] on input "langzaam ... hongersnood" at bounding box center [402, 135] width 10 height 10
radio input "true"
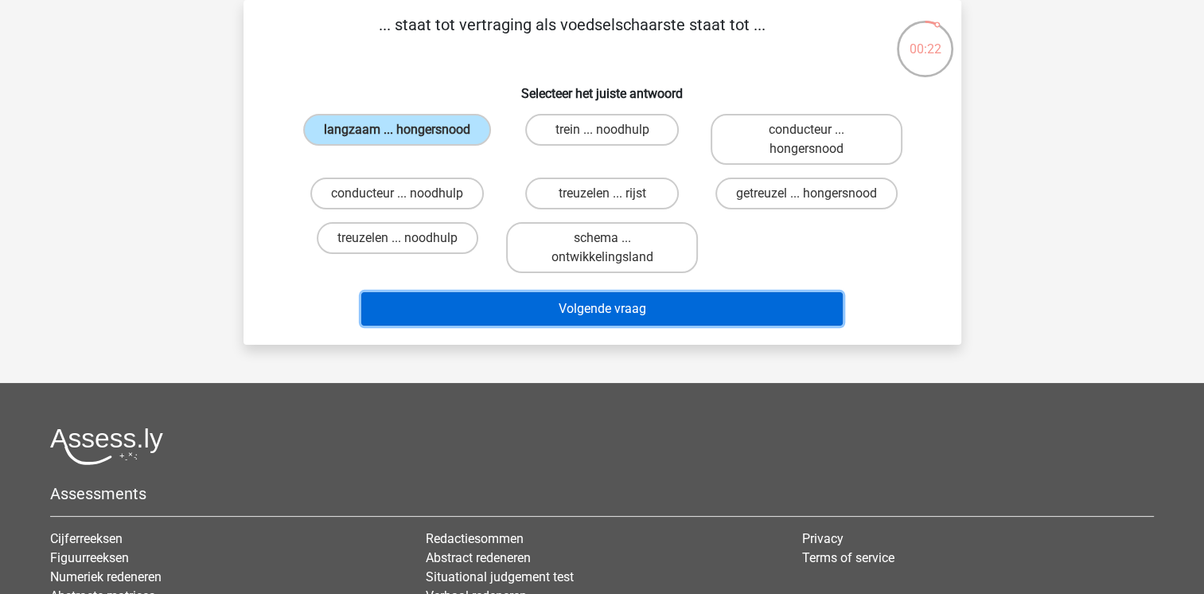
click at [556, 296] on button "Volgende vraag" at bounding box center [602, 308] width 482 height 33
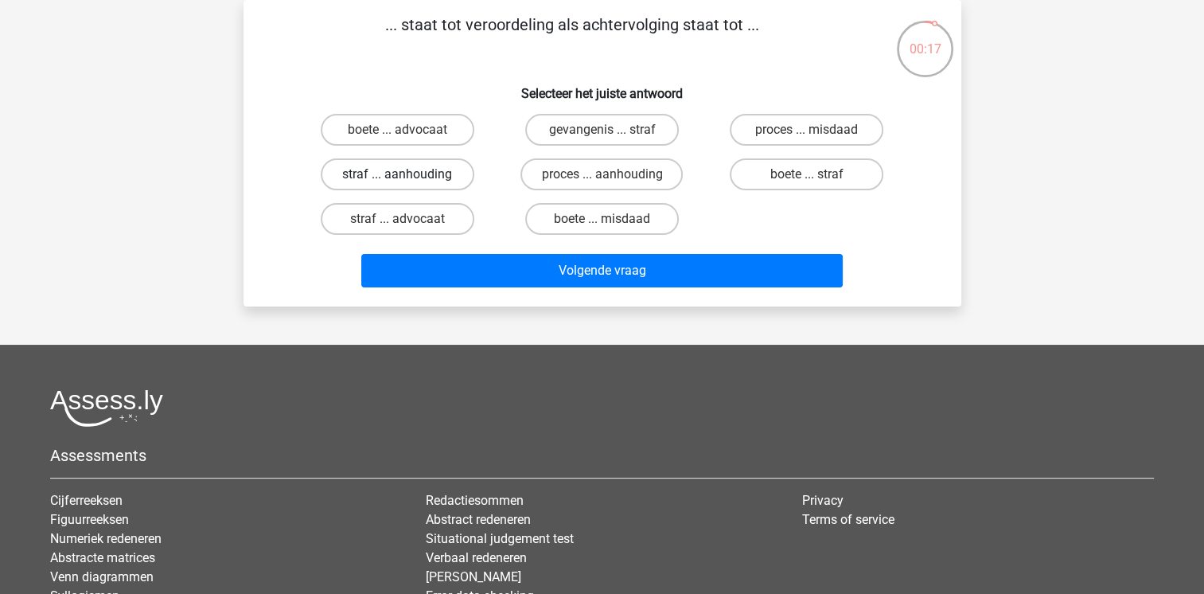
click at [380, 174] on label "straf ... aanhouding" at bounding box center [398, 174] width 154 height 32
click at [397, 174] on input "straf ... aanhouding" at bounding box center [402, 179] width 10 height 10
radio input "true"
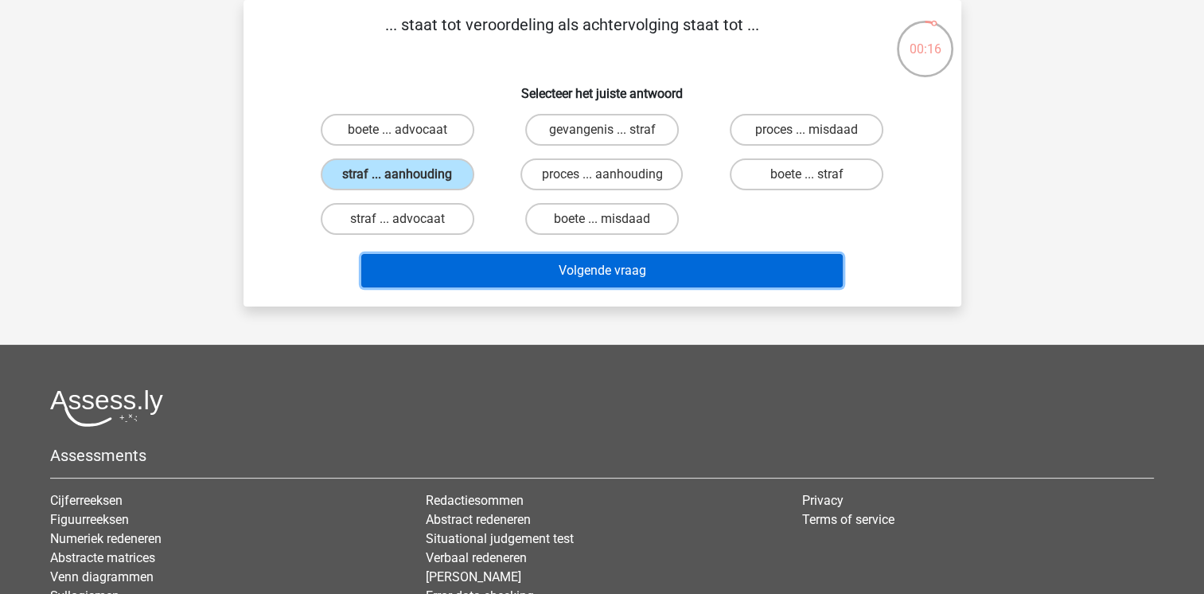
click at [546, 265] on button "Volgende vraag" at bounding box center [602, 270] width 482 height 33
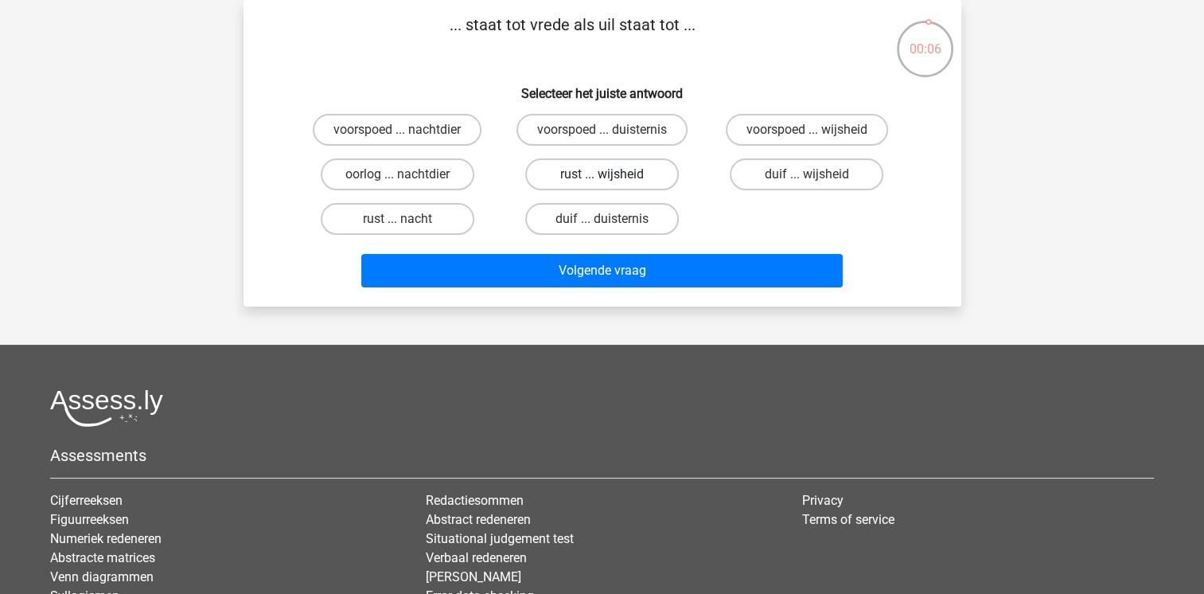
click at [569, 173] on label "rust ... wijsheid" at bounding box center [602, 174] width 154 height 32
click at [602, 174] on input "rust ... wijsheid" at bounding box center [607, 179] width 10 height 10
radio input "true"
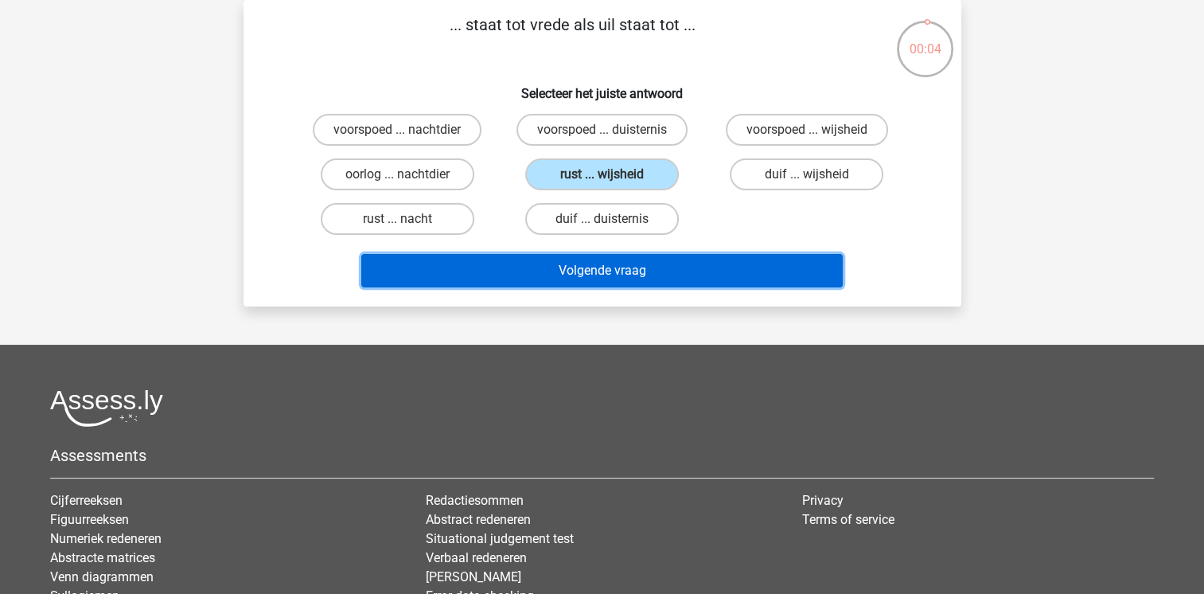
click at [605, 270] on button "Volgende vraag" at bounding box center [602, 270] width 482 height 33
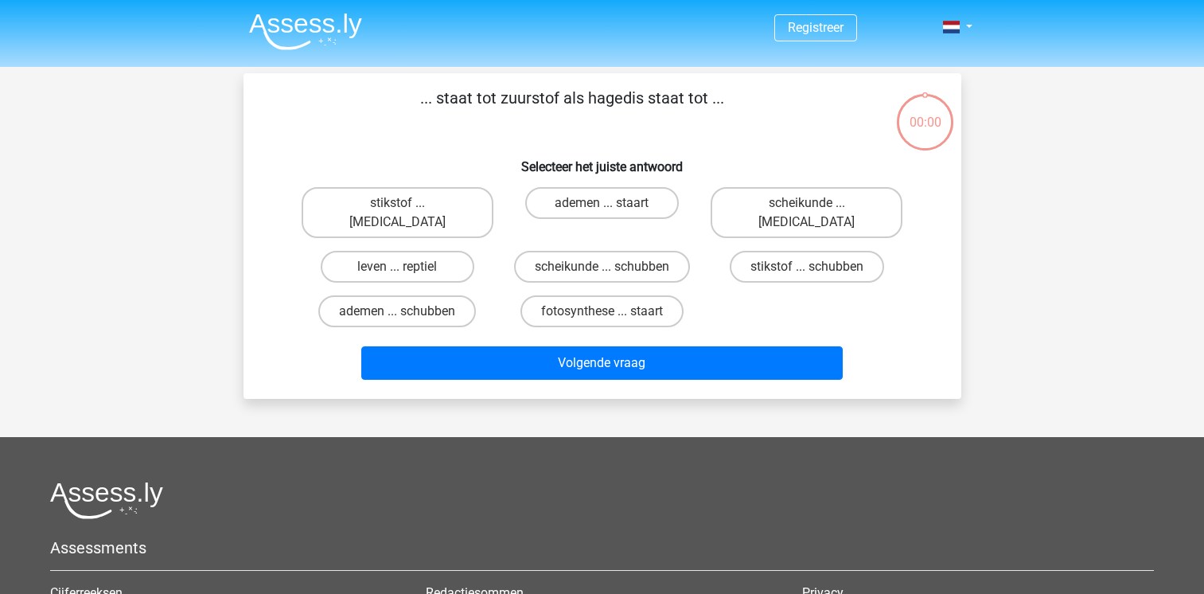
scroll to position [73, 0]
